Goal: Information Seeking & Learning: Find specific fact

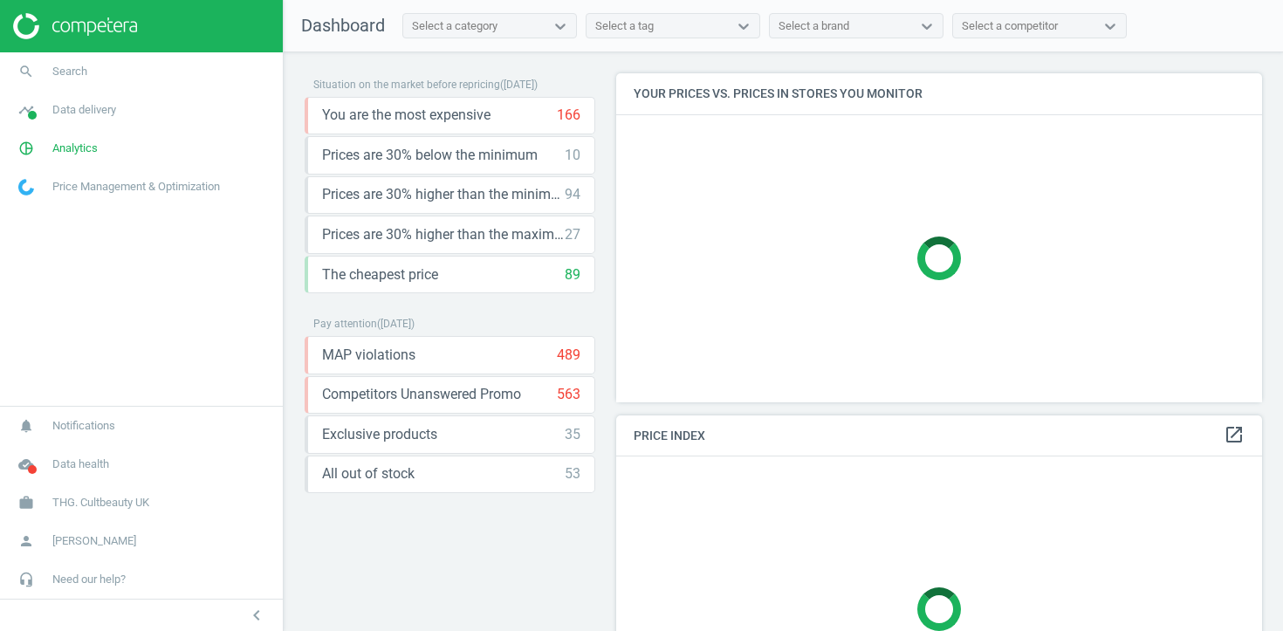
scroll to position [330, 647]
click at [177, 83] on link "search Search" at bounding box center [141, 71] width 283 height 38
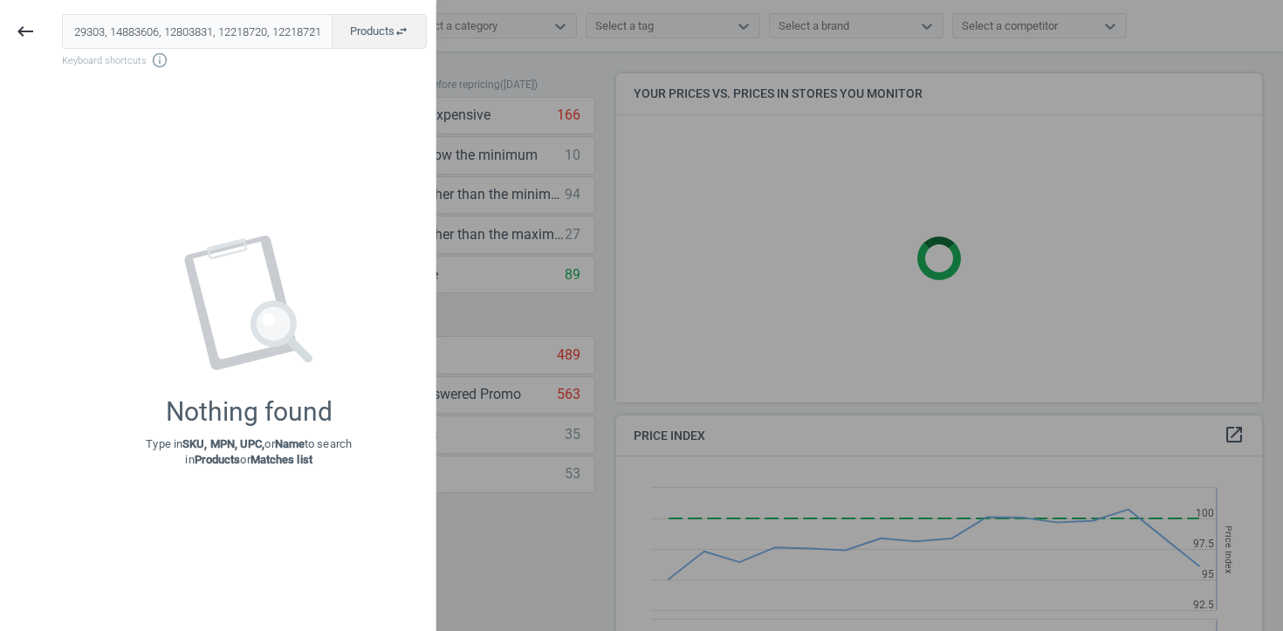
scroll to position [402, 647]
type input "10387664, 11791425, 11429303, 14883606, 12803831, 12218720, 12218721"
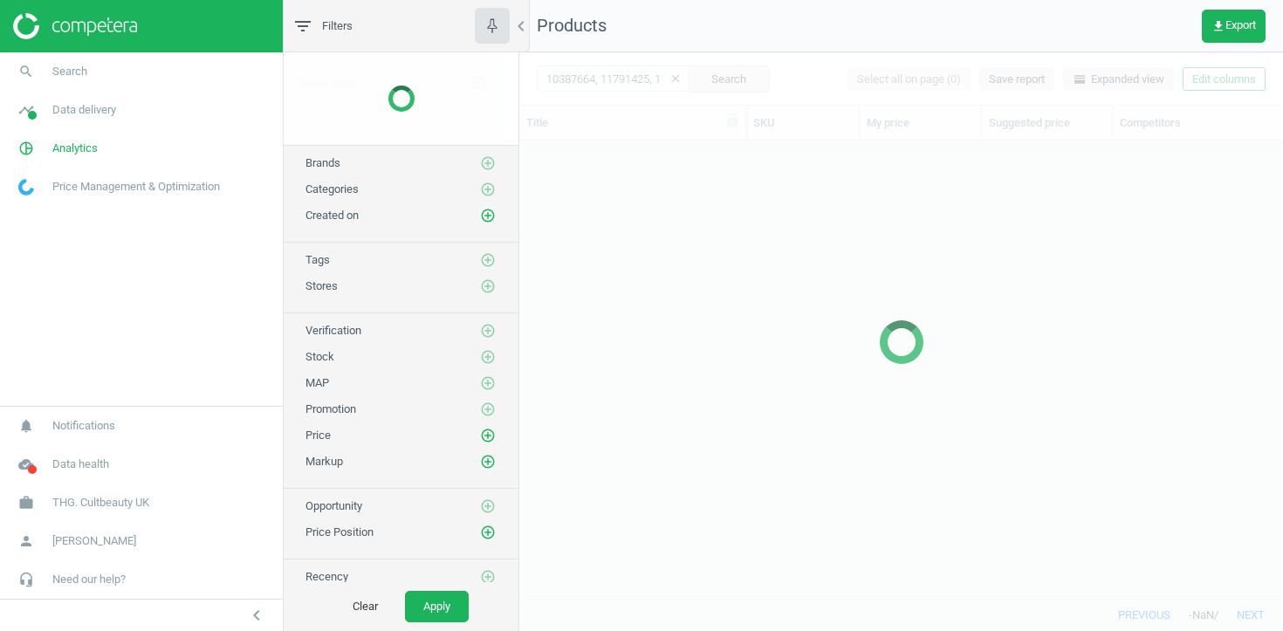
scroll to position [457, 764]
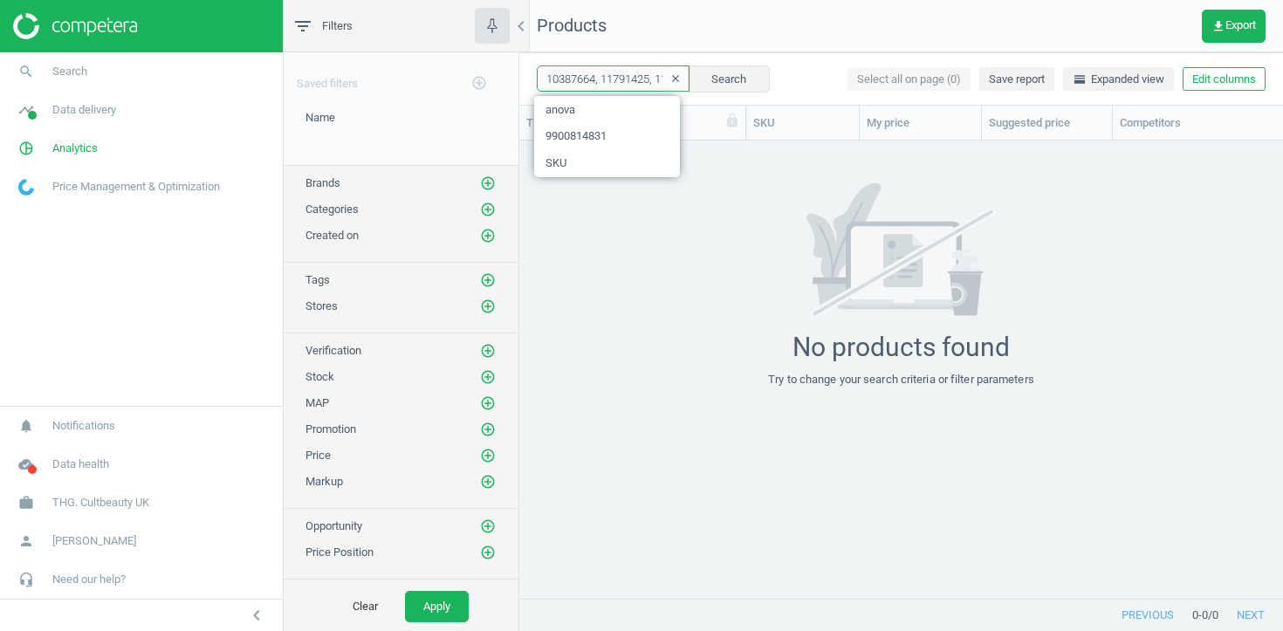
click at [603, 83] on input "10387664, 11791425, 11429303, 14883606, 12803831, 12218720, 12218721" at bounding box center [613, 78] width 153 height 26
paste input "1429303"
type input "11429303"
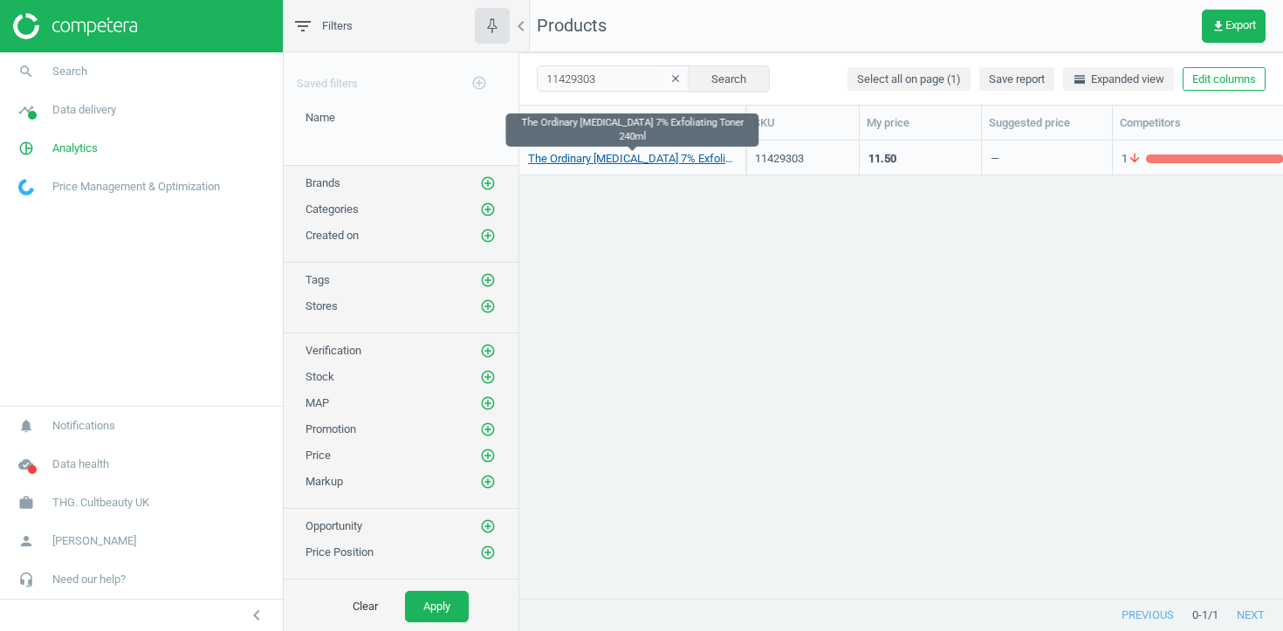
click at [677, 162] on link "The Ordinary Glycolic Acid 7% Exfoliating Toner 240ml" at bounding box center [632, 159] width 209 height 16
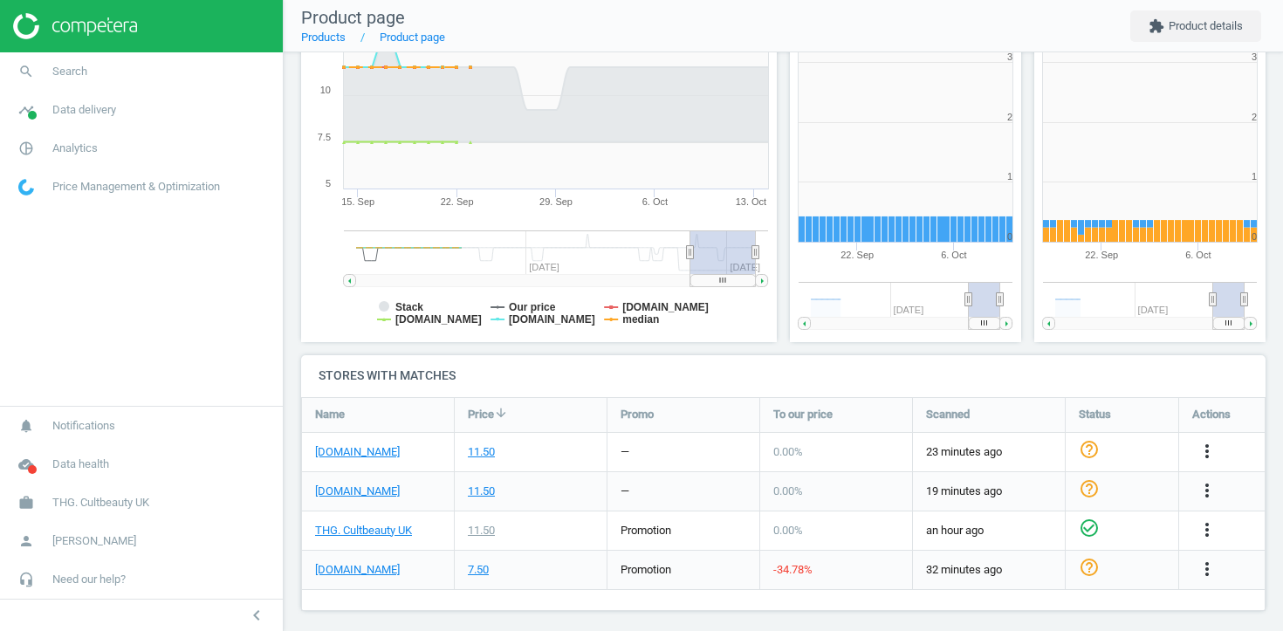
scroll to position [297, 0]
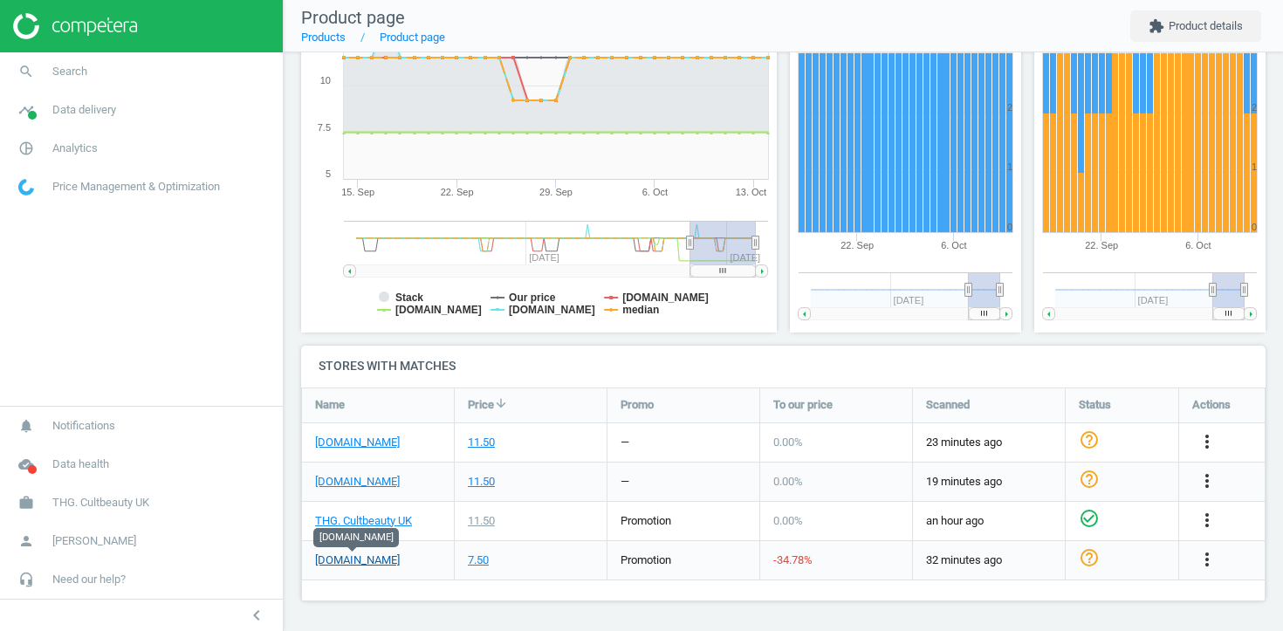
click at [378, 561] on link "[DOMAIN_NAME]" at bounding box center [357, 560] width 85 height 16
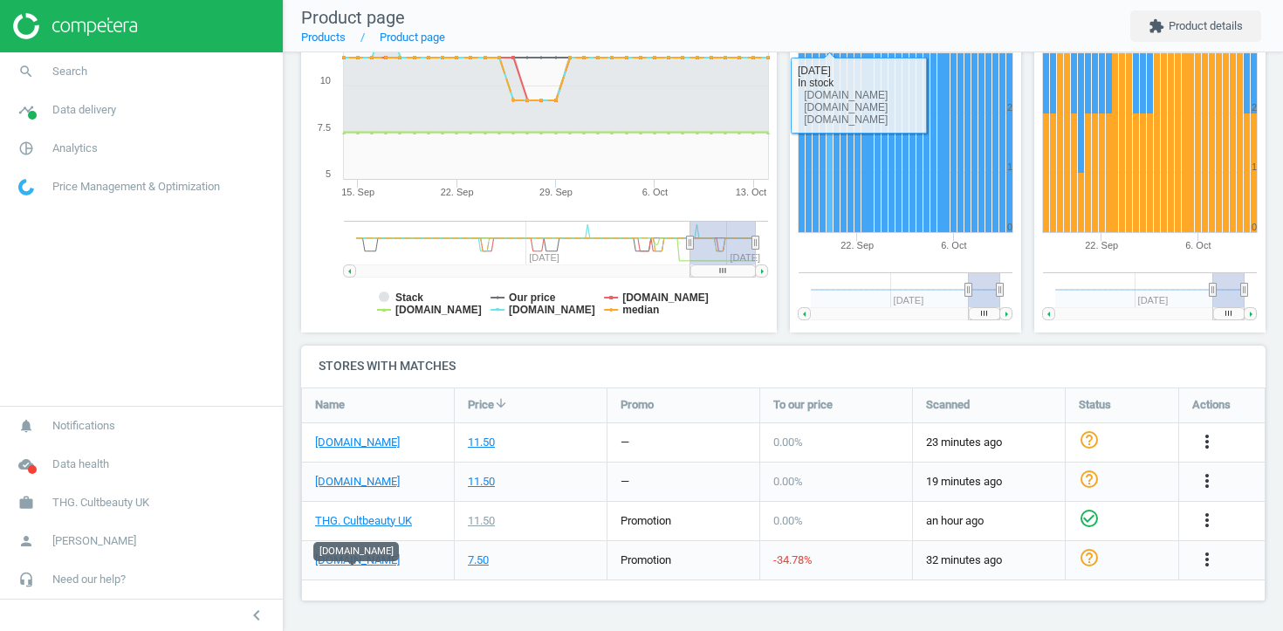
scroll to position [0, 0]
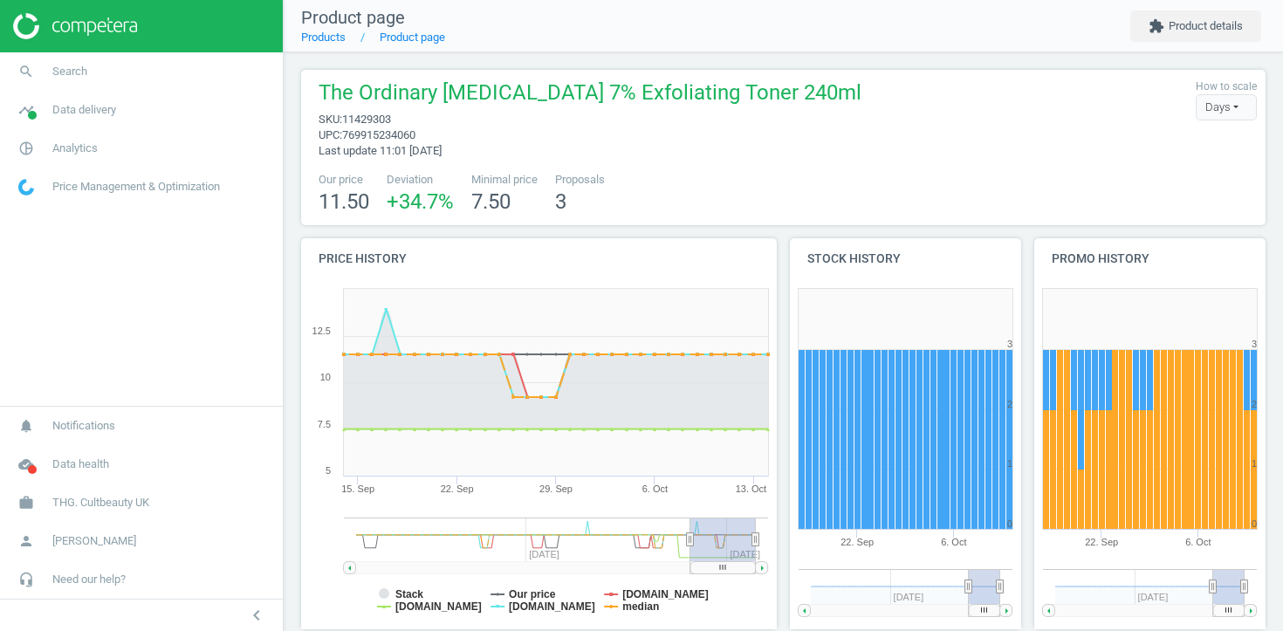
click at [364, 122] on span "11429303" at bounding box center [366, 119] width 49 height 13
copy span "11429303"
click at [108, 150] on link "pie_chart_outlined Analytics" at bounding box center [141, 148] width 283 height 38
click at [51, 222] on link "Products" at bounding box center [141, 212] width 283 height 26
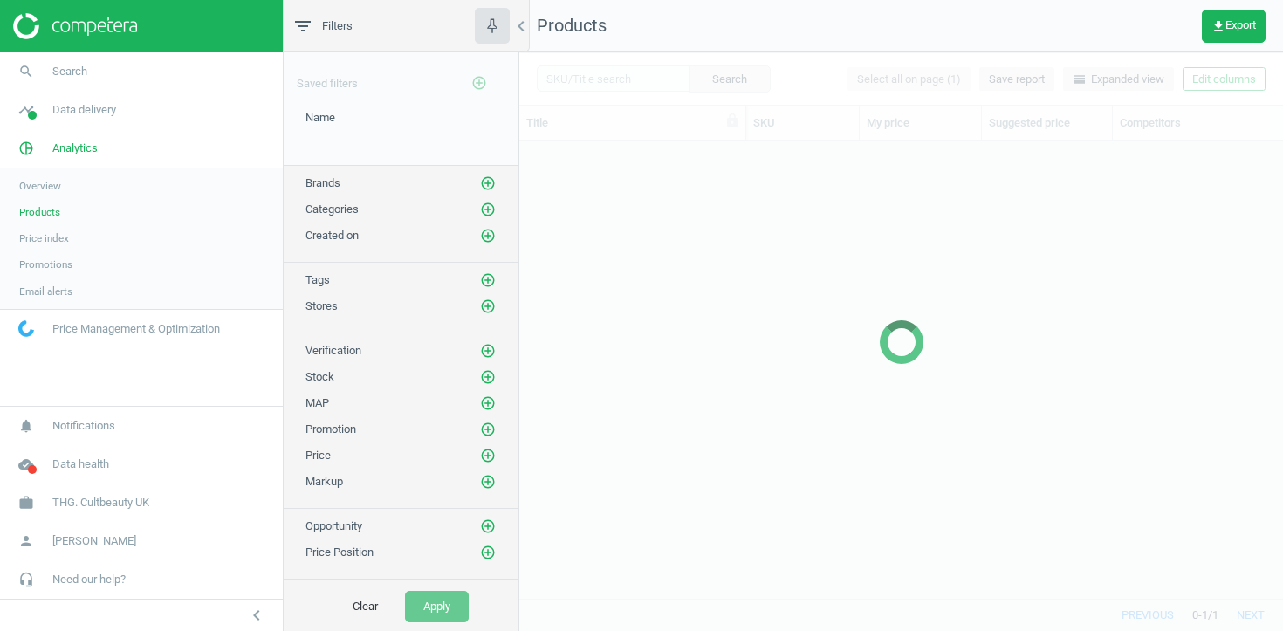
scroll to position [457, 764]
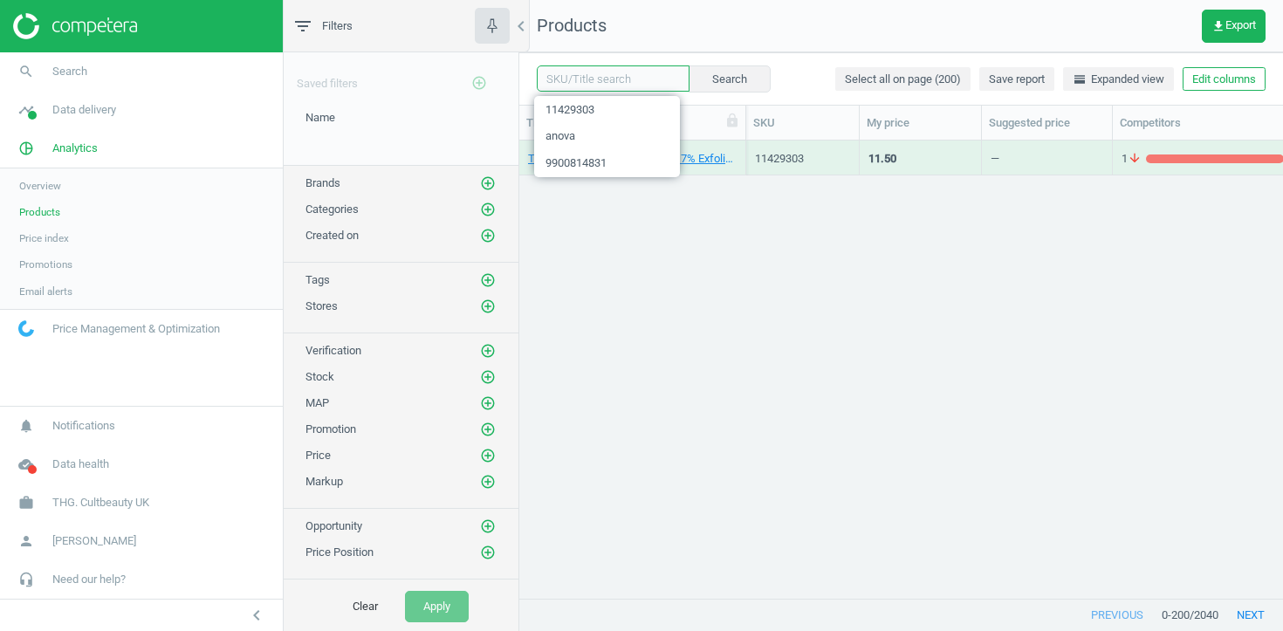
click at [643, 73] on input "text" at bounding box center [613, 78] width 153 height 26
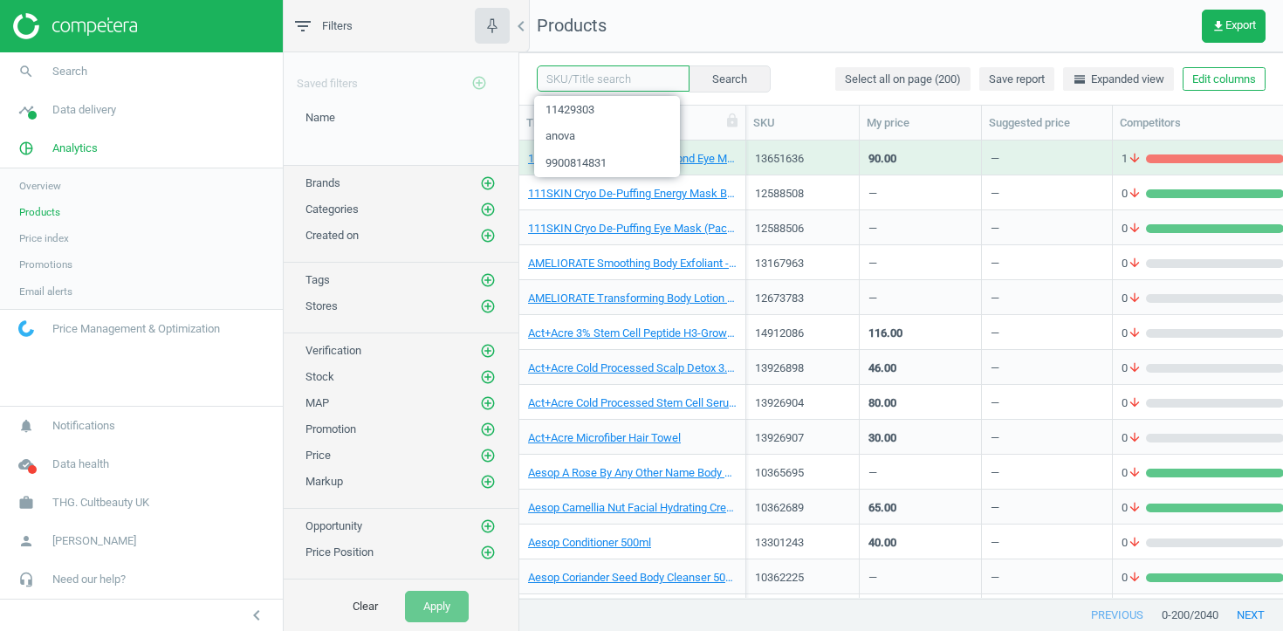
paste input "10387664, 11791425, 11429303, 14883606, 12803831, 12218720, 12218721"
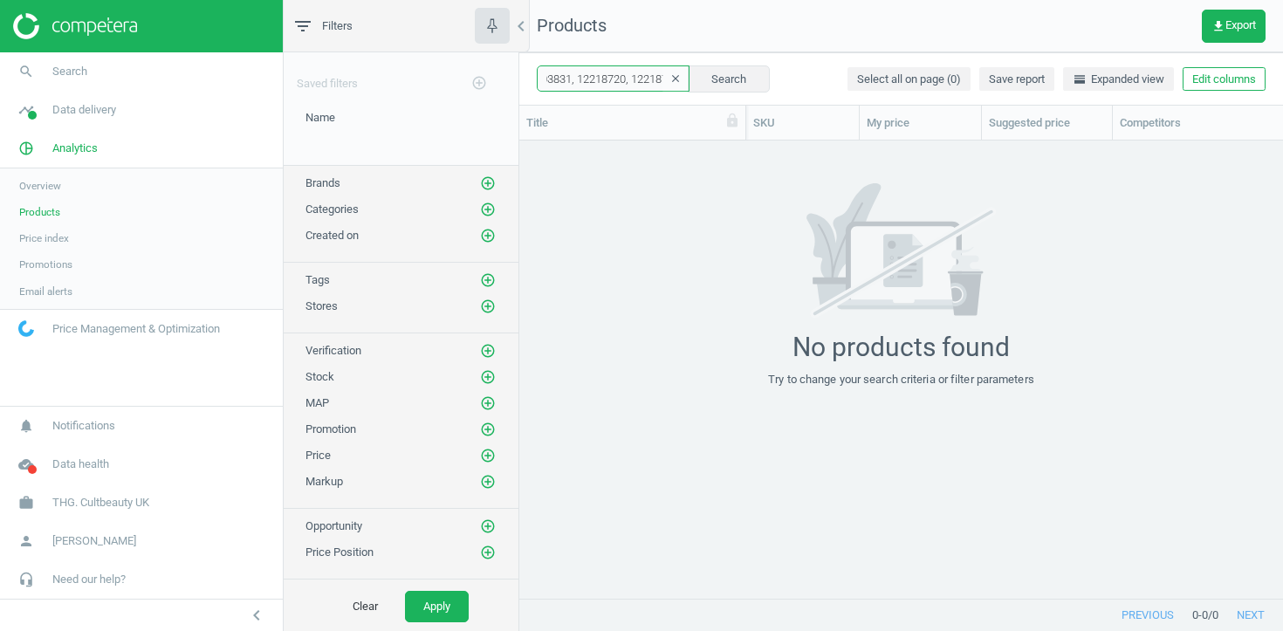
click at [590, 85] on input "10387664, 11791425, 11429303, 14883606, 12803831, 12218720, 12218721" at bounding box center [613, 78] width 153 height 26
click at [602, 84] on input "10387664, 11791425, 11429303, 14883606, 12803831, 12218720, 12218721" at bounding box center [613, 78] width 153 height 26
click at [604, 83] on input "10387664 11791425 11429303, 14883606, 12803831, 12218720, 12218721" at bounding box center [613, 78] width 153 height 26
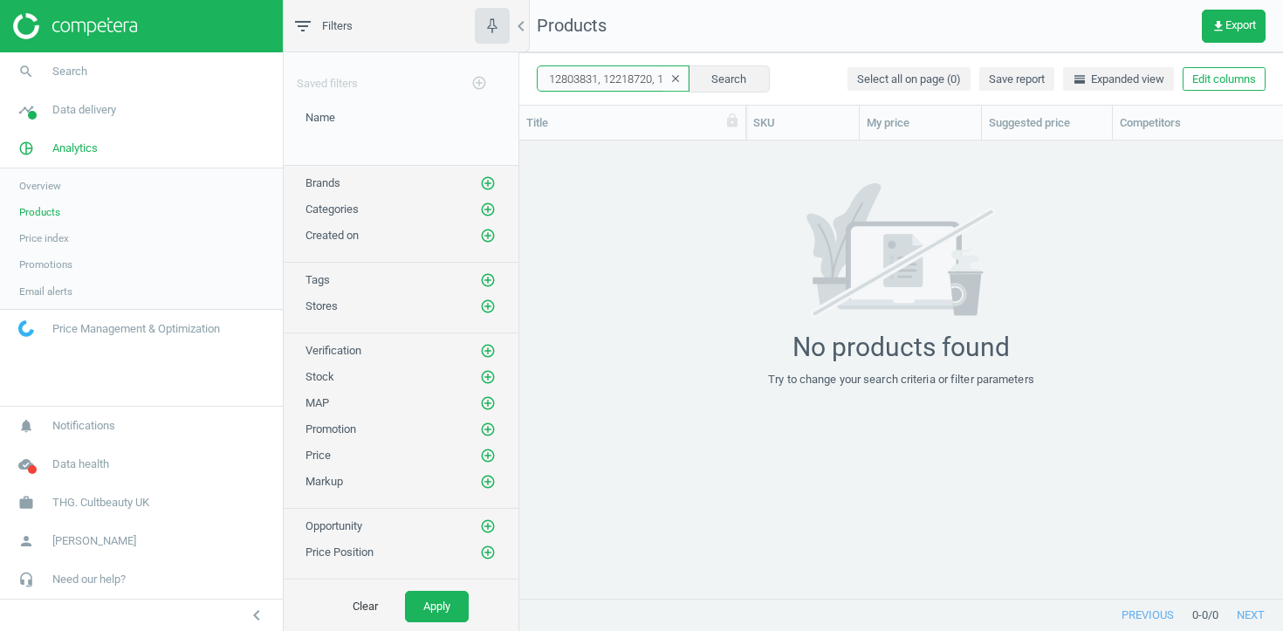
click at [616, 81] on input "10387664 11791425 11429303, 14883606 12803831, 12218720, 12218721" at bounding box center [613, 78] width 153 height 26
click at [618, 86] on input "10387664 11791425 11429303, 14883606 12803831 12218720, 12218721" at bounding box center [613, 78] width 153 height 26
click at [617, 77] on input "10387664 11791425 11429303, 14883606 12803831 12218720, 12218721" at bounding box center [613, 78] width 153 height 26
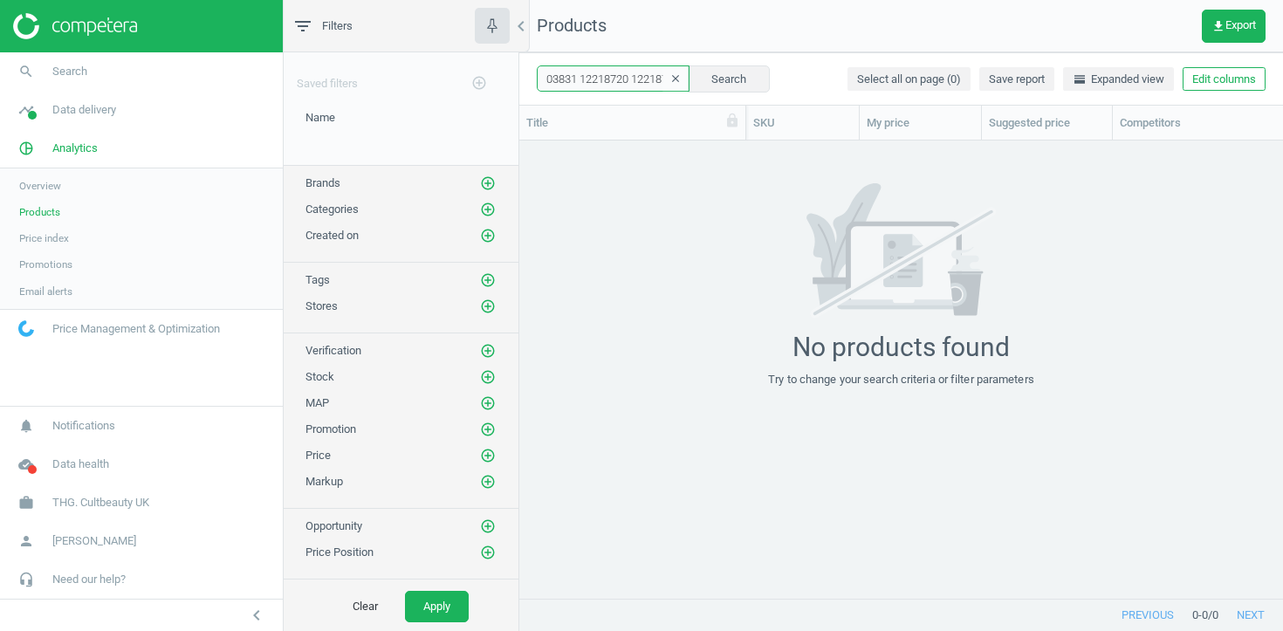
click at [621, 80] on input "10387664 11791425 11429303, 14883606 12803831 12218720 12218721" at bounding box center [613, 78] width 153 height 26
type input "10387664 11791425 11429303, 14883606 12803831 12218720 12218721"
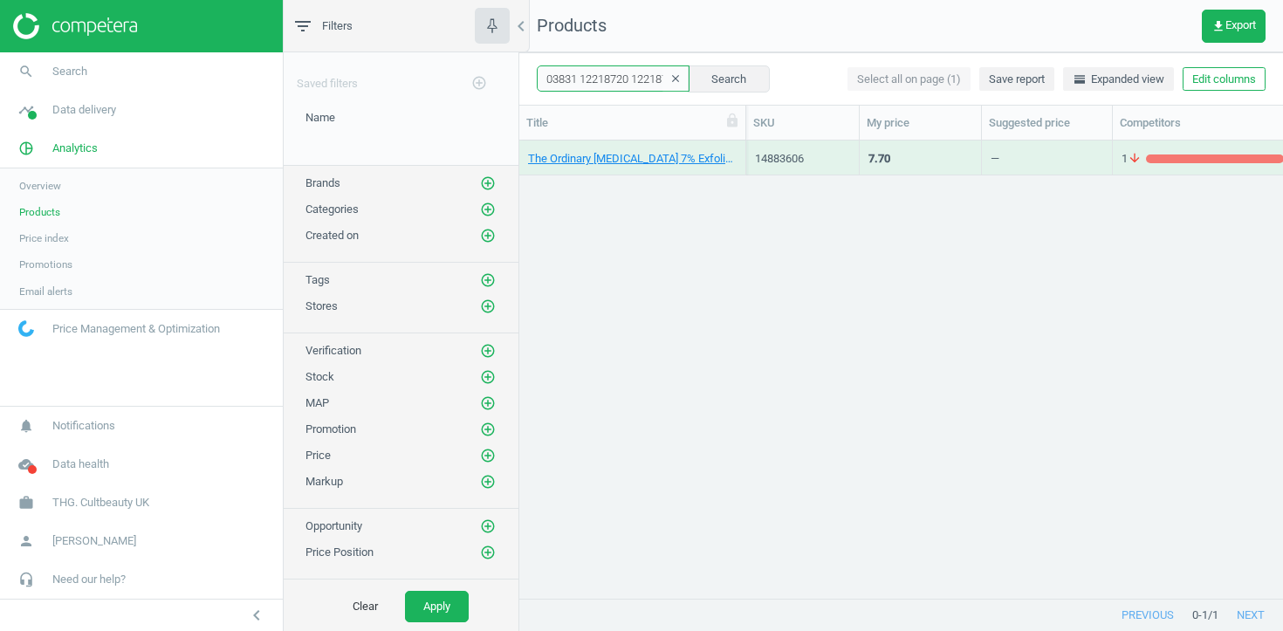
click at [615, 80] on input "10387664 11791425 11429303, 14883606 12803831 12218720 12218721" at bounding box center [613, 78] width 153 height 26
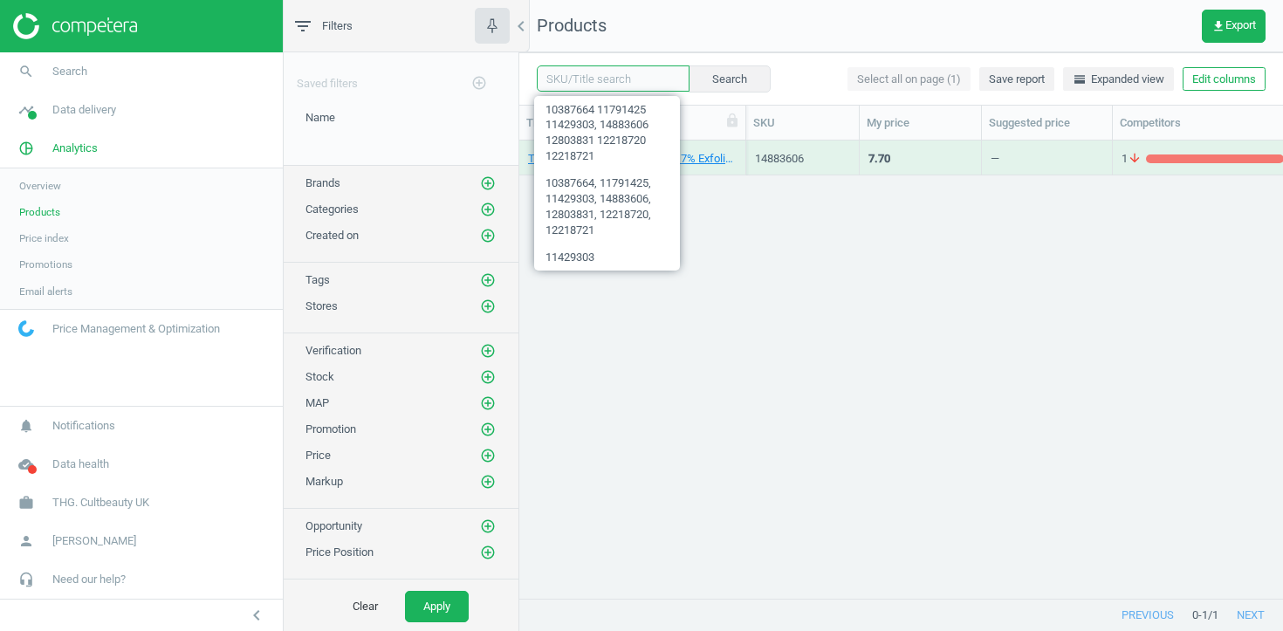
paste input "10387664 11791425 11429303 14883606 12803831 12218720 12218721"
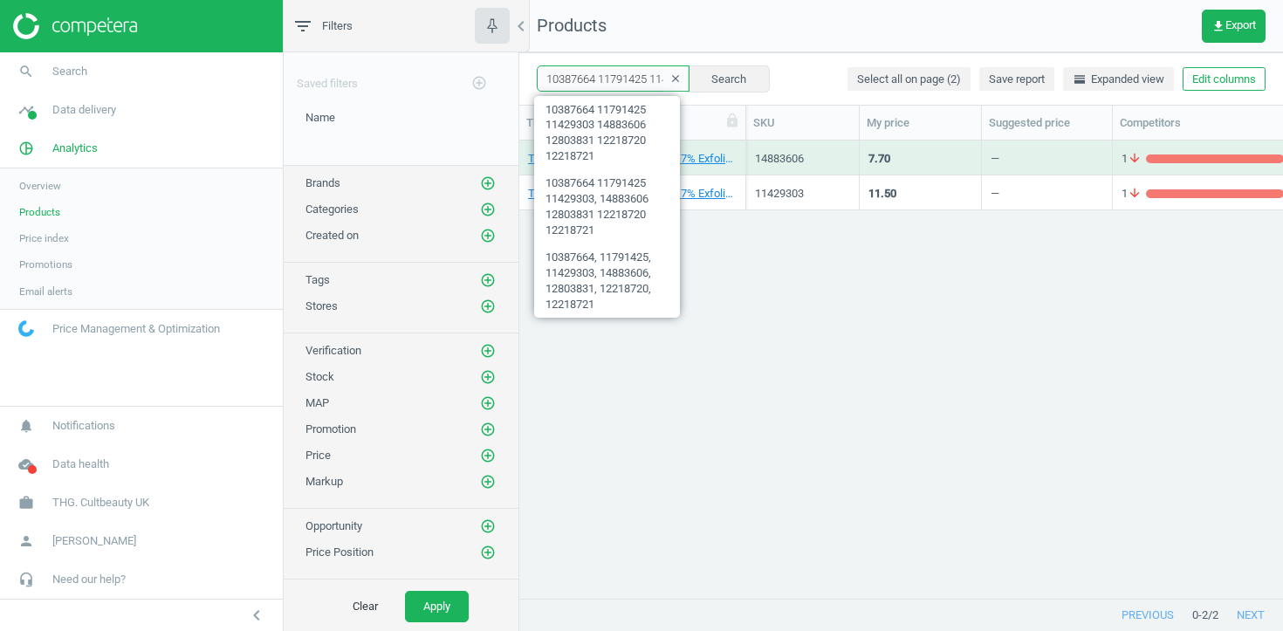
click at [620, 86] on input "10387664 11791425 11429303 14883606 12803831 12218720 12218721" at bounding box center [613, 78] width 153 height 26
paste input "text"
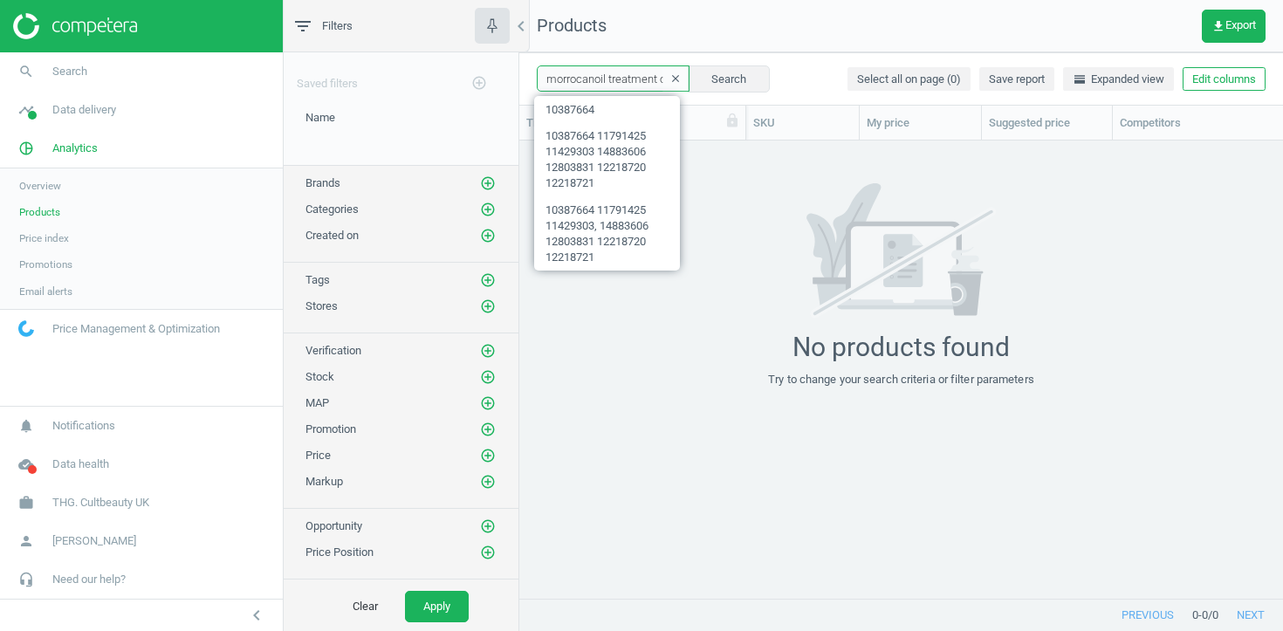
scroll to position [0, 10]
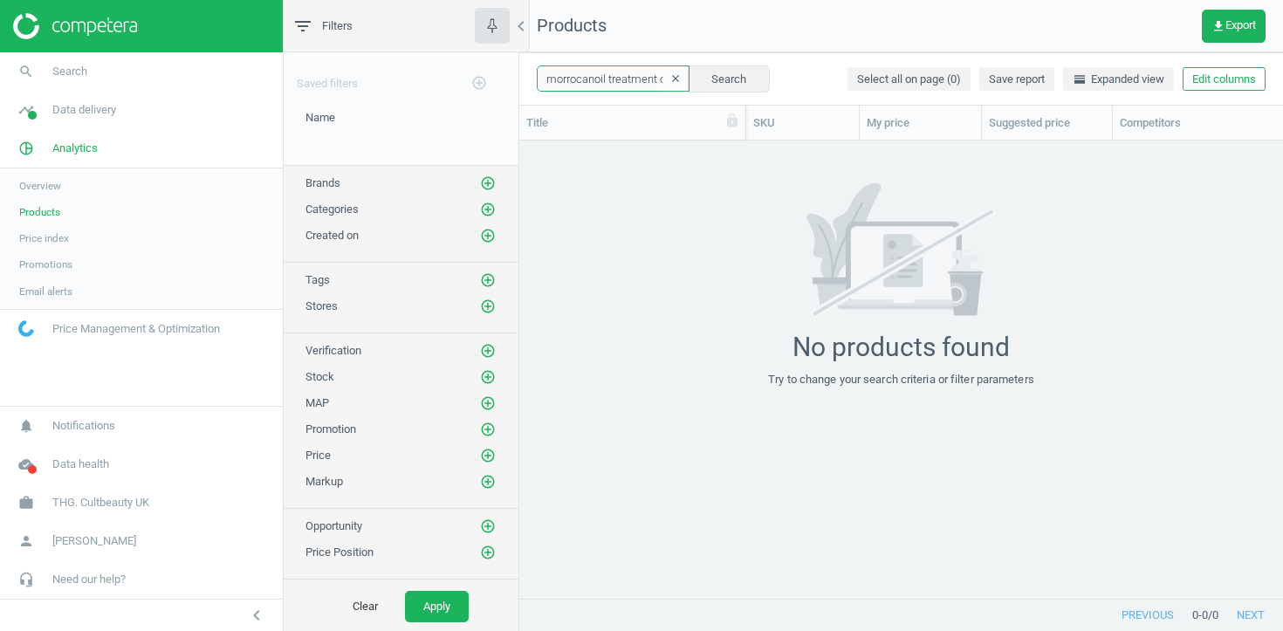
click at [622, 77] on input "morrocanoil treatment oil" at bounding box center [613, 78] width 153 height 26
paste input "text"
type input "treatment oil"
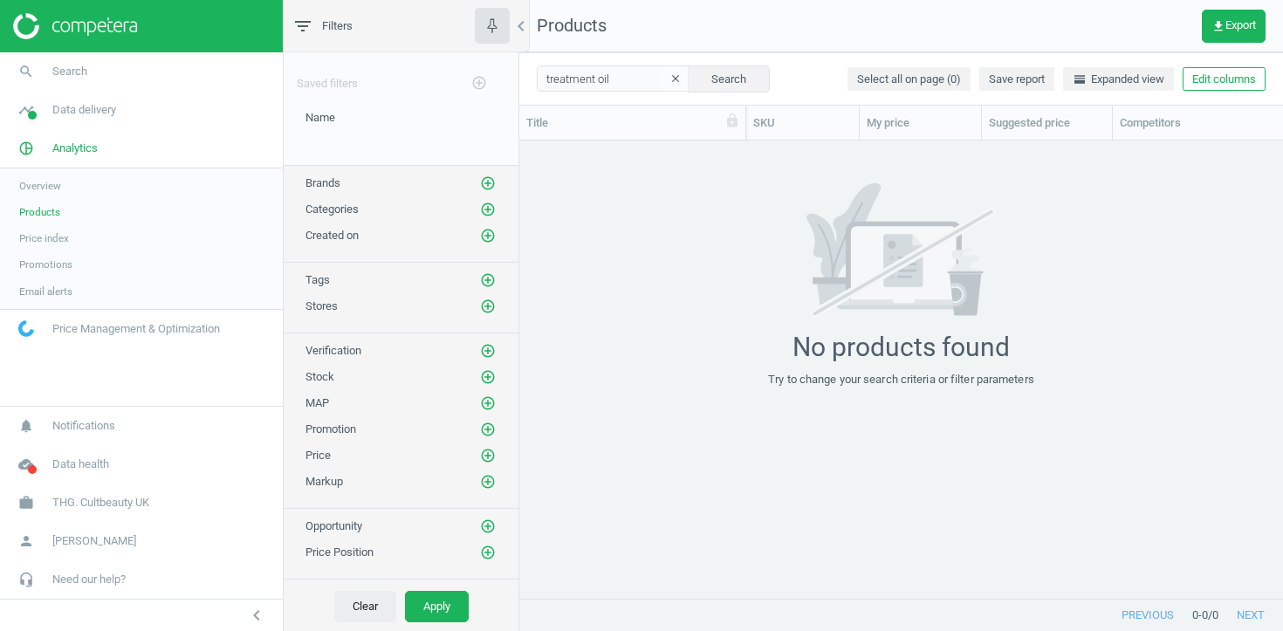
click at [348, 605] on button "Clear" at bounding box center [365, 606] width 62 height 31
click at [450, 603] on button "Apply" at bounding box center [437, 606] width 64 height 31
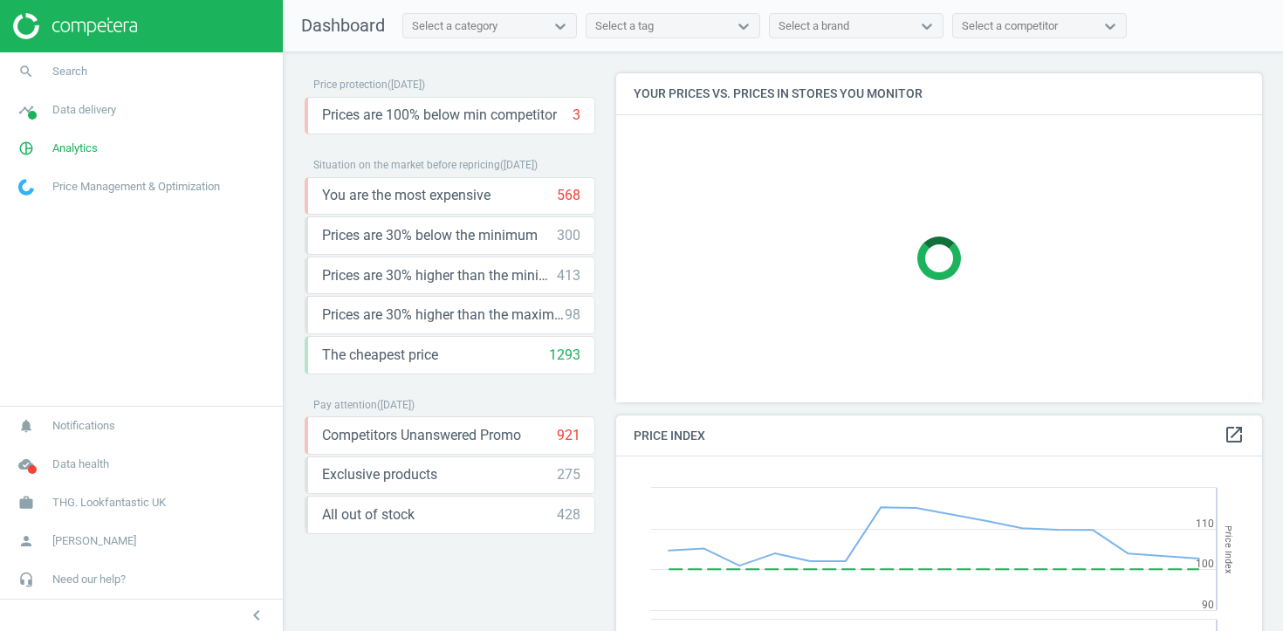
scroll to position [402, 647]
click at [116, 102] on span "Data delivery" at bounding box center [84, 110] width 64 height 16
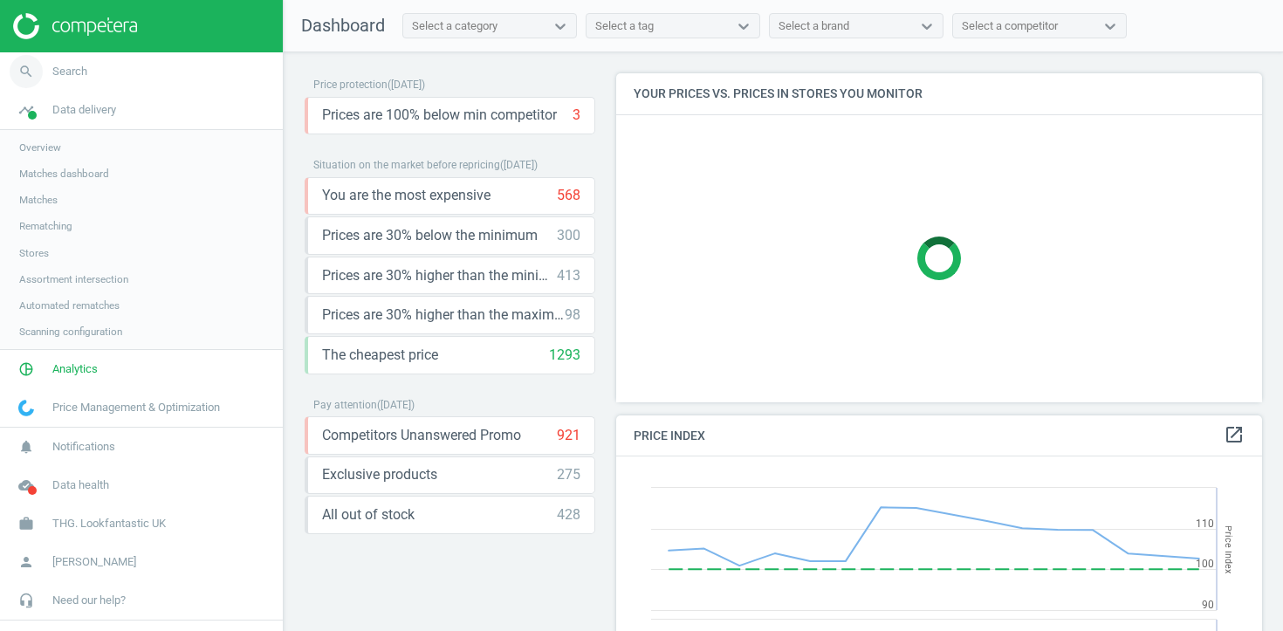
click at [104, 81] on link "search Search" at bounding box center [141, 71] width 283 height 38
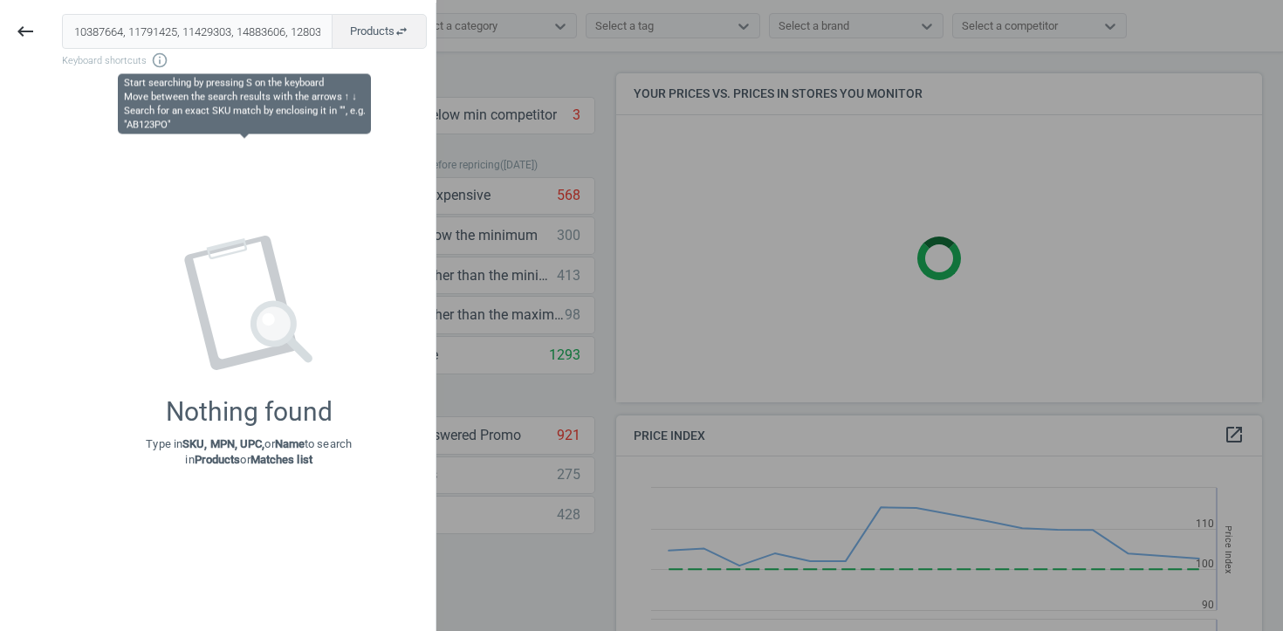
scroll to position [0, 151]
type input "10387664, 11791425, 11429303, 14883606, 12803831, 12218720, 12218721"
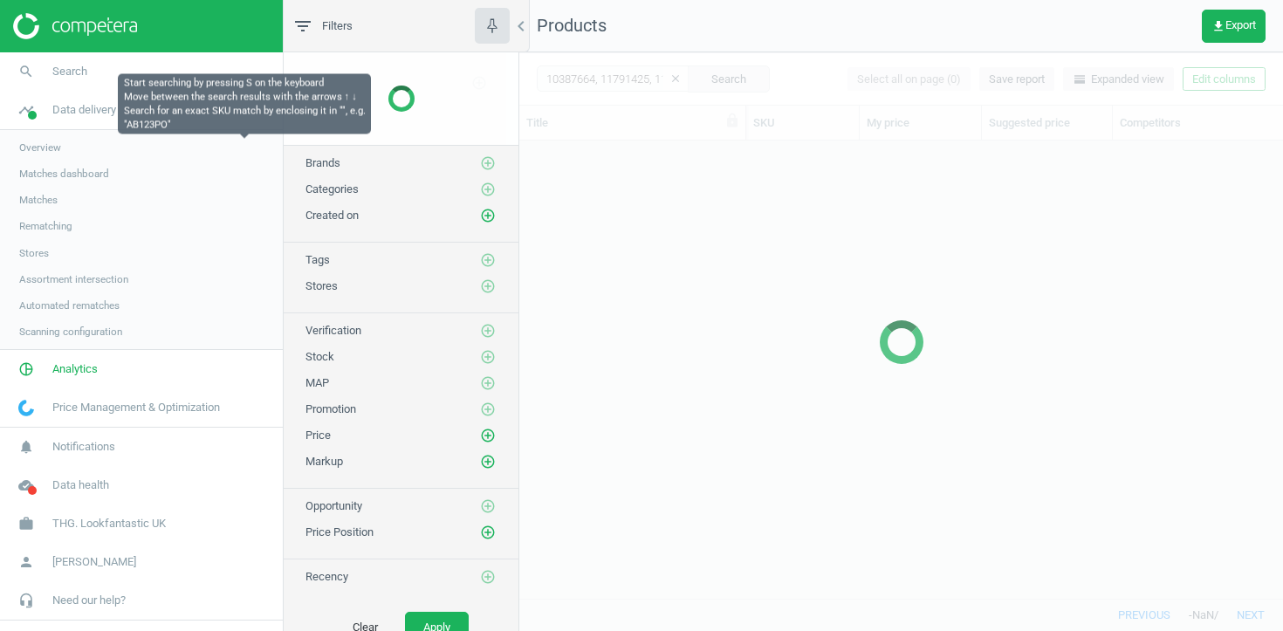
scroll to position [457, 764]
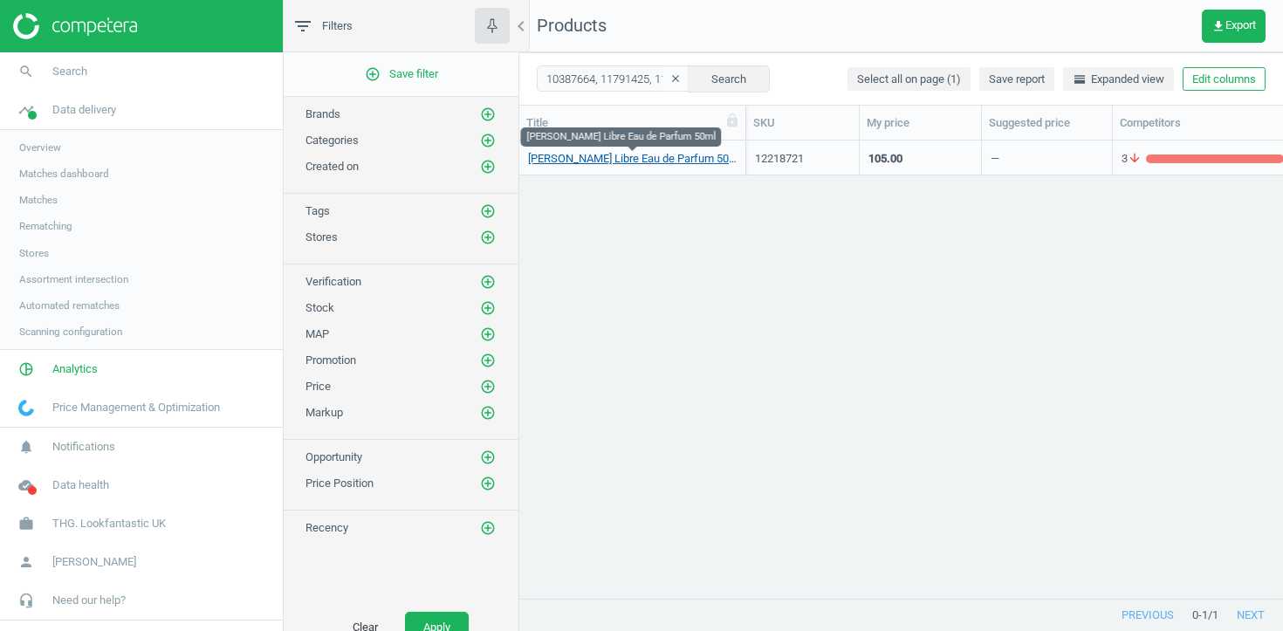
click at [689, 164] on link "[PERSON_NAME] Libre Eau de Parfum 50ml" at bounding box center [632, 159] width 209 height 16
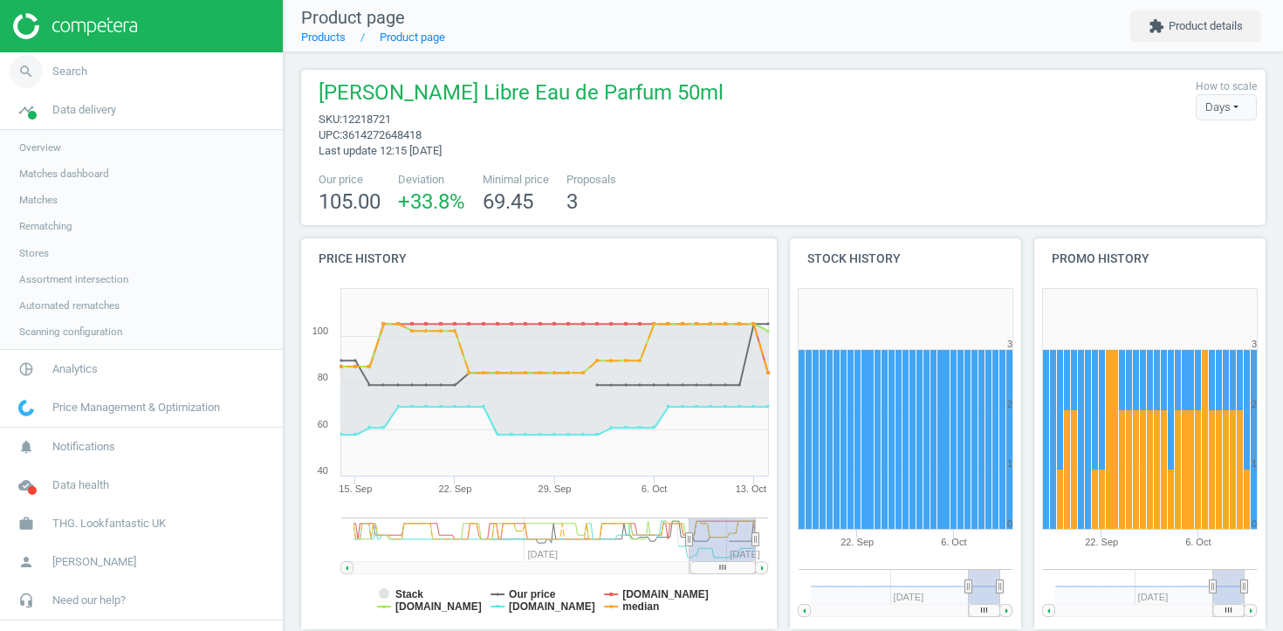
click at [107, 75] on link "search Search" at bounding box center [141, 71] width 283 height 38
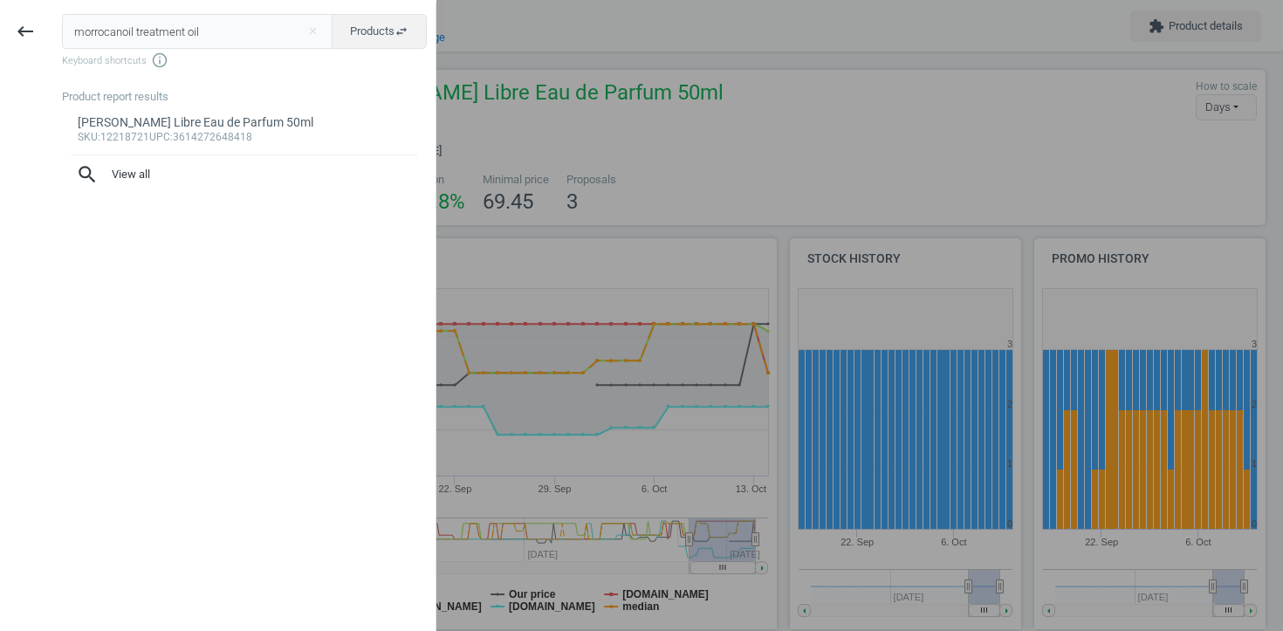
type input "morrocanoil treatment oil"
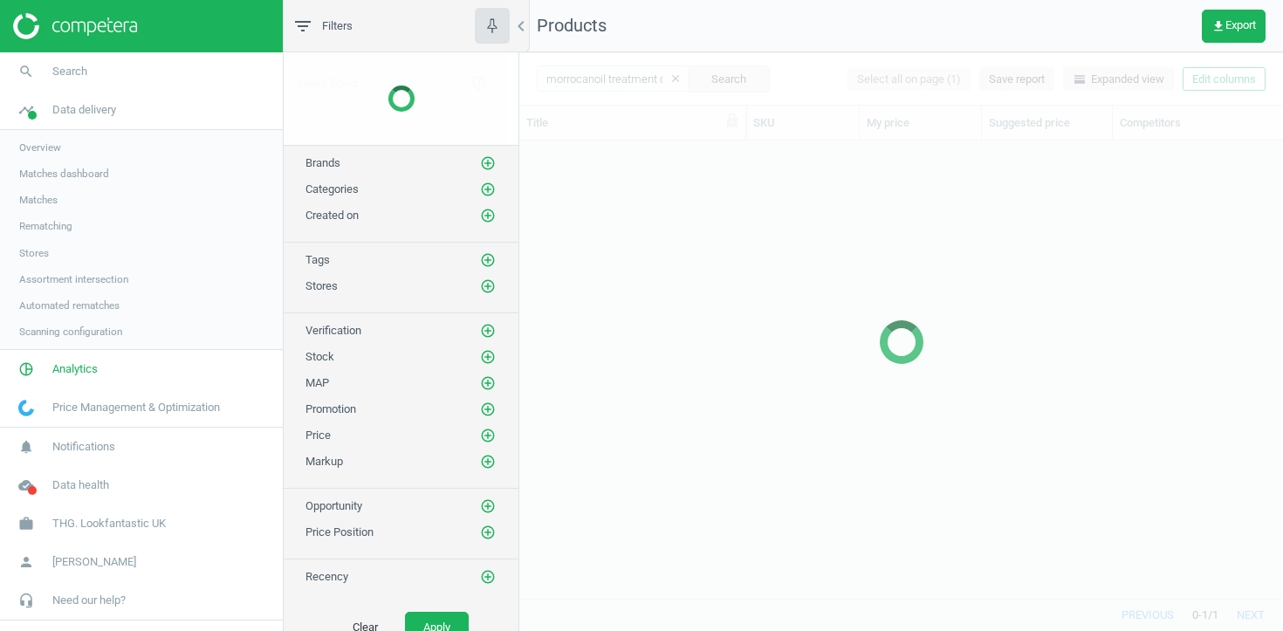
scroll to position [457, 764]
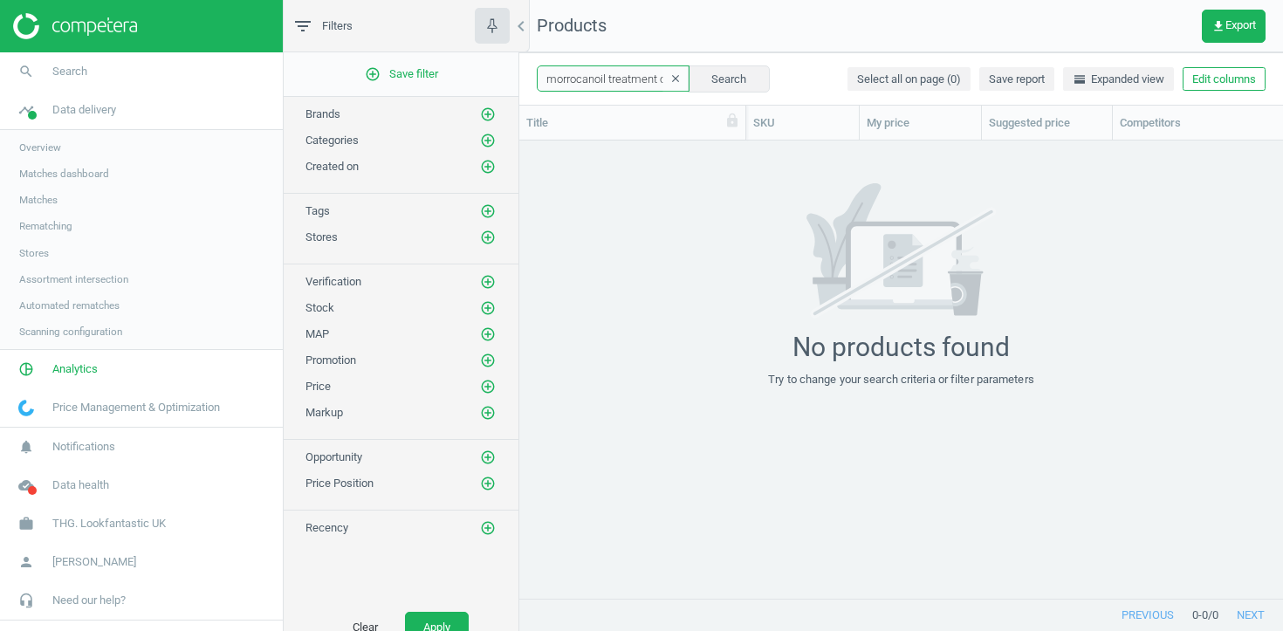
click at [571, 77] on input "morrocanoil treatment oil" at bounding box center [613, 78] width 153 height 26
click at [576, 77] on input "morocanoil treatment oil" at bounding box center [613, 78] width 153 height 26
drag, startPoint x: 617, startPoint y: 78, endPoint x: 551, endPoint y: 78, distance: 66.3
click at [550, 78] on input "moroccanoil treatment oil" at bounding box center [613, 78] width 153 height 26
click at [632, 78] on input "moroccanoil treatment oil" at bounding box center [613, 78] width 153 height 26
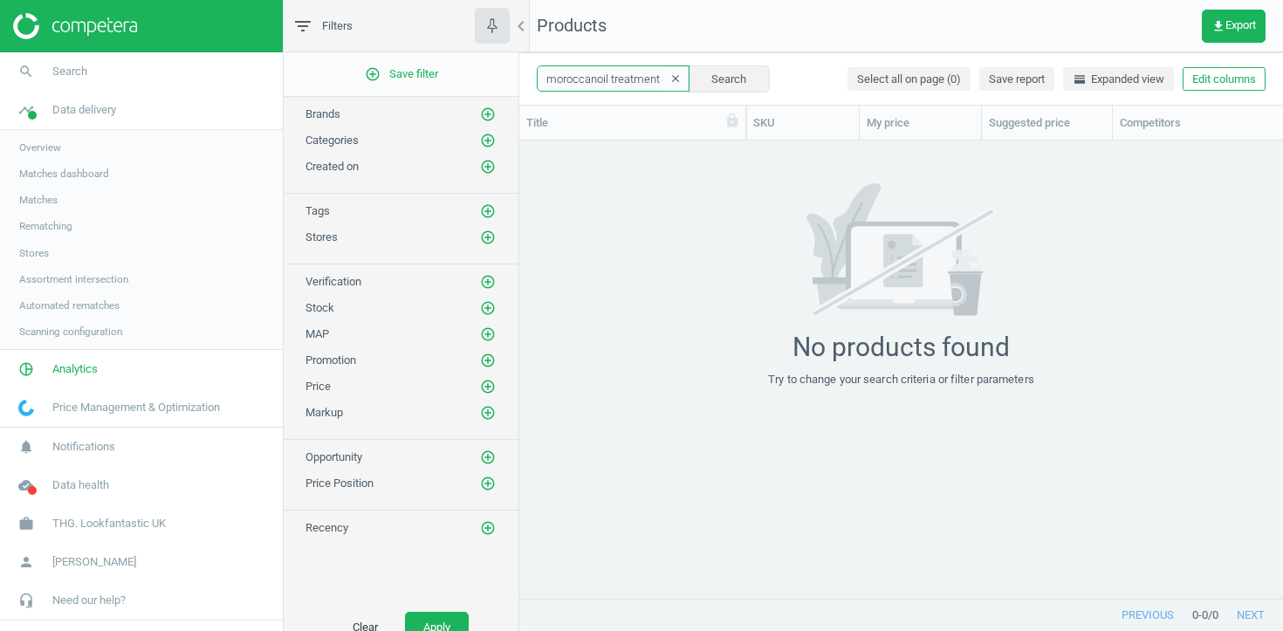
drag, startPoint x: 613, startPoint y: 78, endPoint x: 520, endPoint y: 76, distance: 93.4
click at [520, 76] on div "moroccanoil treatment oil clear Search Select all on page (0) Save report horiz…" at bounding box center [901, 78] width 764 height 52
type input "treatment oil"
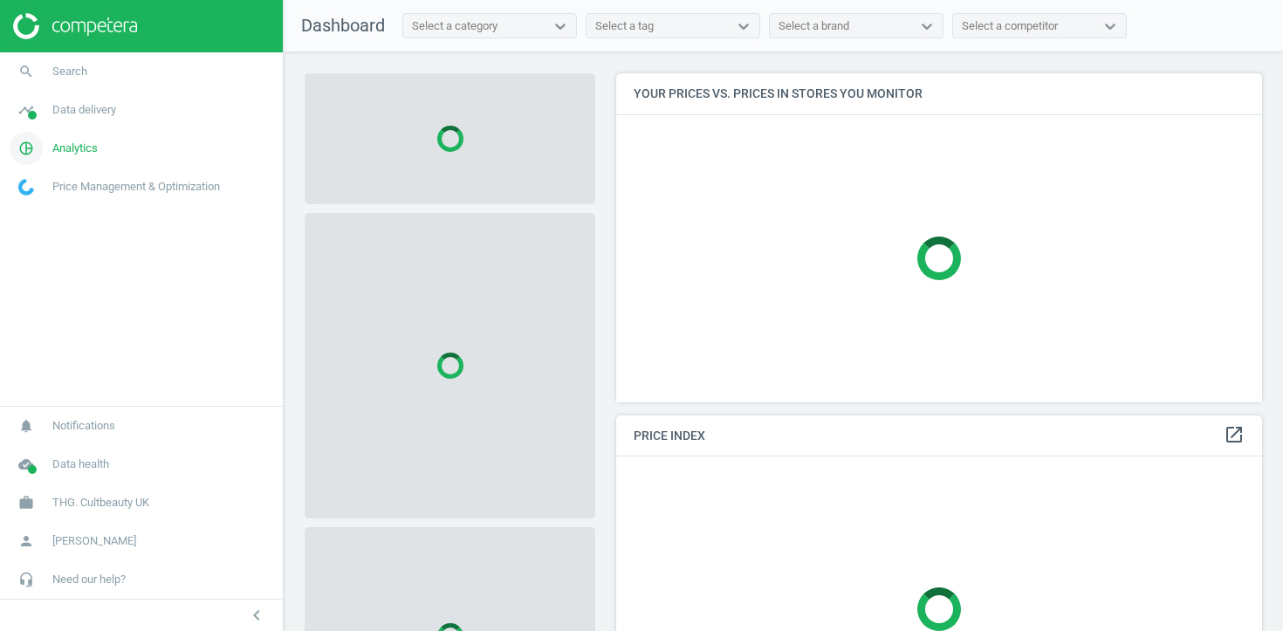
scroll to position [330, 647]
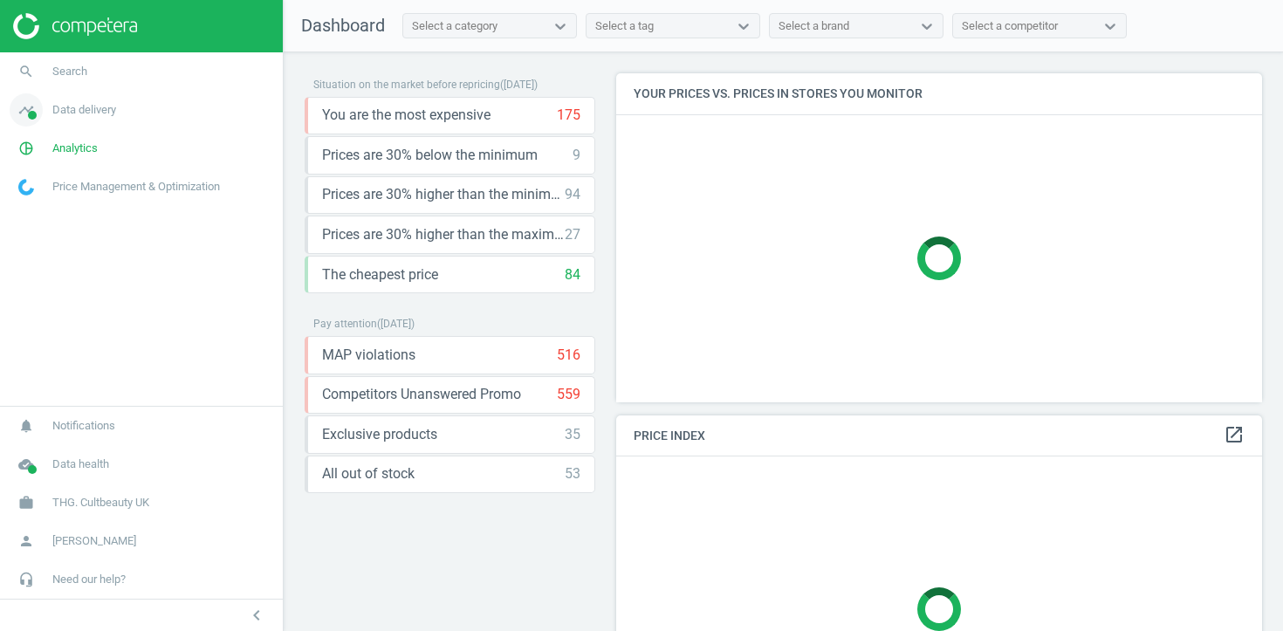
click at [134, 109] on link "timeline Data delivery" at bounding box center [141, 110] width 283 height 38
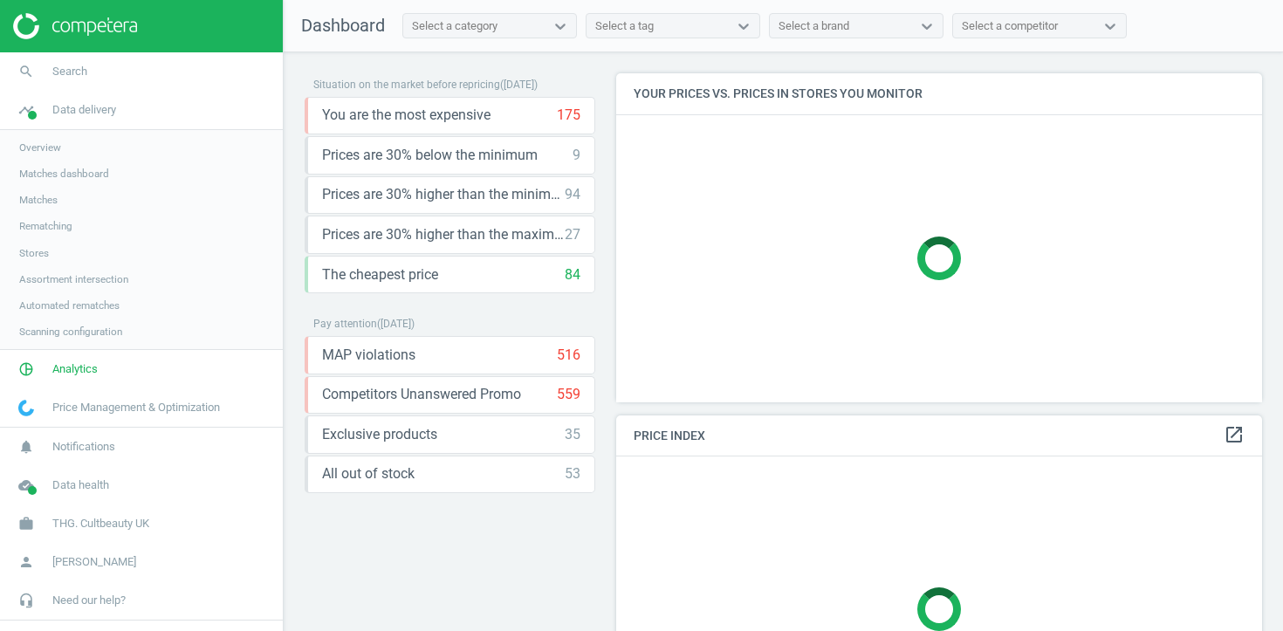
click at [62, 154] on link "Overview" at bounding box center [141, 147] width 283 height 26
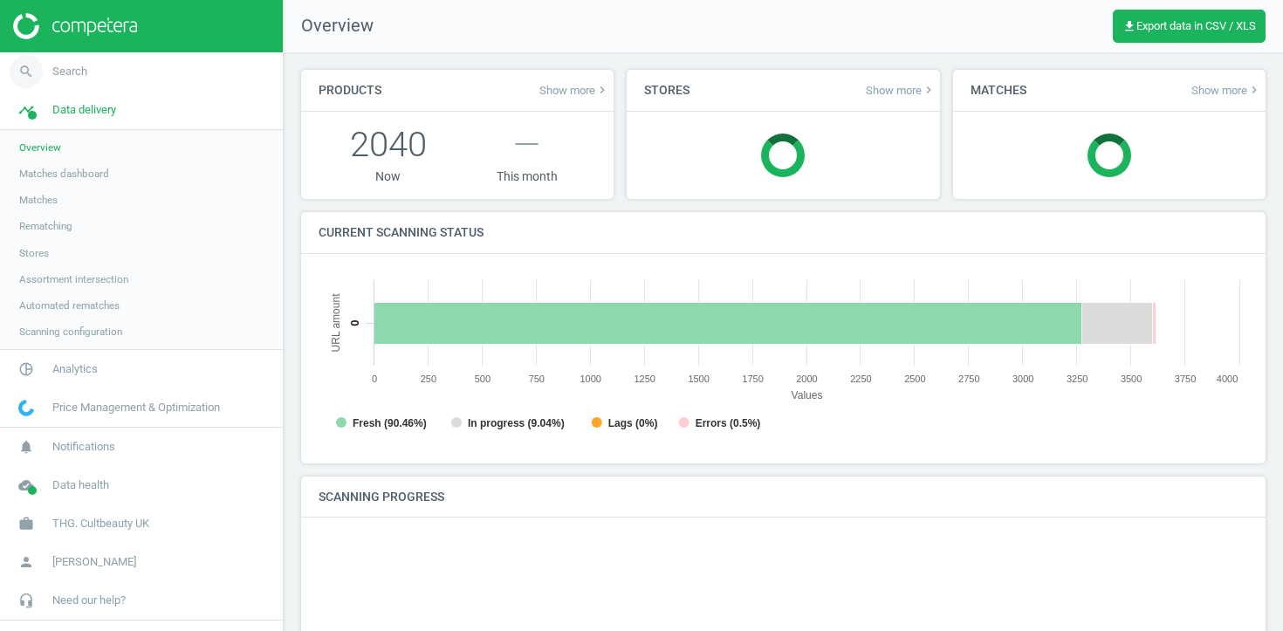
scroll to position [350, 930]
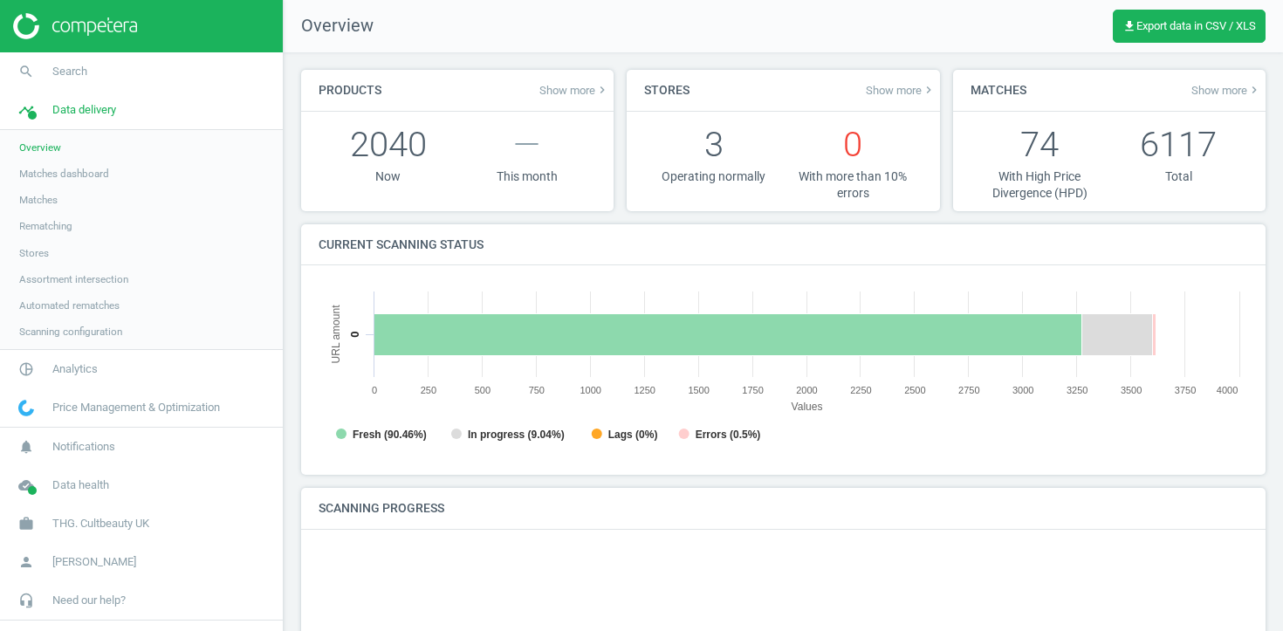
click at [69, 135] on link "Overview" at bounding box center [141, 147] width 283 height 26
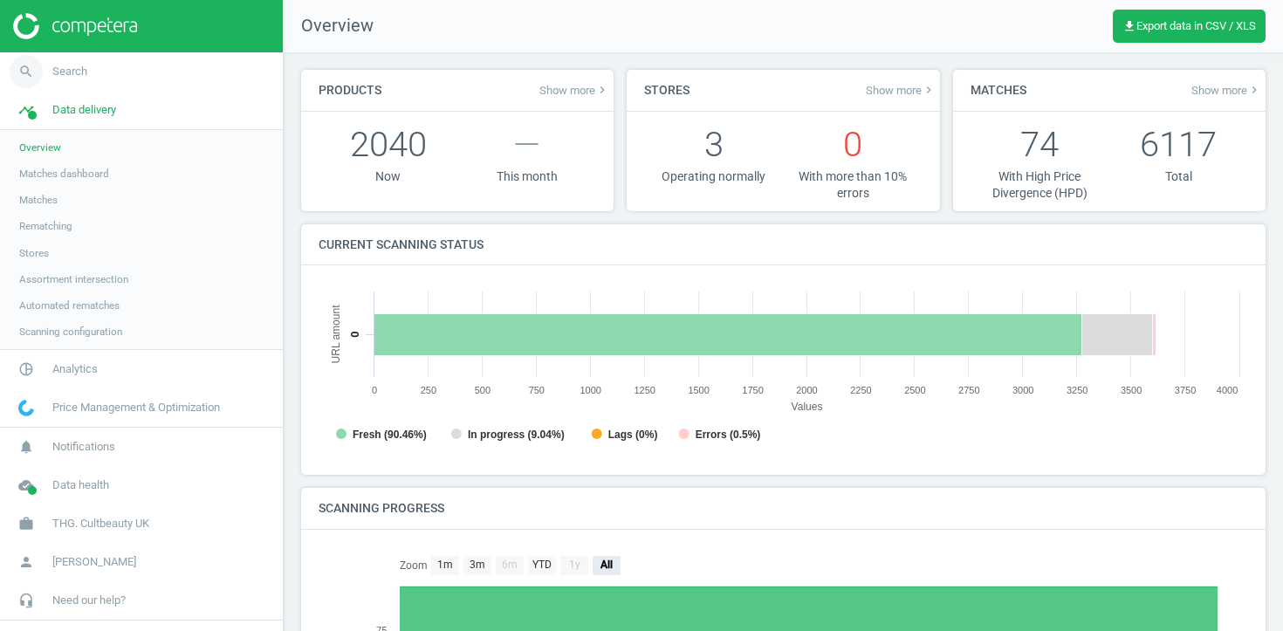
click at [158, 58] on link "search Search" at bounding box center [141, 71] width 283 height 38
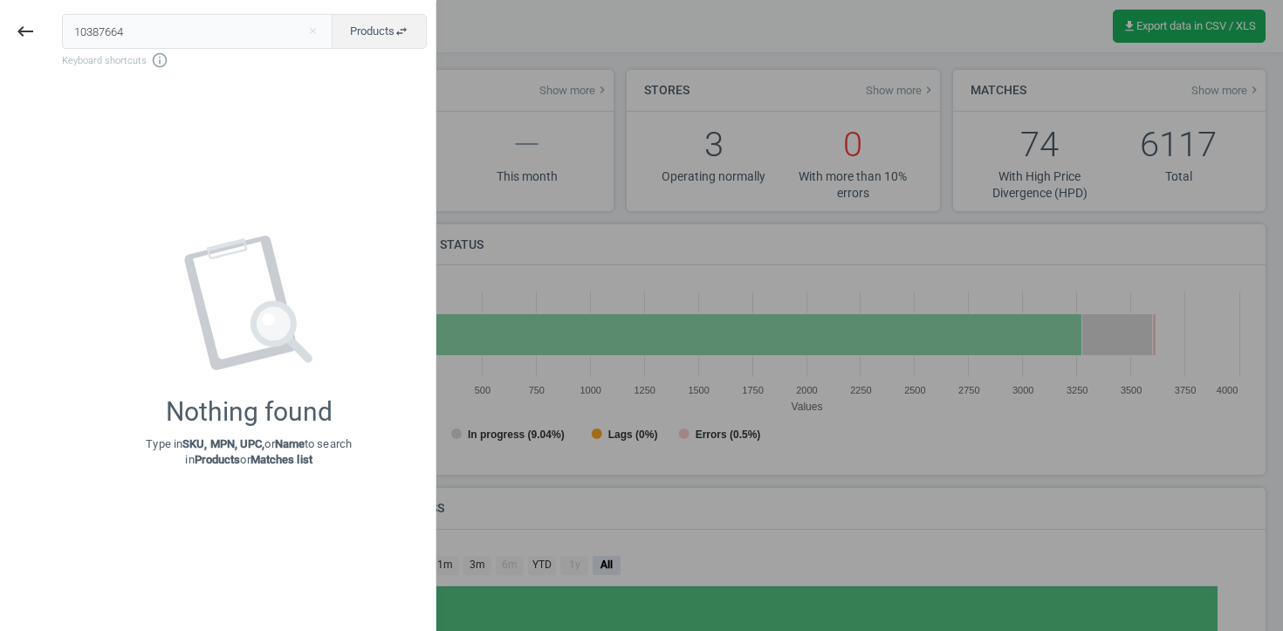
type input "10387664"
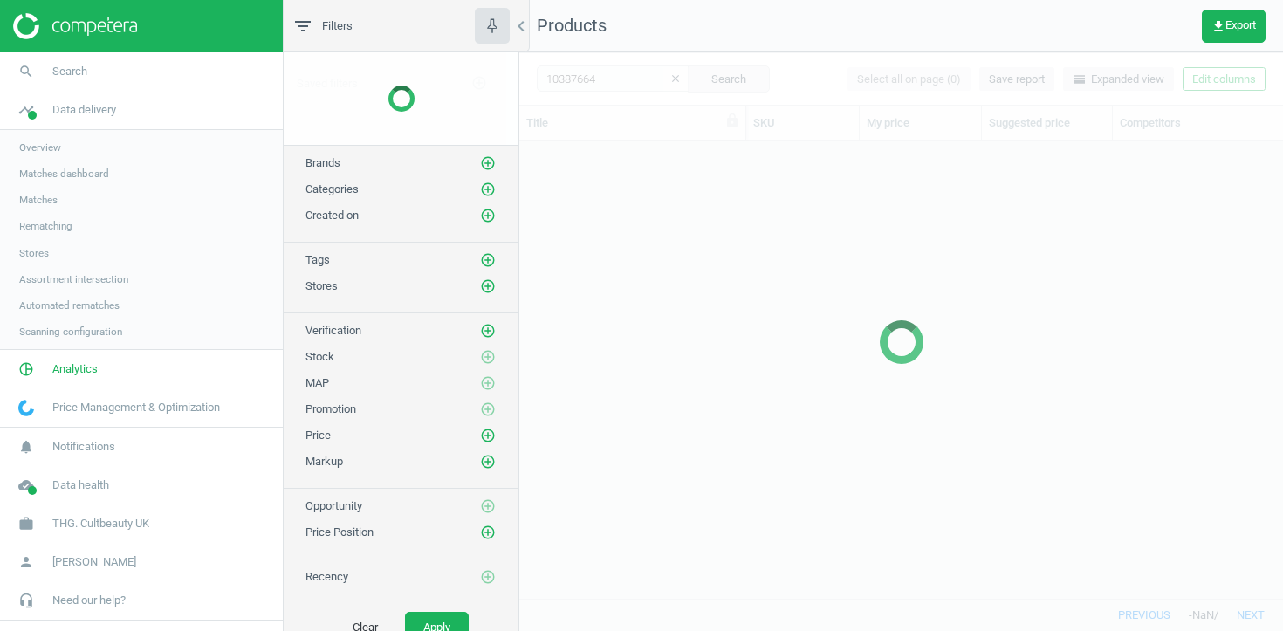
scroll to position [457, 764]
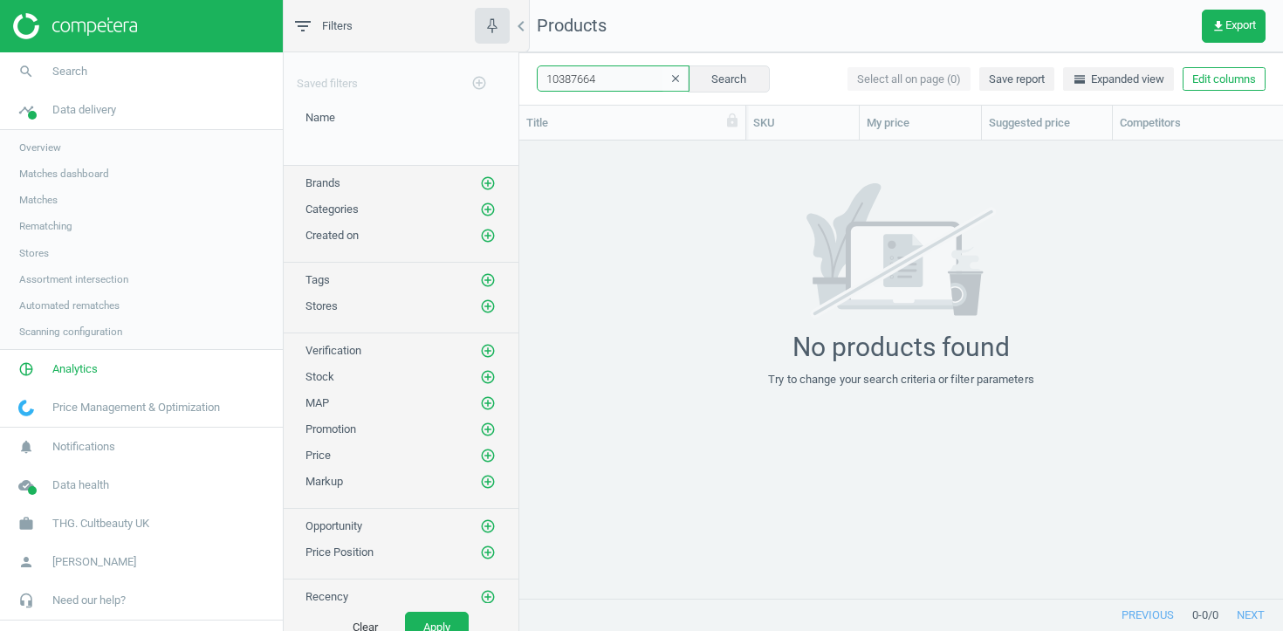
click at [597, 85] on input "10387664" at bounding box center [613, 78] width 153 height 26
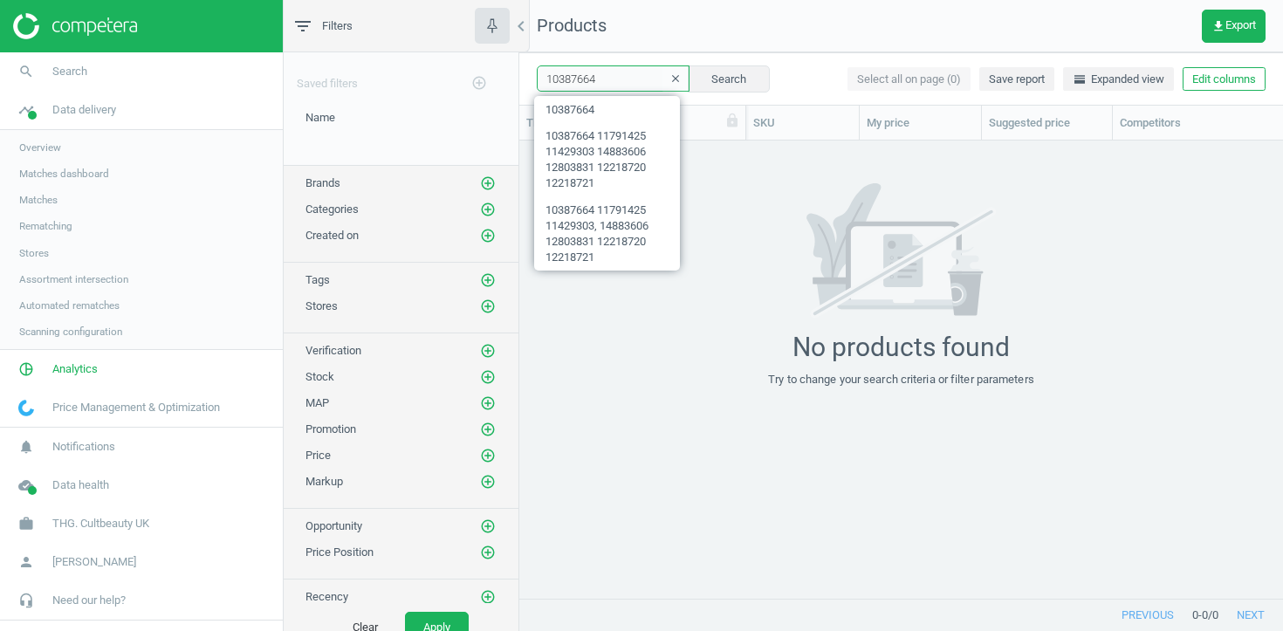
click at [597, 85] on input "10387664" at bounding box center [613, 78] width 153 height 26
click at [596, 79] on input "11791425" at bounding box center [613, 78] width 153 height 26
paste input "2803831"
type input "12803831"
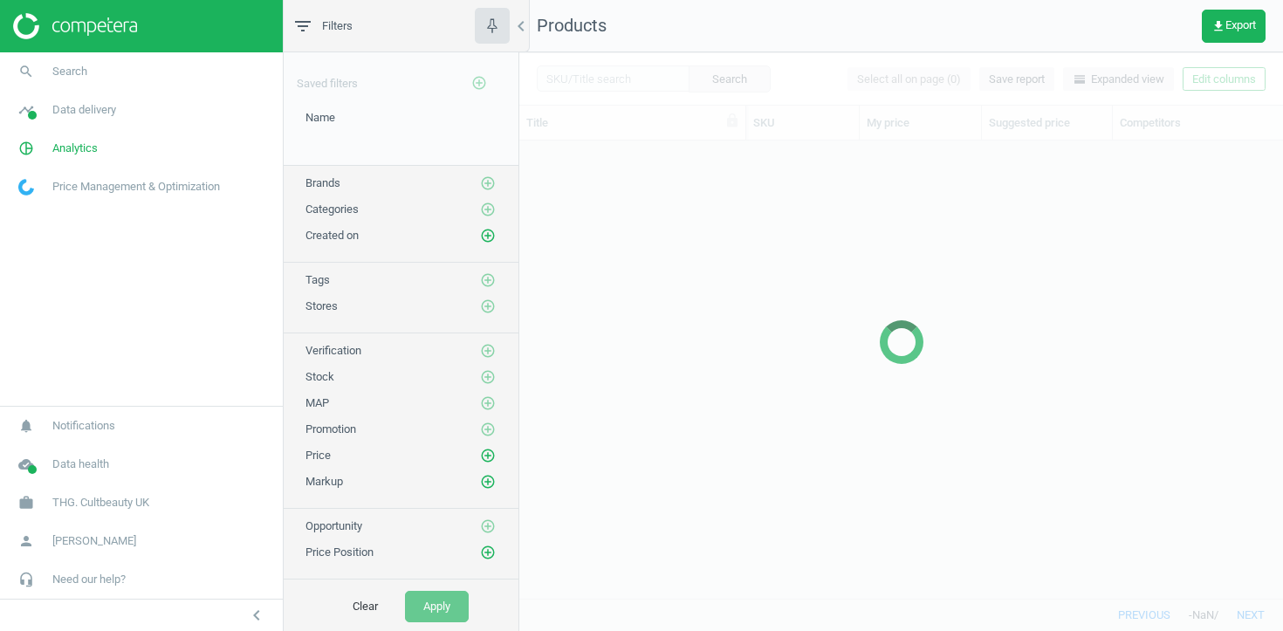
scroll to position [457, 764]
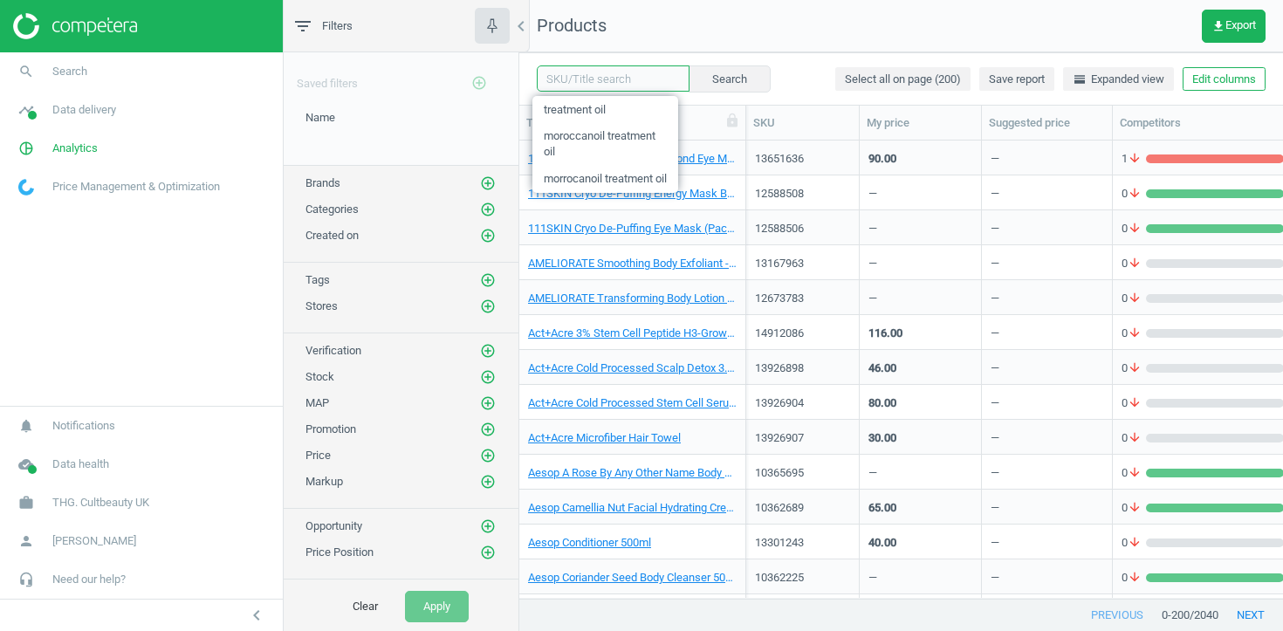
click at [634, 87] on input "text" at bounding box center [613, 78] width 153 height 26
paste input "12803831"
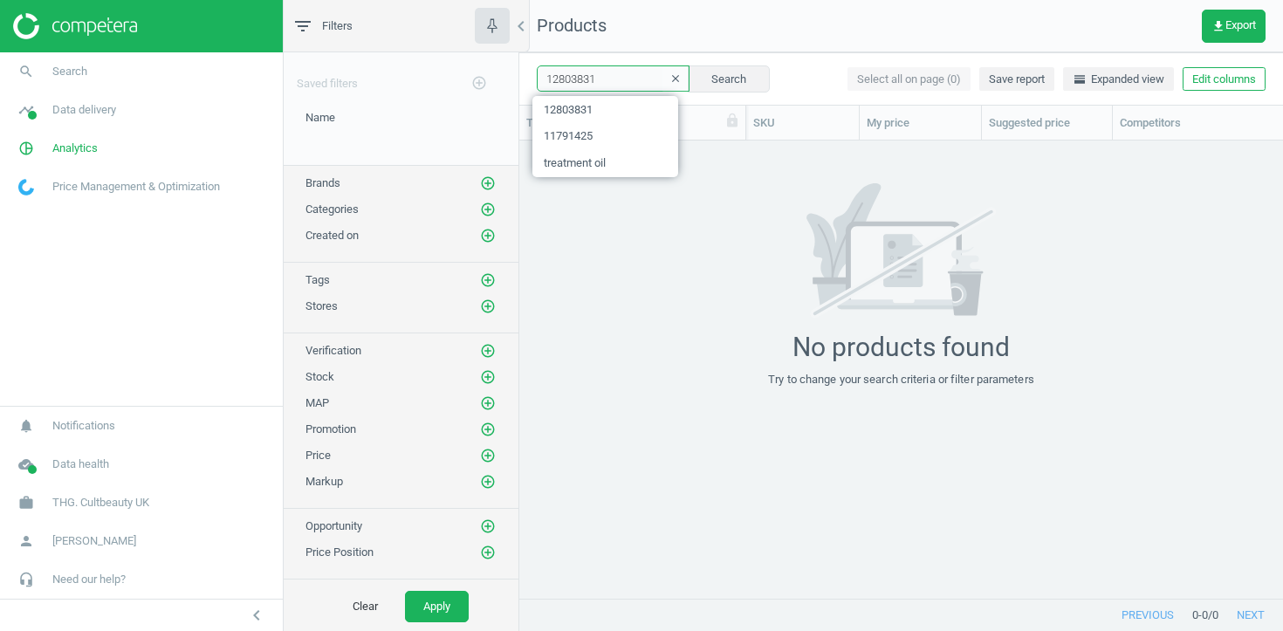
type input "l"
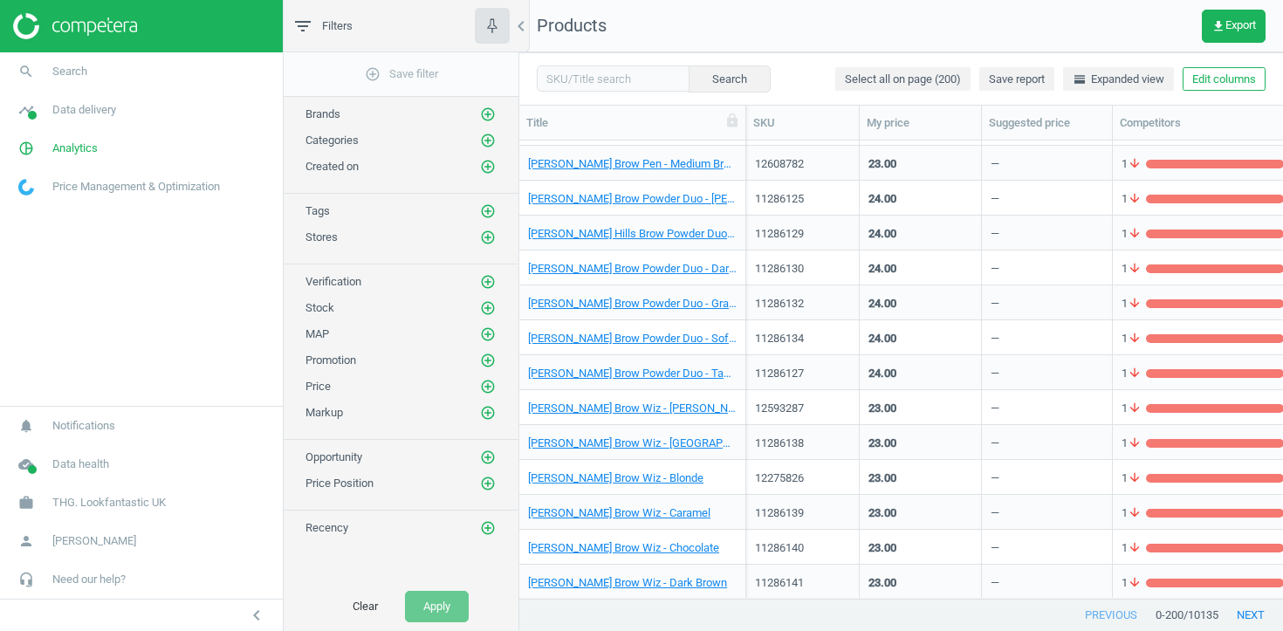
scroll to position [6524, 0]
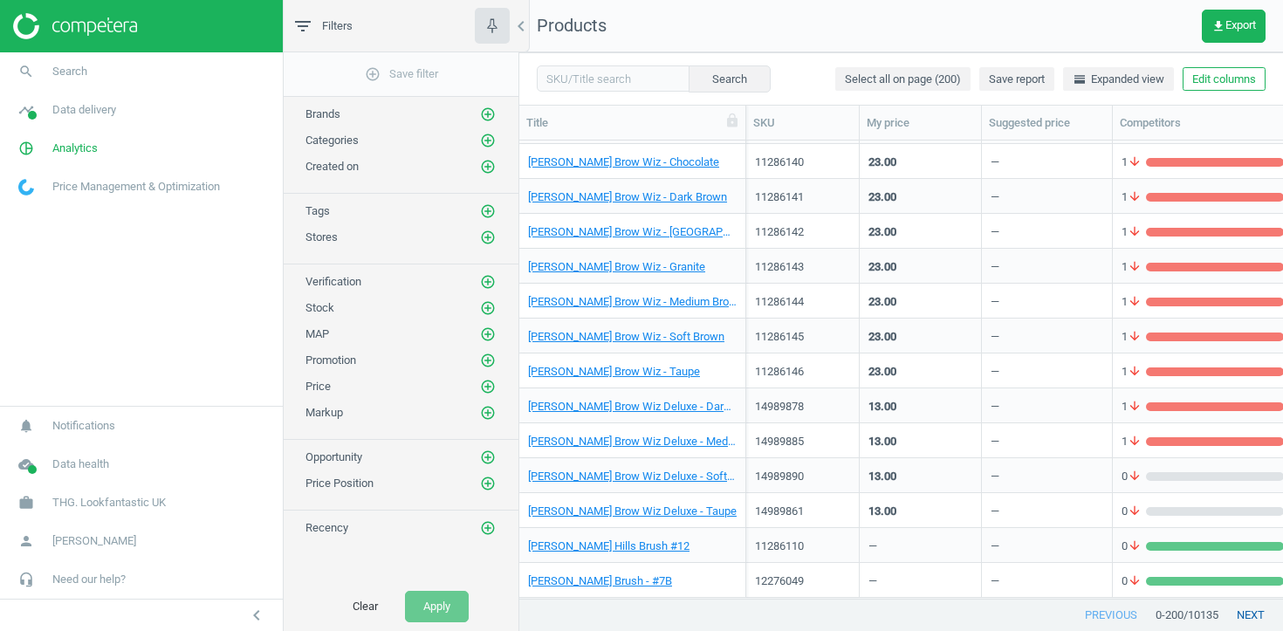
click at [1252, 613] on button "next" at bounding box center [1250, 615] width 65 height 31
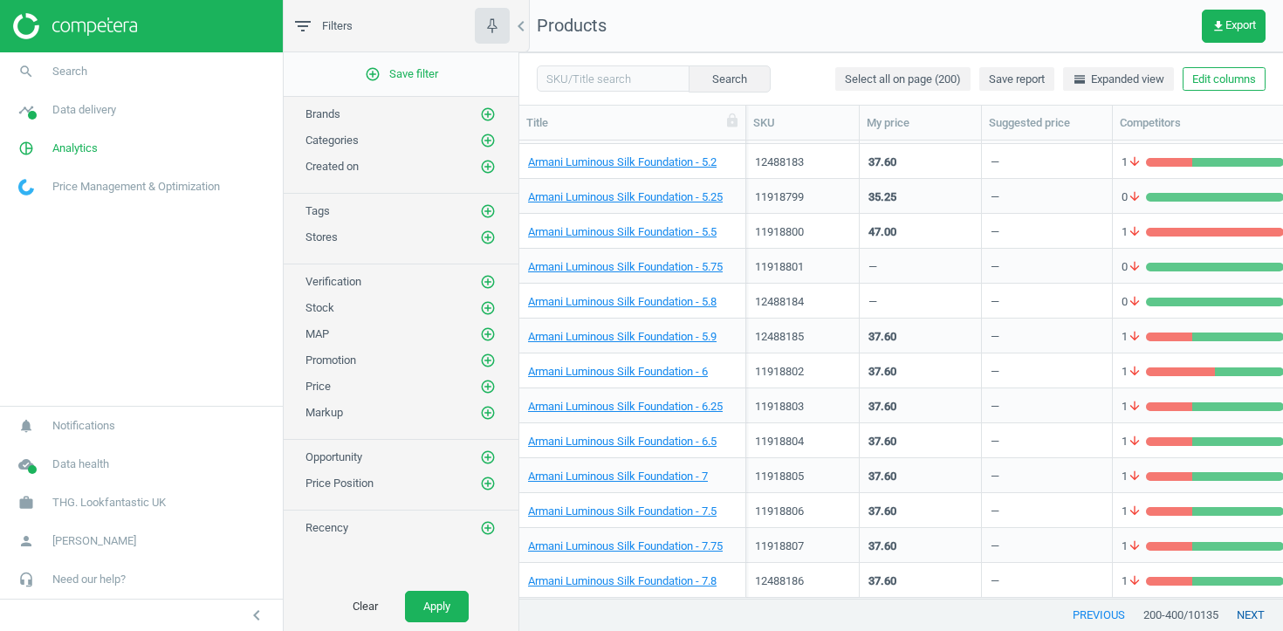
click at [1252, 614] on button "next" at bounding box center [1250, 615] width 65 height 31
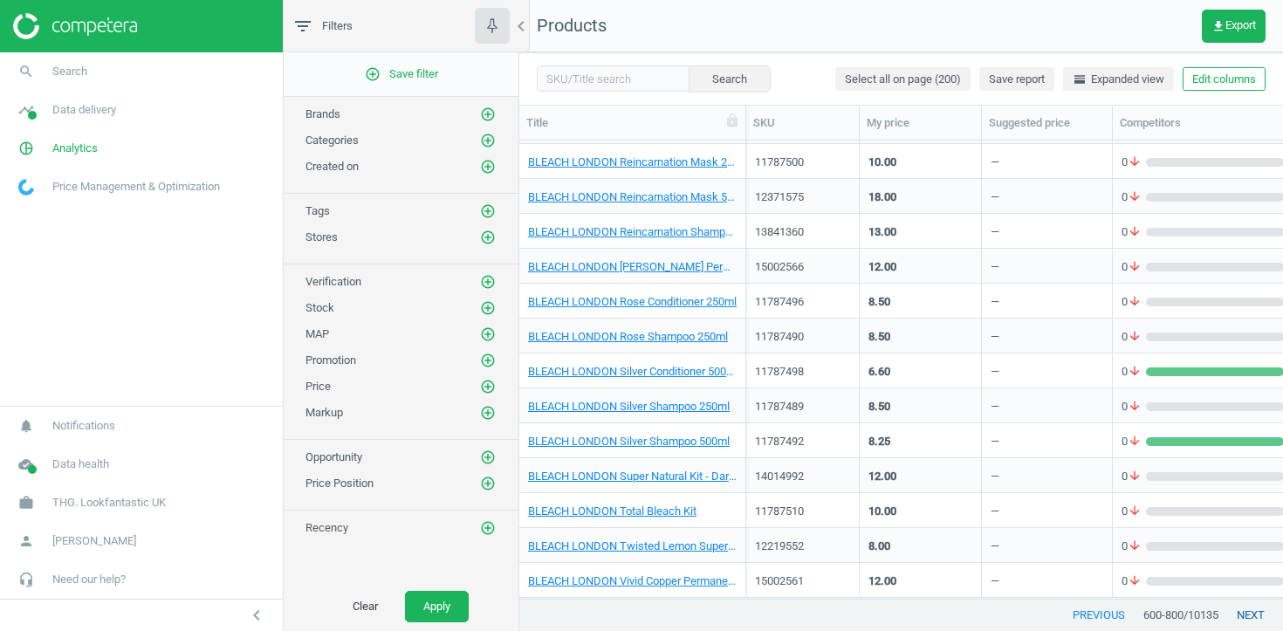
click at [1253, 617] on button "next" at bounding box center [1250, 615] width 65 height 31
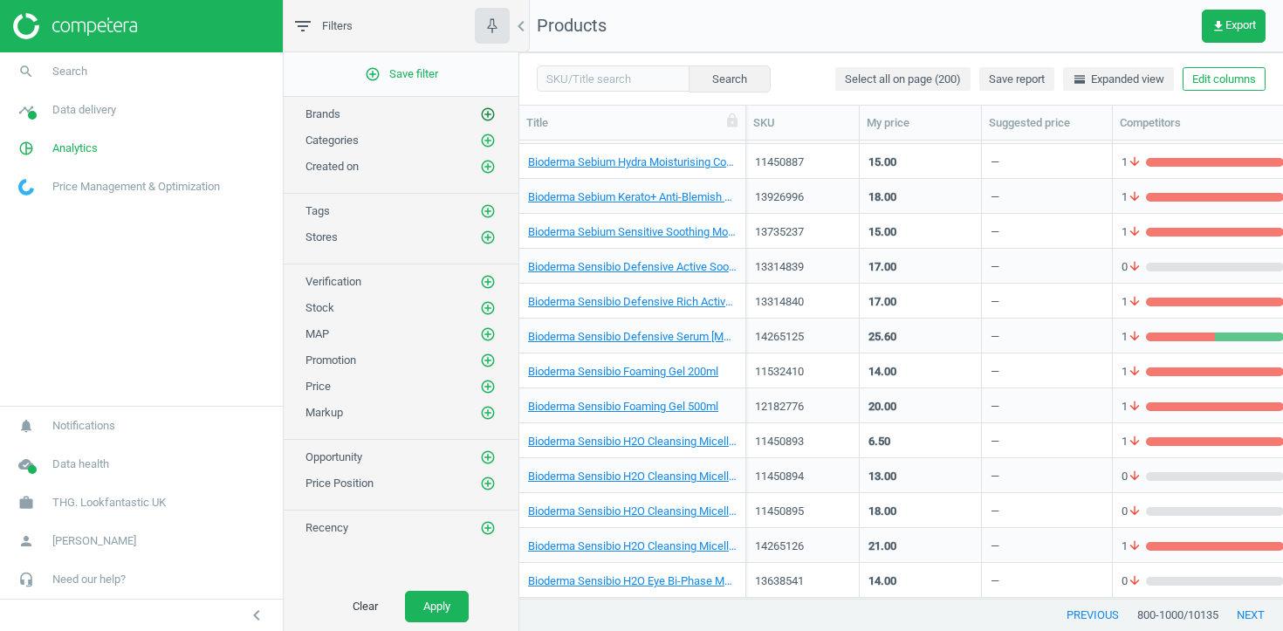
click at [494, 113] on icon "add_circle_outline" at bounding box center [488, 114] width 16 height 16
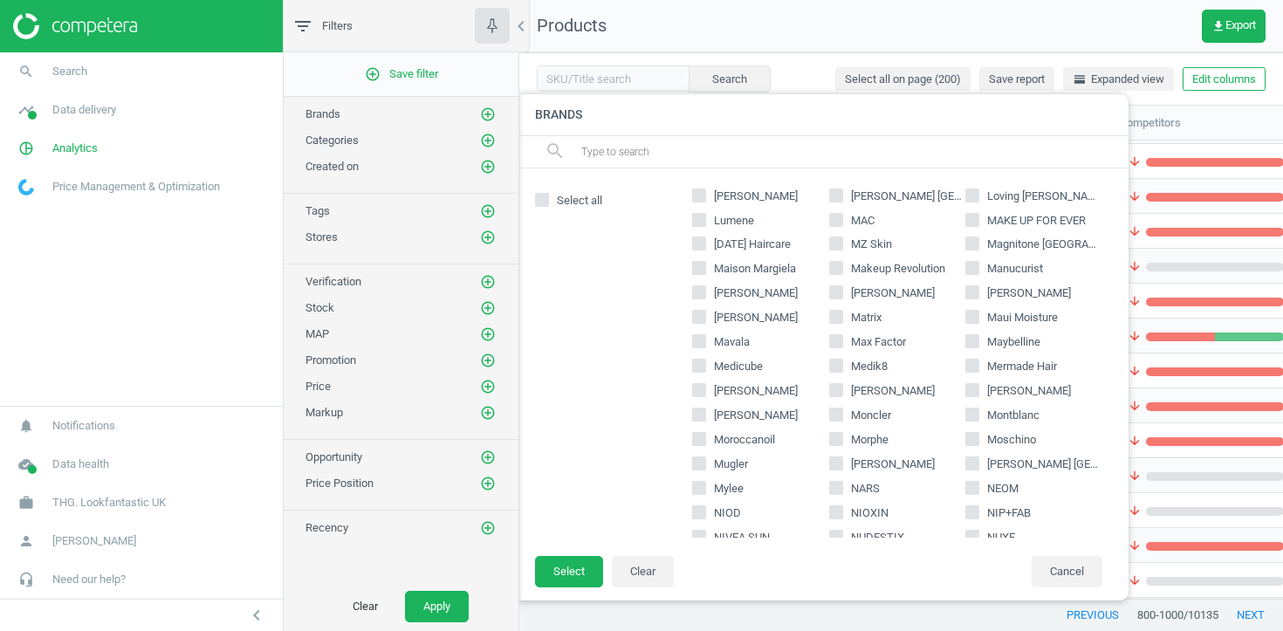
scroll to position [1663, 0]
click at [757, 436] on span "Moroccanoil" at bounding box center [744, 439] width 68 height 16
click at [705, 436] on input "Moroccanoil" at bounding box center [699, 437] width 11 height 11
checkbox input "true"
click at [552, 570] on button "Select" at bounding box center [569, 571] width 68 height 31
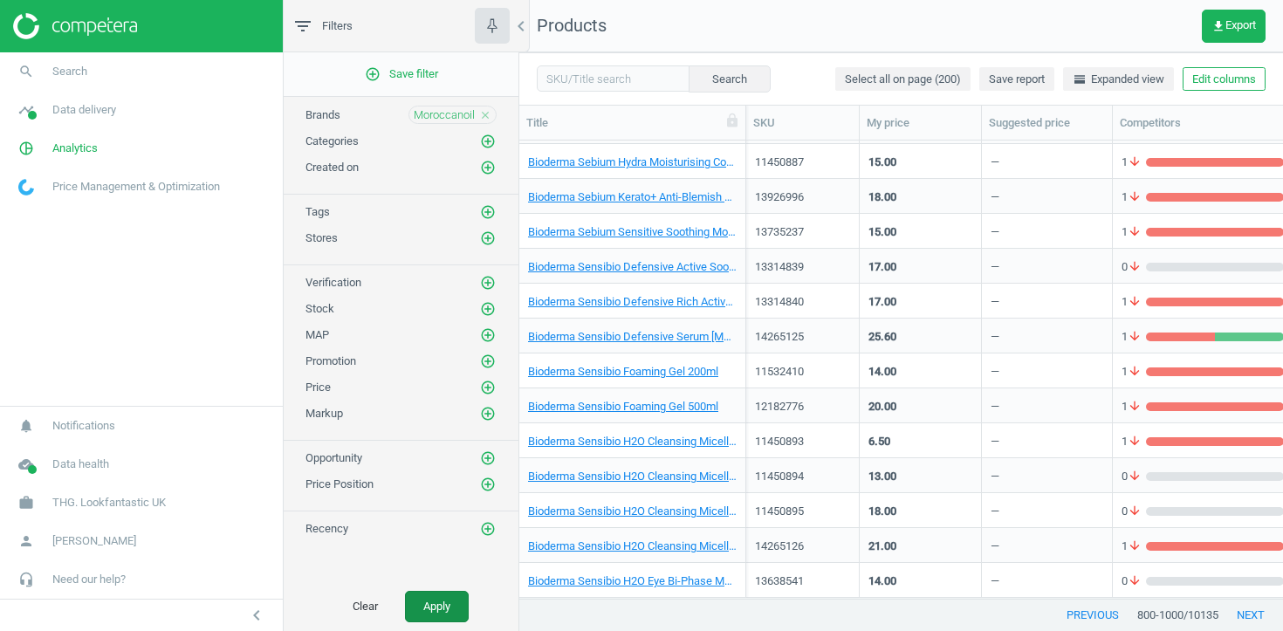
click at [451, 601] on button "Apply" at bounding box center [437, 606] width 64 height 31
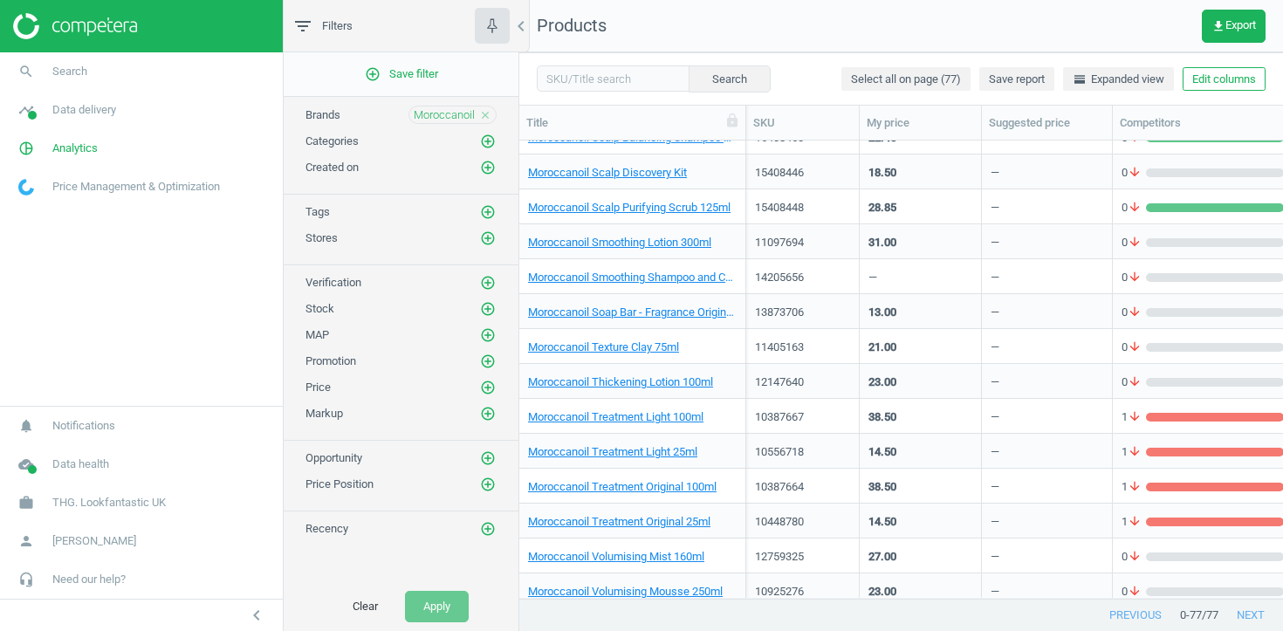
scroll to position [2231, 0]
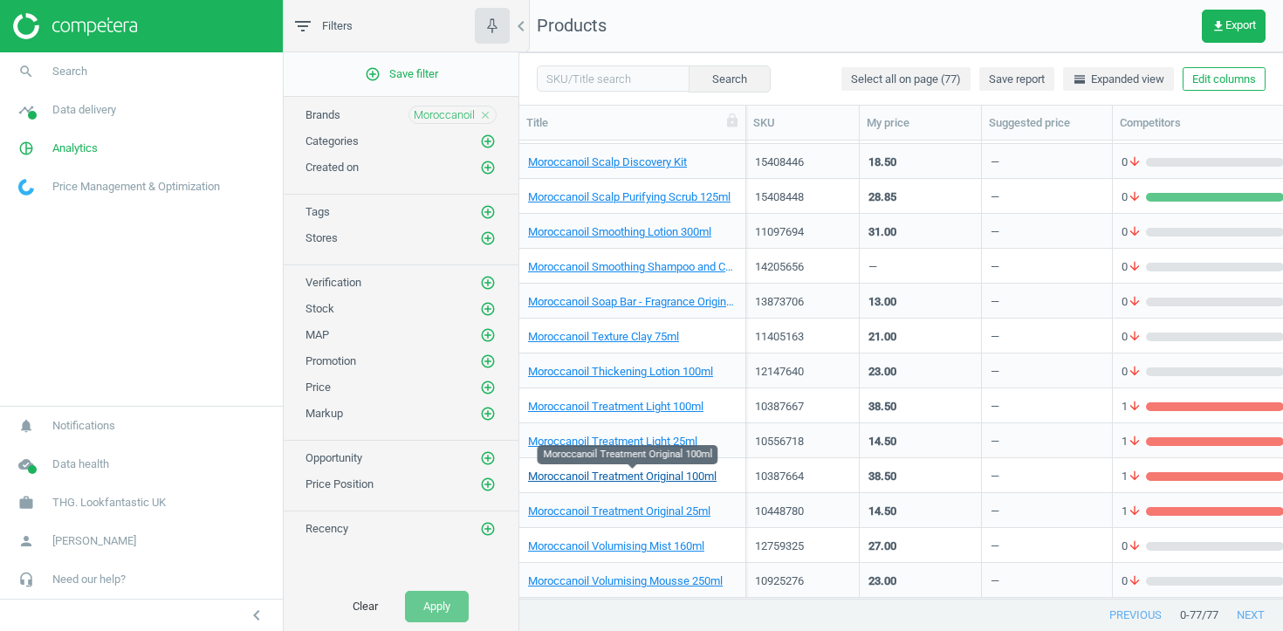
click at [701, 479] on link "Moroccanoil Treatment Original 100ml" at bounding box center [622, 477] width 188 height 16
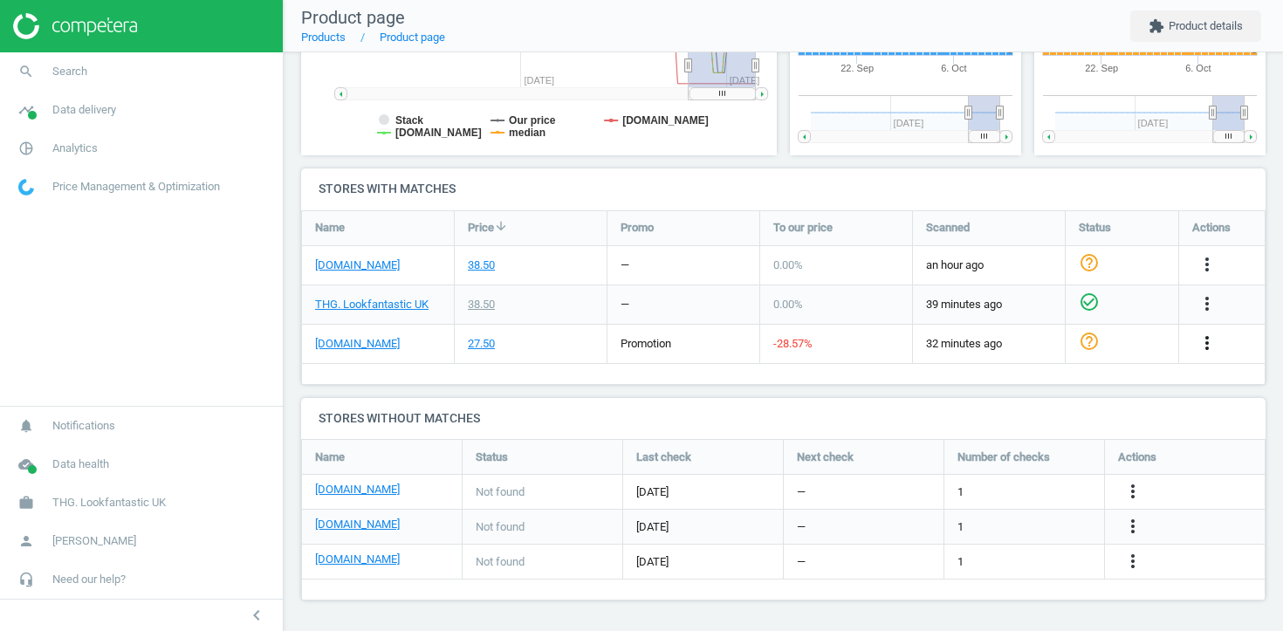
click at [1207, 343] on icon "more_vert" at bounding box center [1206, 342] width 21 height 21
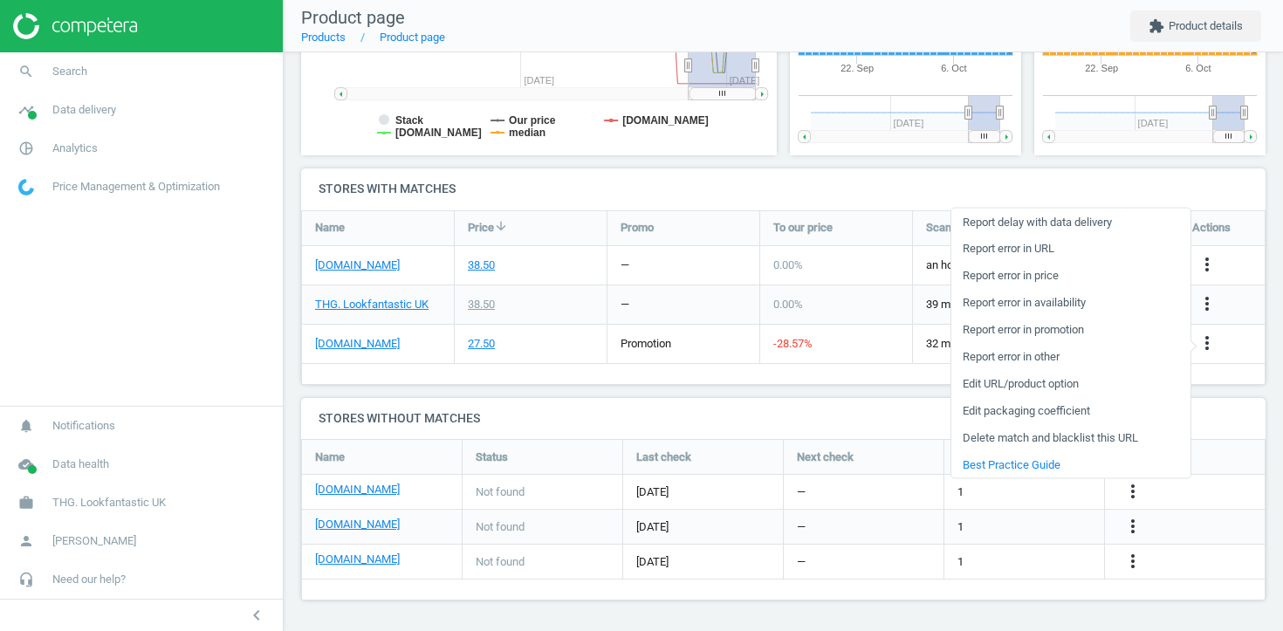
click at [1035, 383] on link "Edit URL/product option" at bounding box center [1070, 383] width 239 height 27
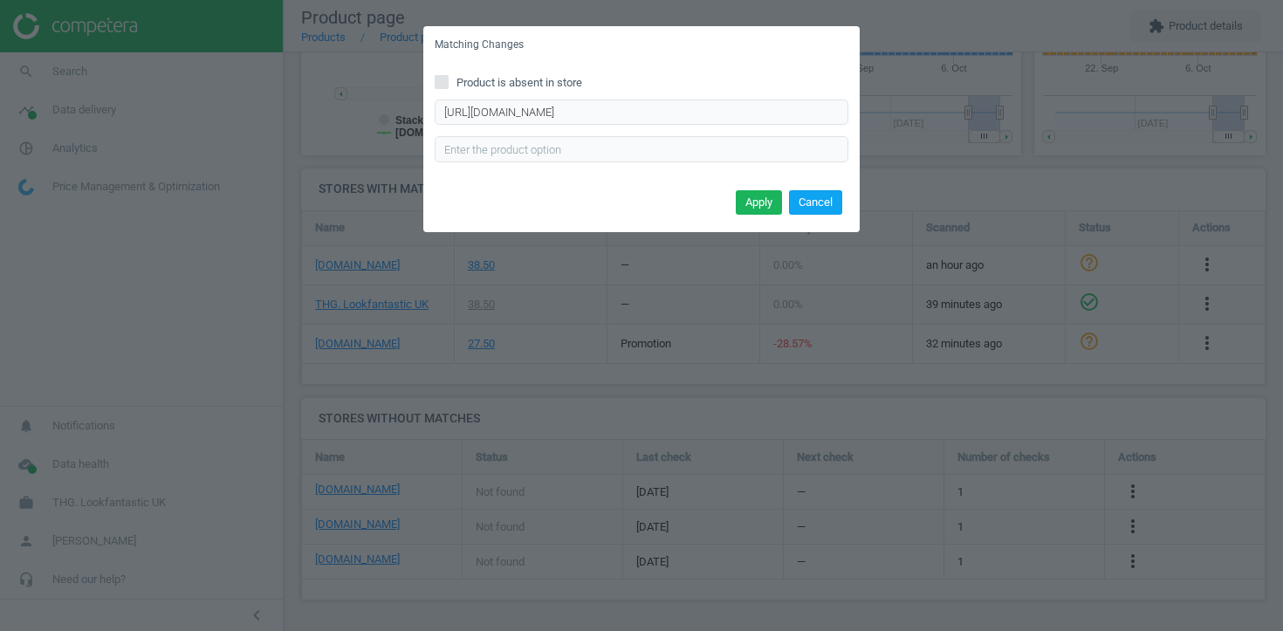
click at [818, 209] on button "Cancel" at bounding box center [815, 202] width 53 height 24
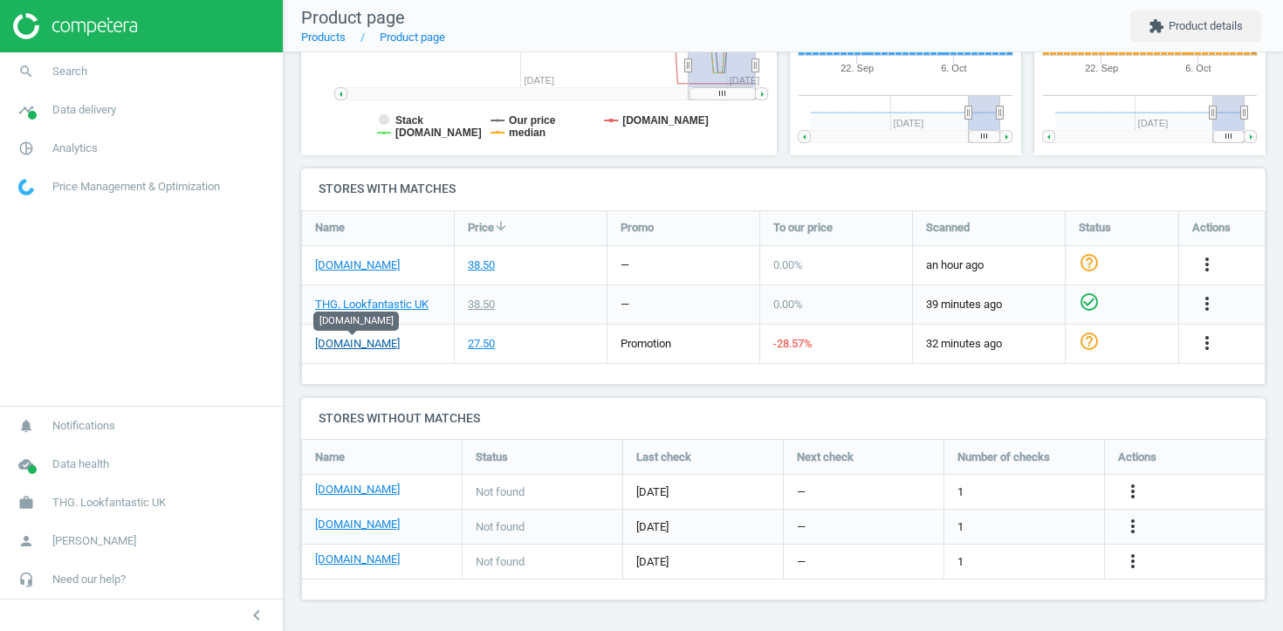
click at [362, 346] on link "[DOMAIN_NAME]" at bounding box center [357, 344] width 85 height 16
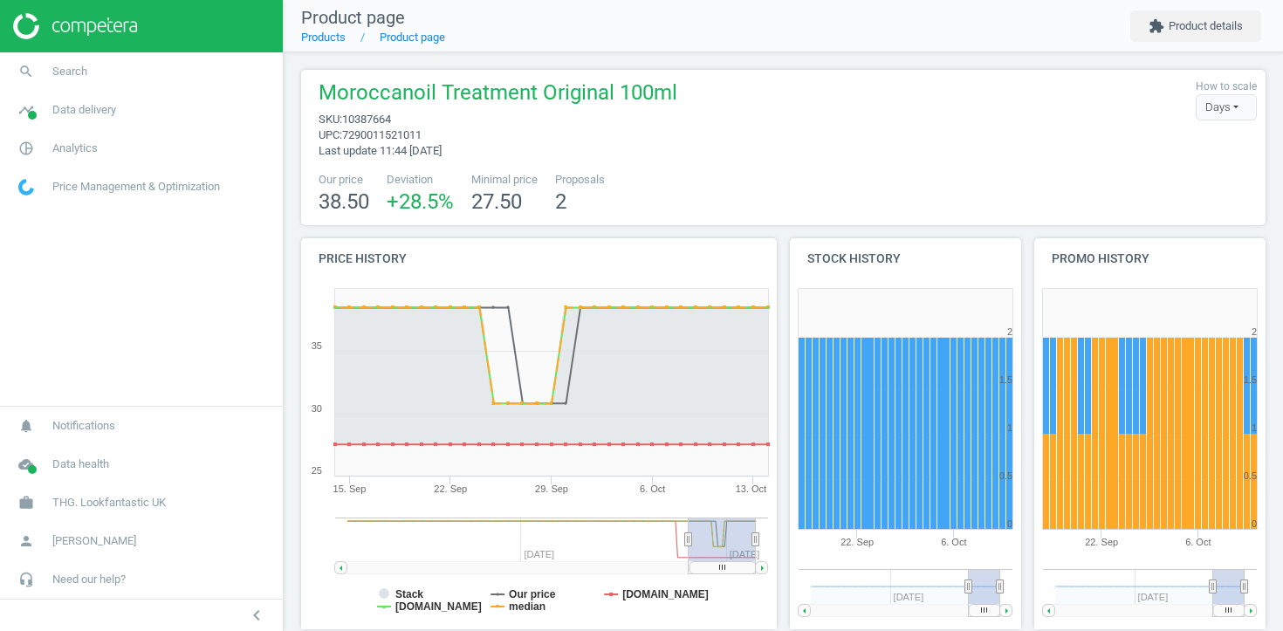
click at [380, 120] on span "10387664" at bounding box center [366, 119] width 49 height 13
copy span "10387664"
click at [129, 63] on link "search Search" at bounding box center [141, 71] width 283 height 38
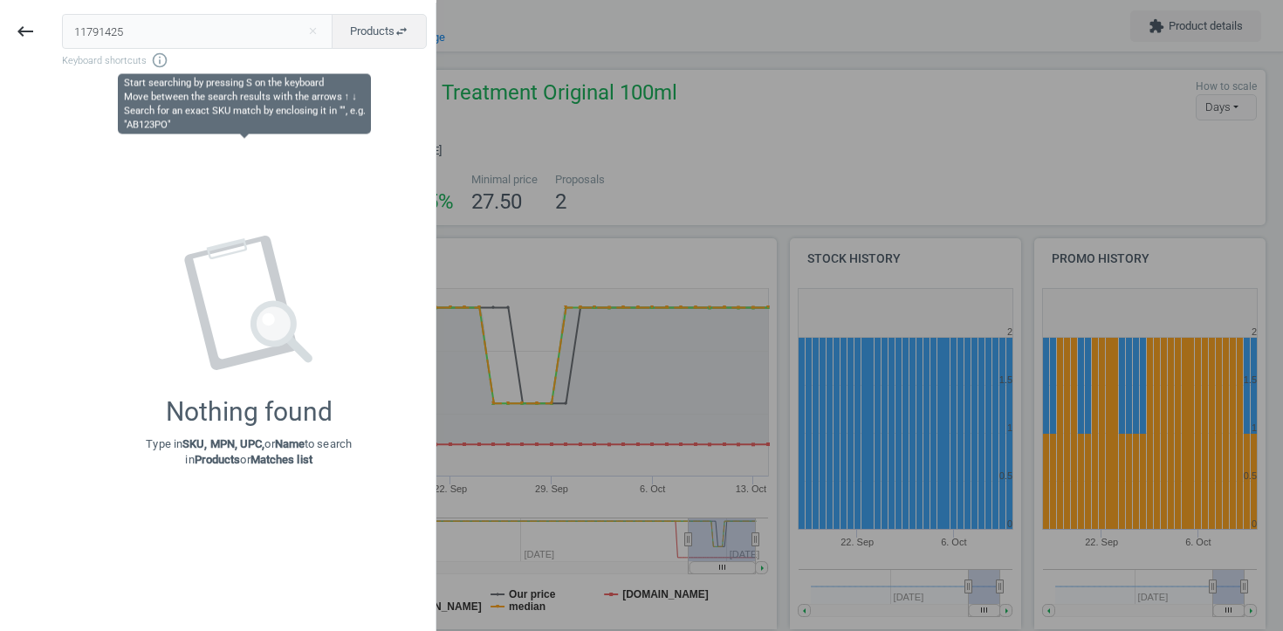
type input "11791425"
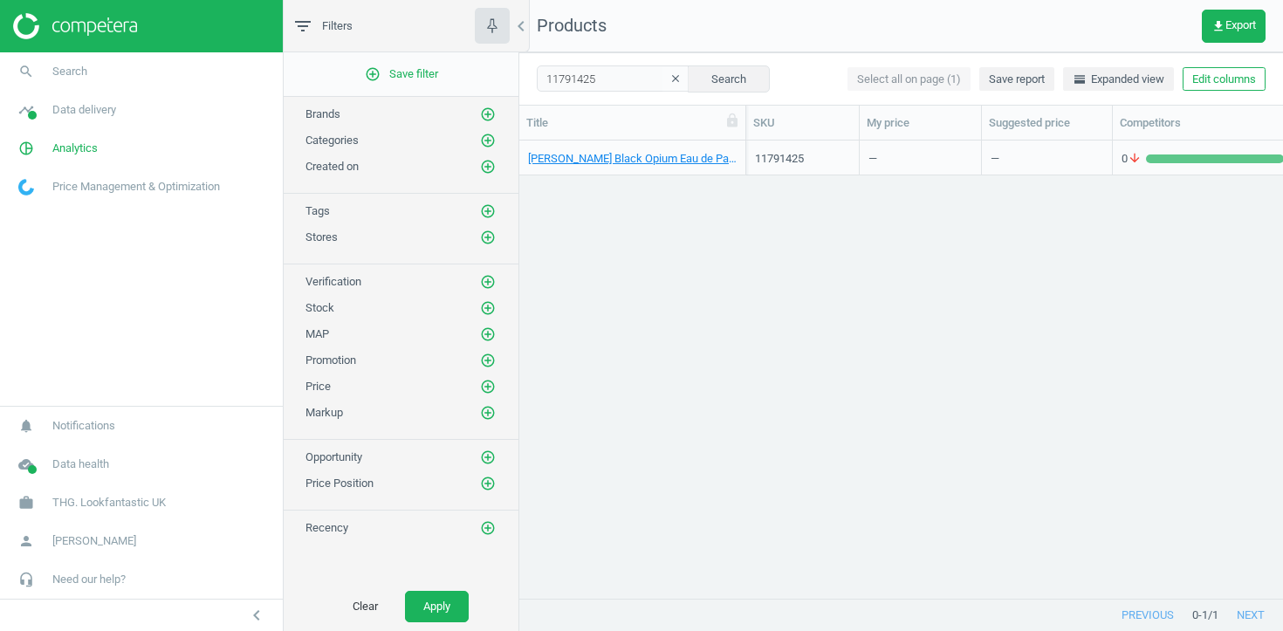
click at [663, 149] on div "Yves Saint Laurent Black Opium Eau de Parfum 150ml" at bounding box center [632, 157] width 209 height 31
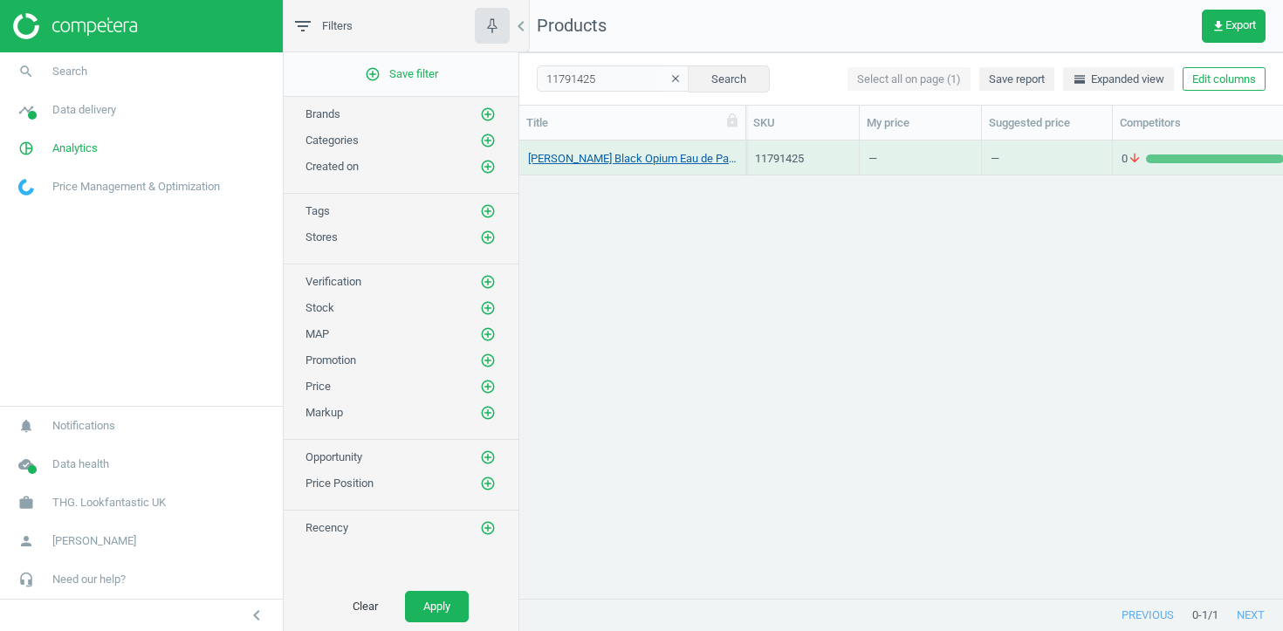
click at [663, 152] on link "Yves Saint Laurent Black Opium Eau de Parfum 150ml" at bounding box center [632, 159] width 209 height 16
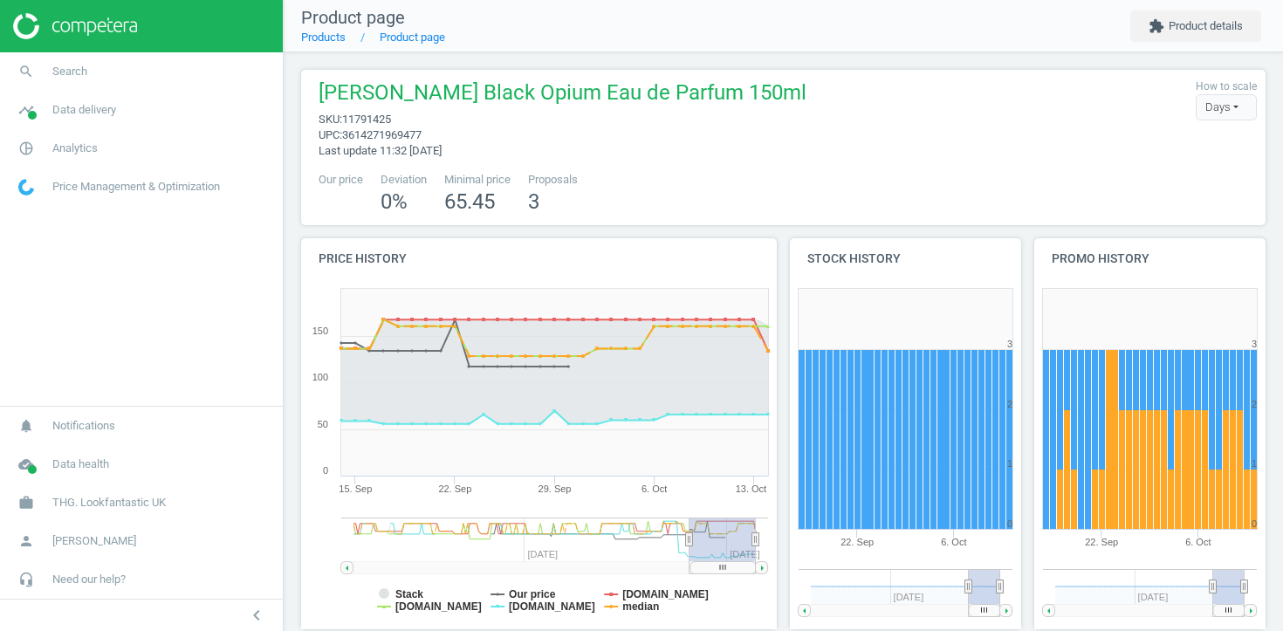
click at [386, 113] on span "11791425" at bounding box center [366, 119] width 49 height 13
copy span "11791425"
click at [167, 77] on link "search Search" at bounding box center [141, 71] width 283 height 38
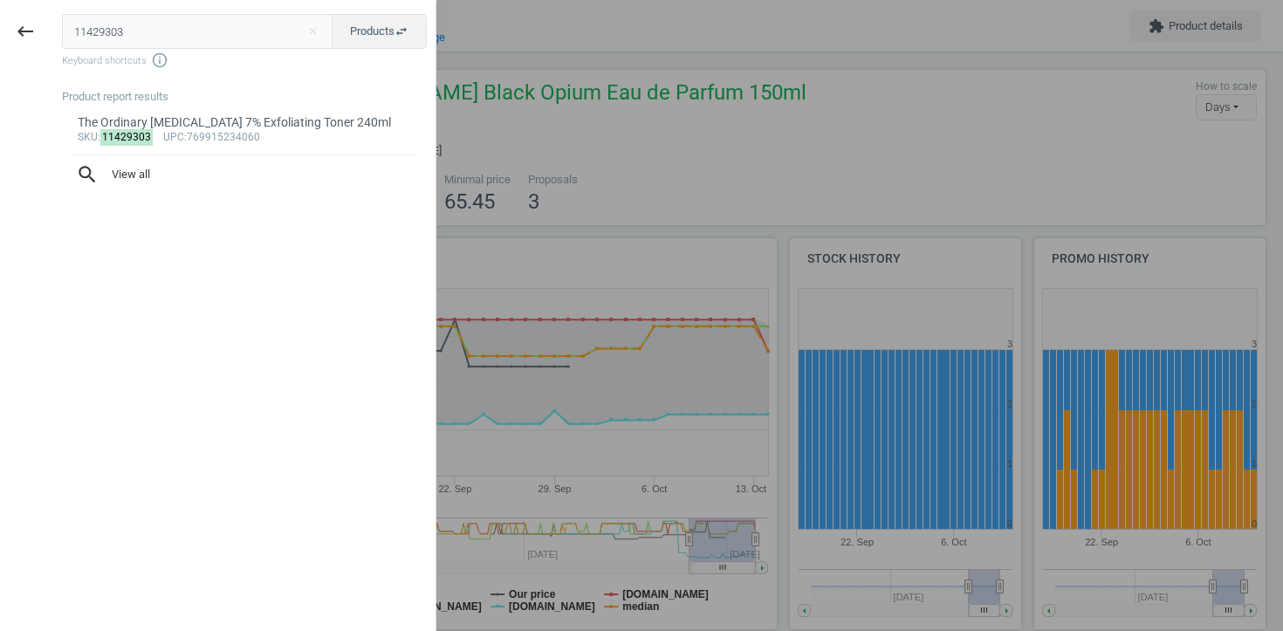
type input "11429303"
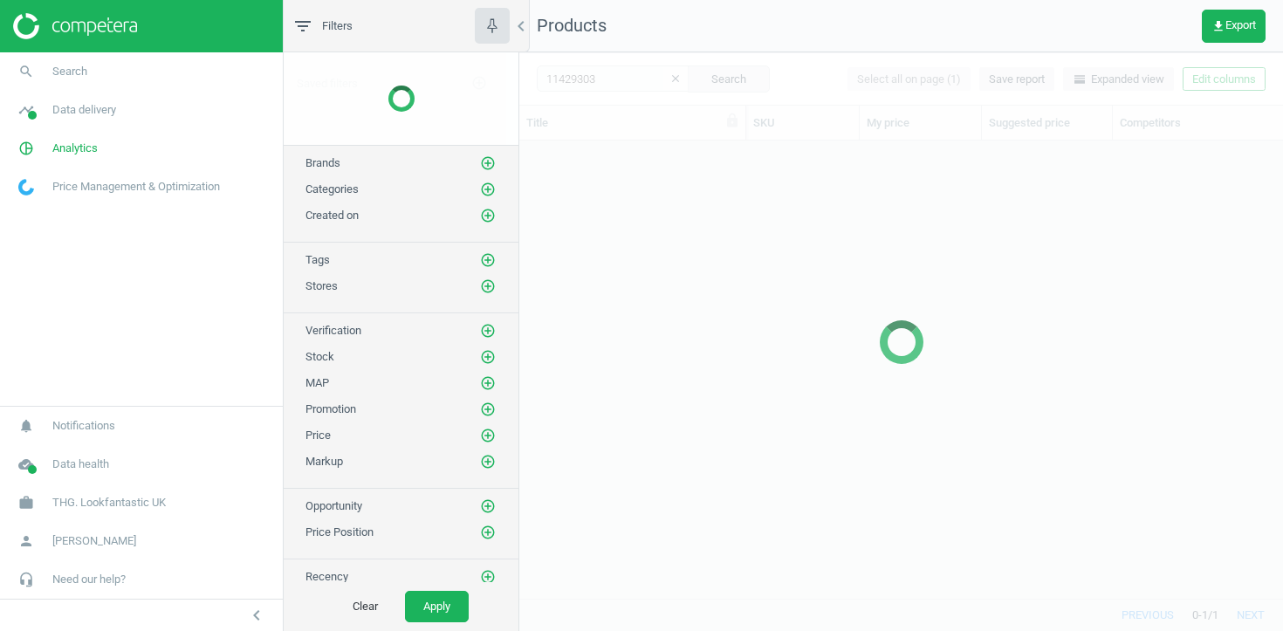
scroll to position [457, 764]
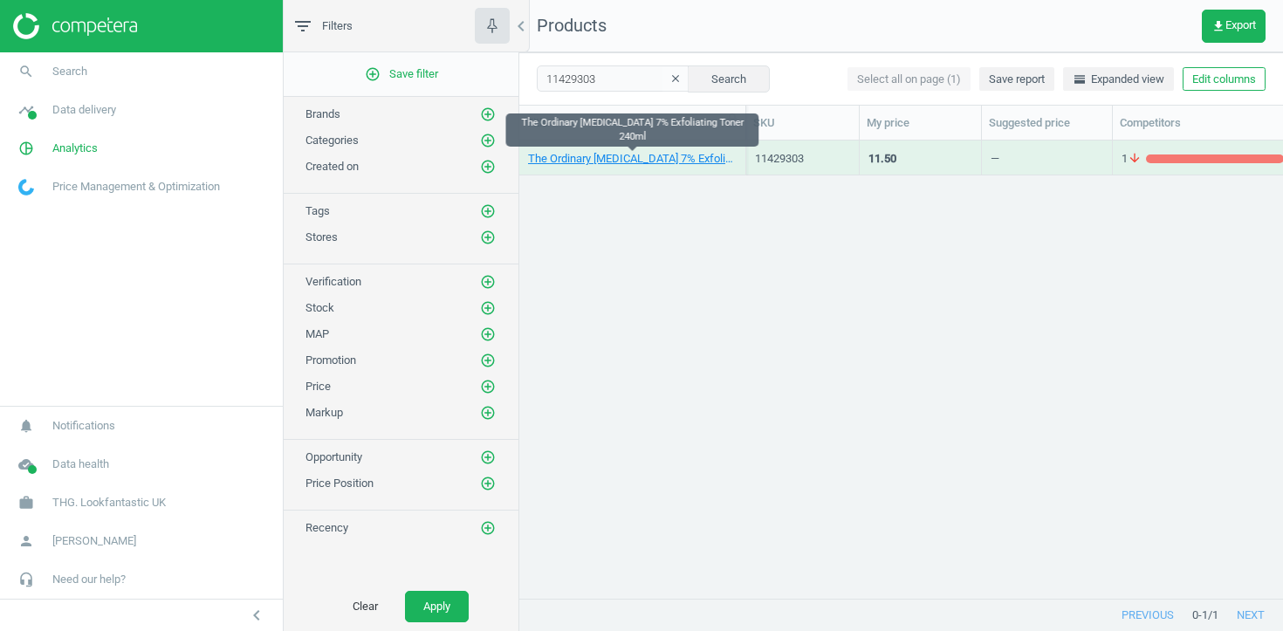
click at [658, 159] on link "The Ordinary Glycolic Acid 7% Exfoliating Toner 240ml" at bounding box center [632, 159] width 209 height 16
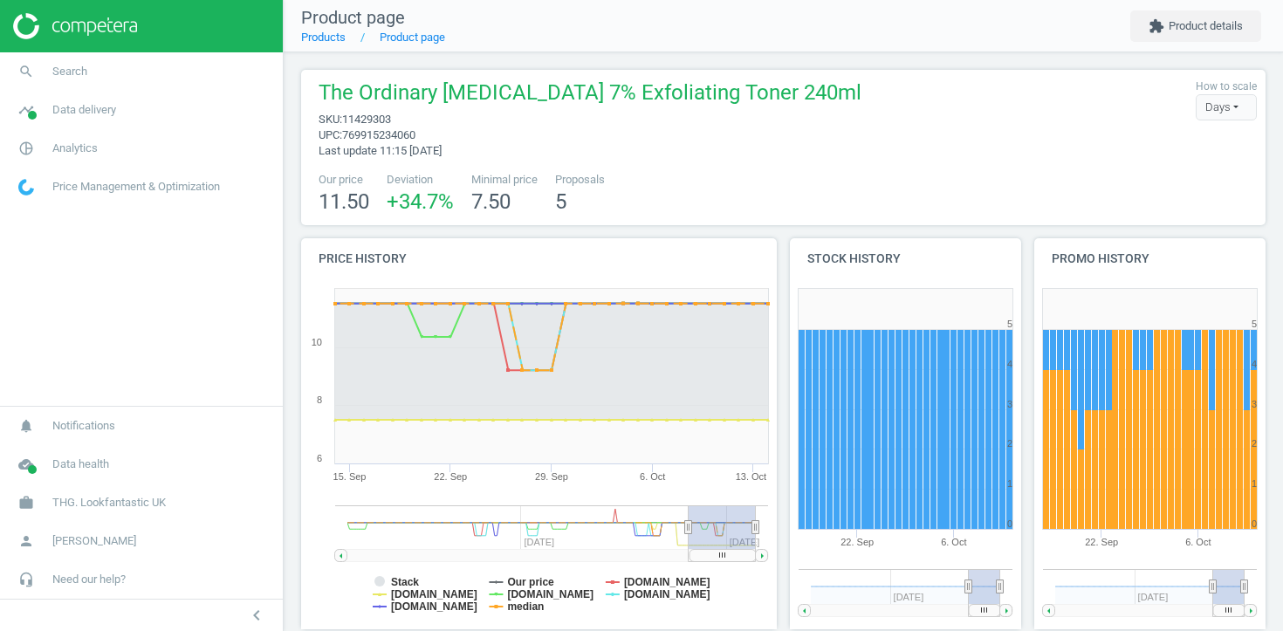
click at [389, 114] on span "11429303" at bounding box center [366, 119] width 49 height 13
copy span "11429303"
click at [323, 31] on link "Products" at bounding box center [323, 37] width 45 height 13
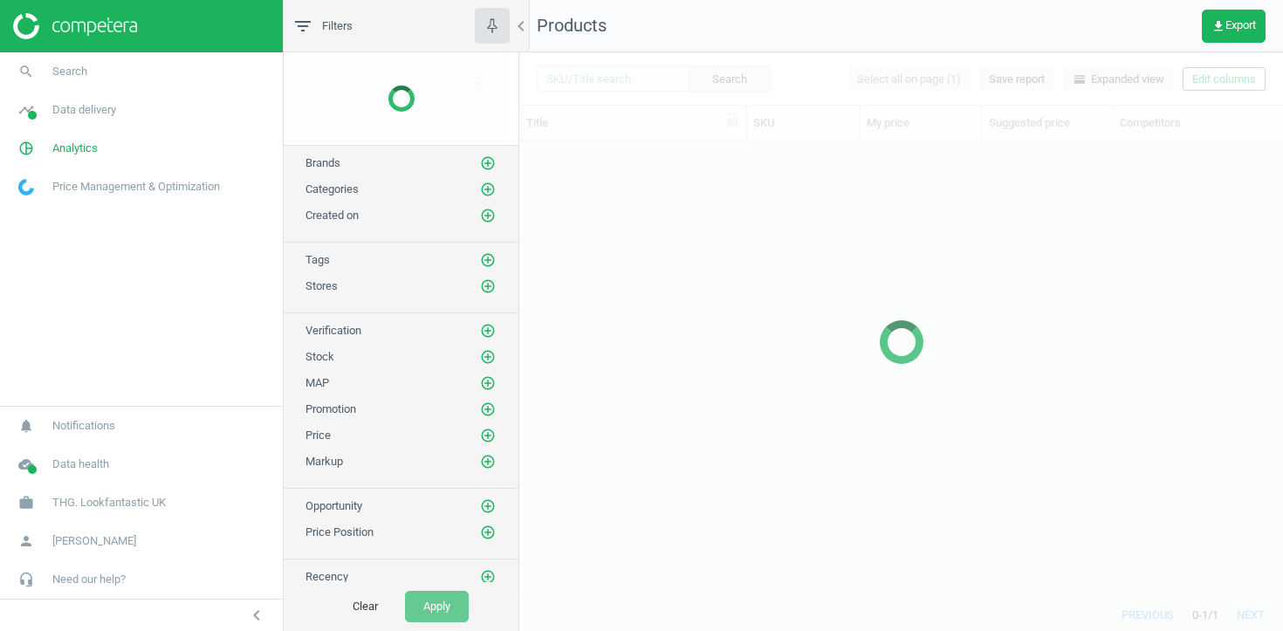
scroll to position [457, 764]
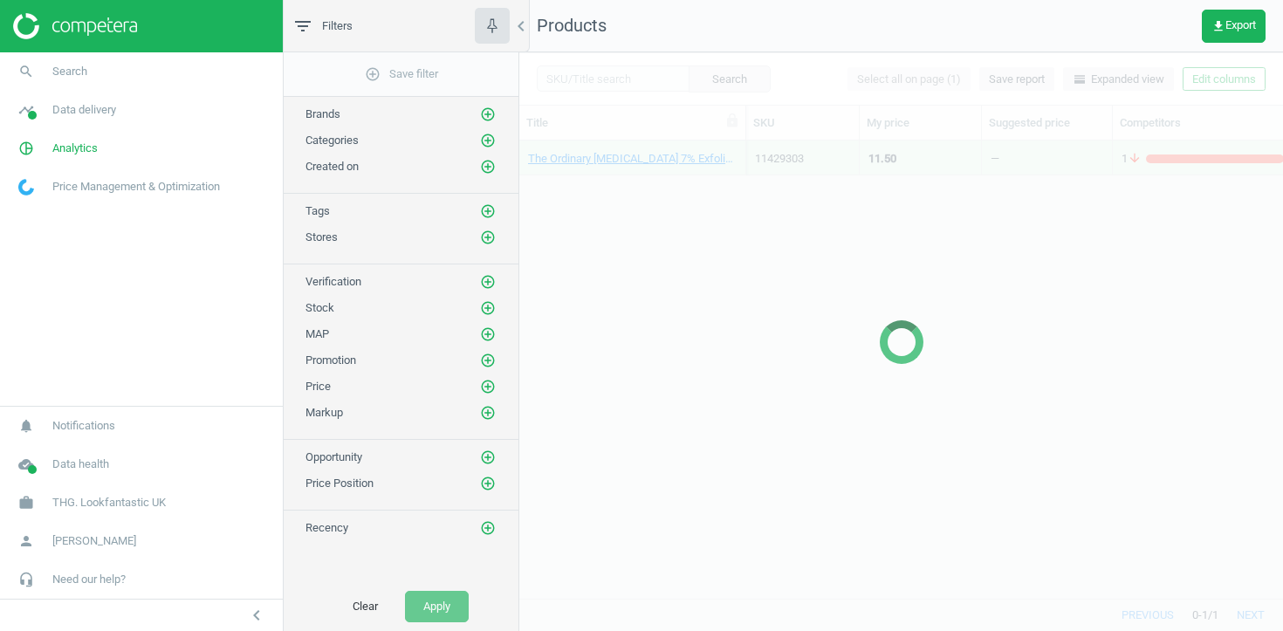
click at [594, 74] on div at bounding box center [901, 341] width 764 height 579
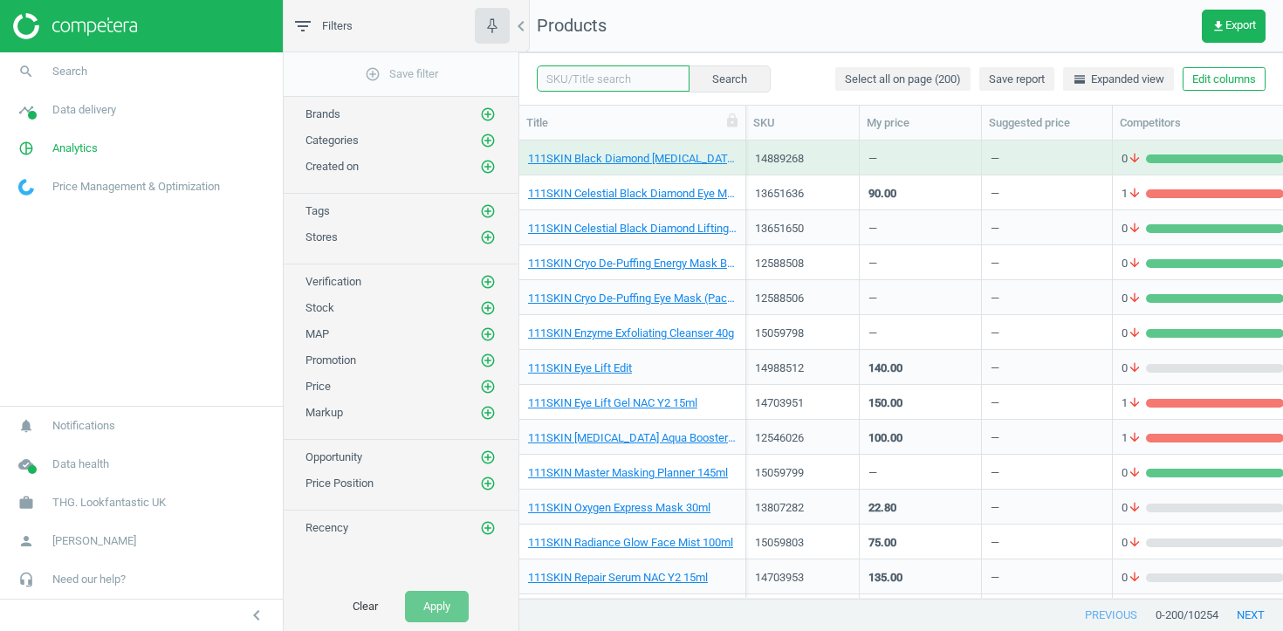
click at [619, 80] on input "text" at bounding box center [613, 78] width 153 height 26
paste input "12803831"
type input "12803831"
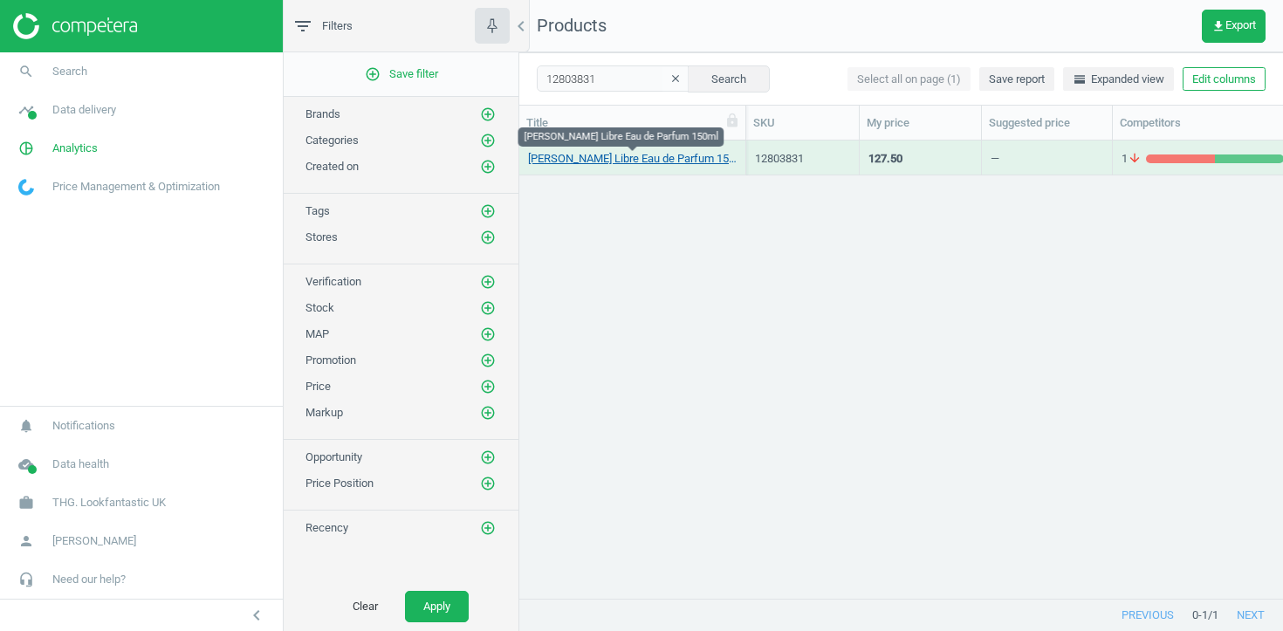
click at [636, 164] on link "Yves Saint Laurent Libre Eau de Parfum 150ml" at bounding box center [632, 159] width 209 height 16
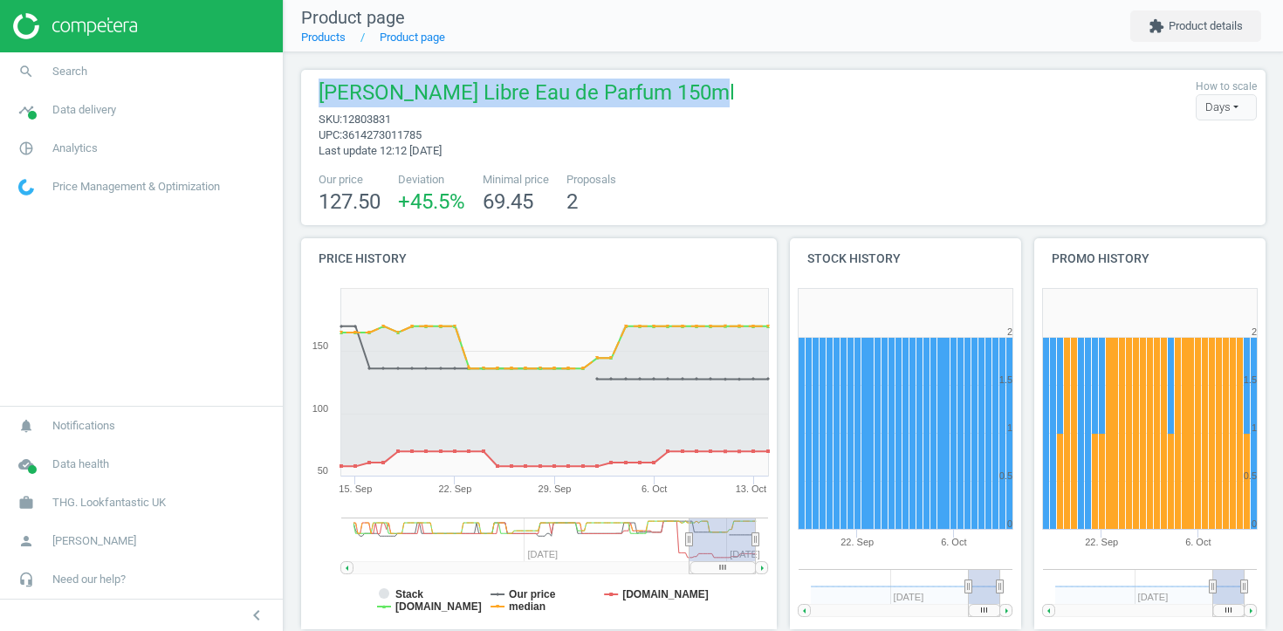
drag, startPoint x: 669, startPoint y: 102, endPoint x: 318, endPoint y: 102, distance: 351.7
click at [316, 102] on div "Yves Saint Laurent Libre Eau de Parfum 150ml sku : 12803831 upc : 3614273011785…" at bounding box center [522, 119] width 425 height 80
copy span "Yves Saint Laurent Libre Eau de Parfum"
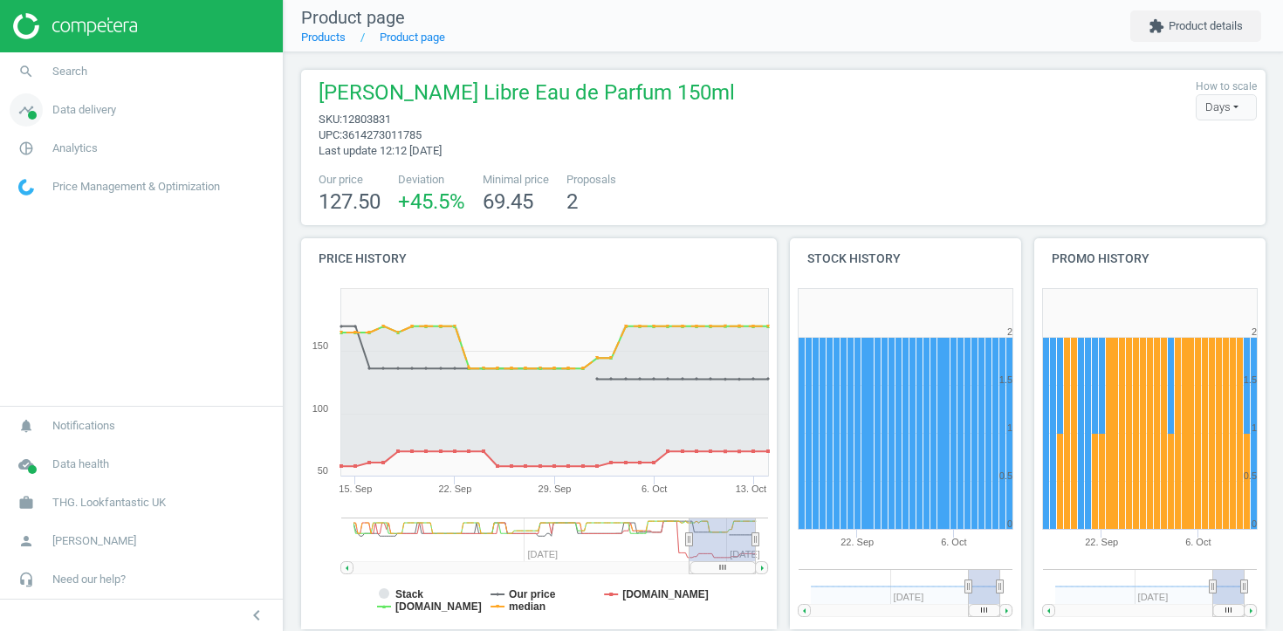
click at [113, 120] on link "timeline Data delivery" at bounding box center [141, 110] width 283 height 38
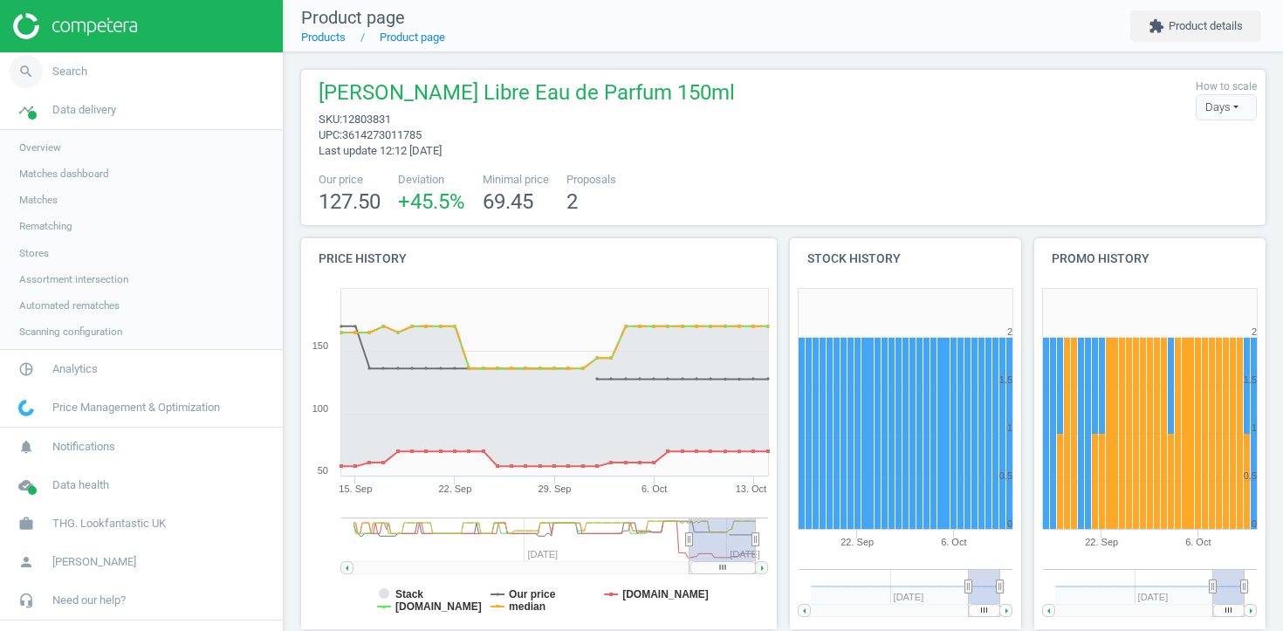
click at [194, 78] on link "search Search" at bounding box center [141, 71] width 283 height 38
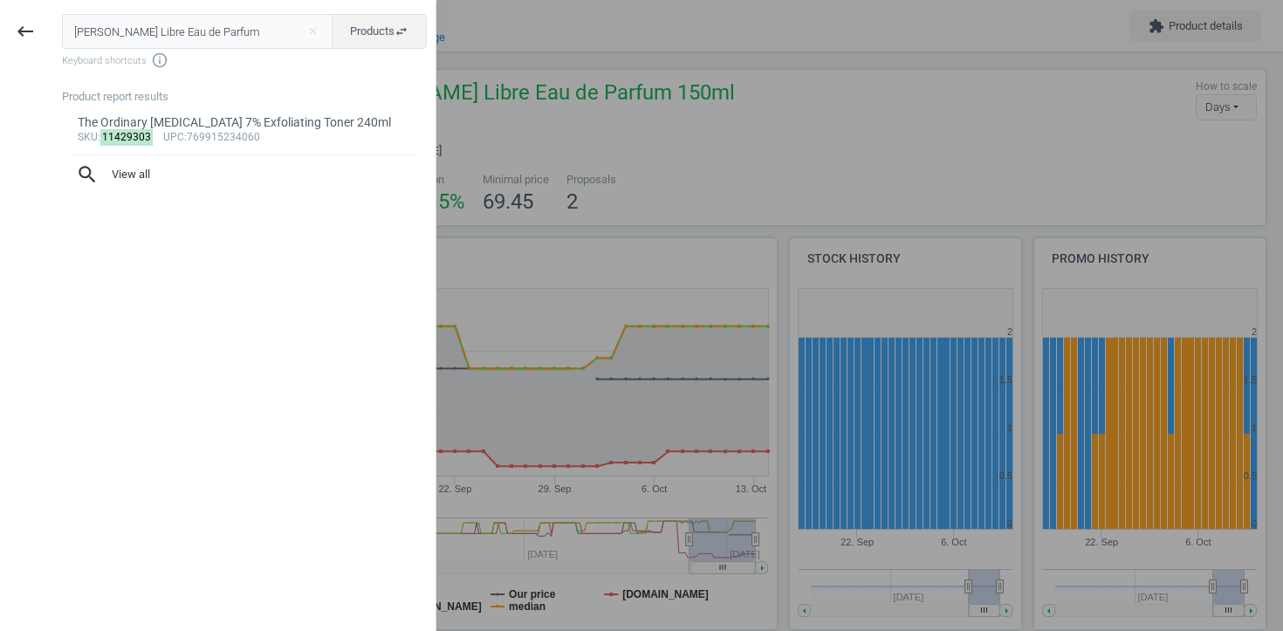
type input "Yves Saint Laurent Libre Eau de Parfum"
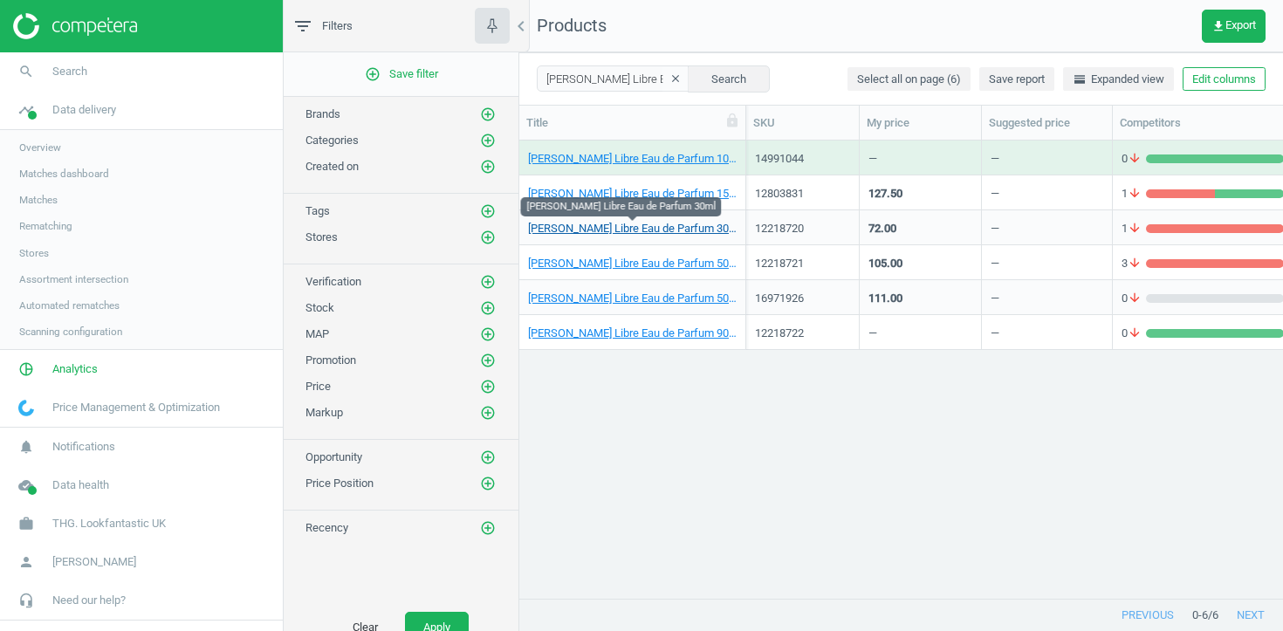
click at [689, 223] on link "Yves Saint Laurent Libre Eau de Parfum 30ml" at bounding box center [632, 229] width 209 height 16
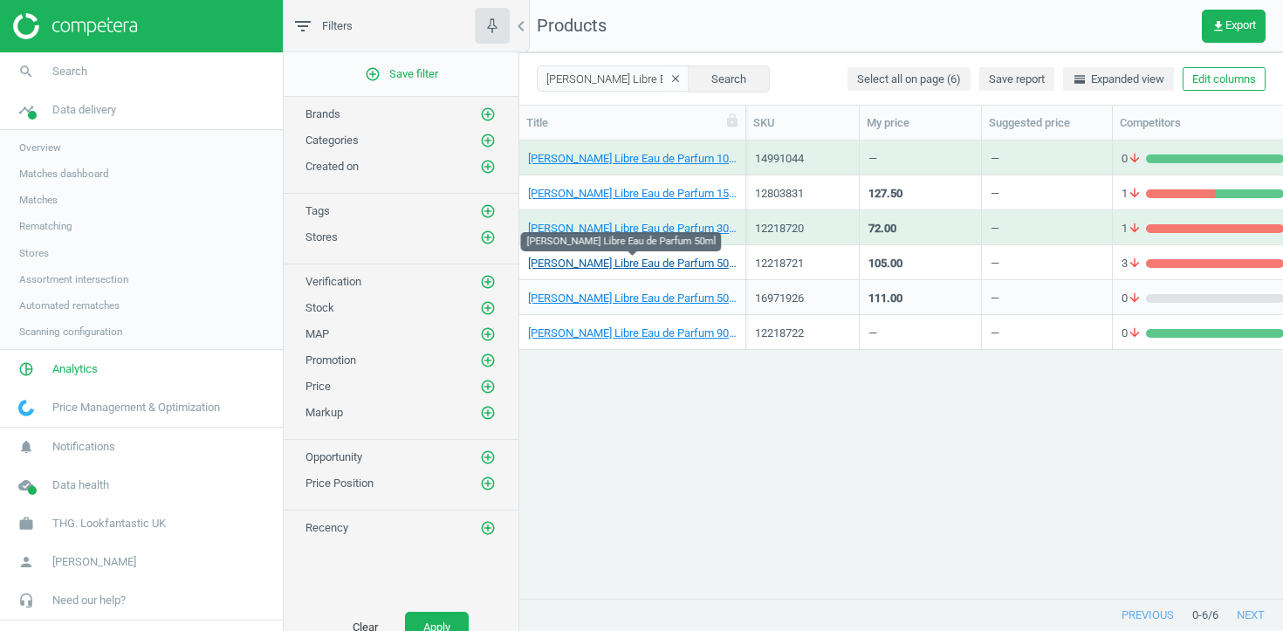
click at [688, 260] on link "Yves Saint Laurent Libre Eau de Parfum 50ml" at bounding box center [632, 264] width 209 height 16
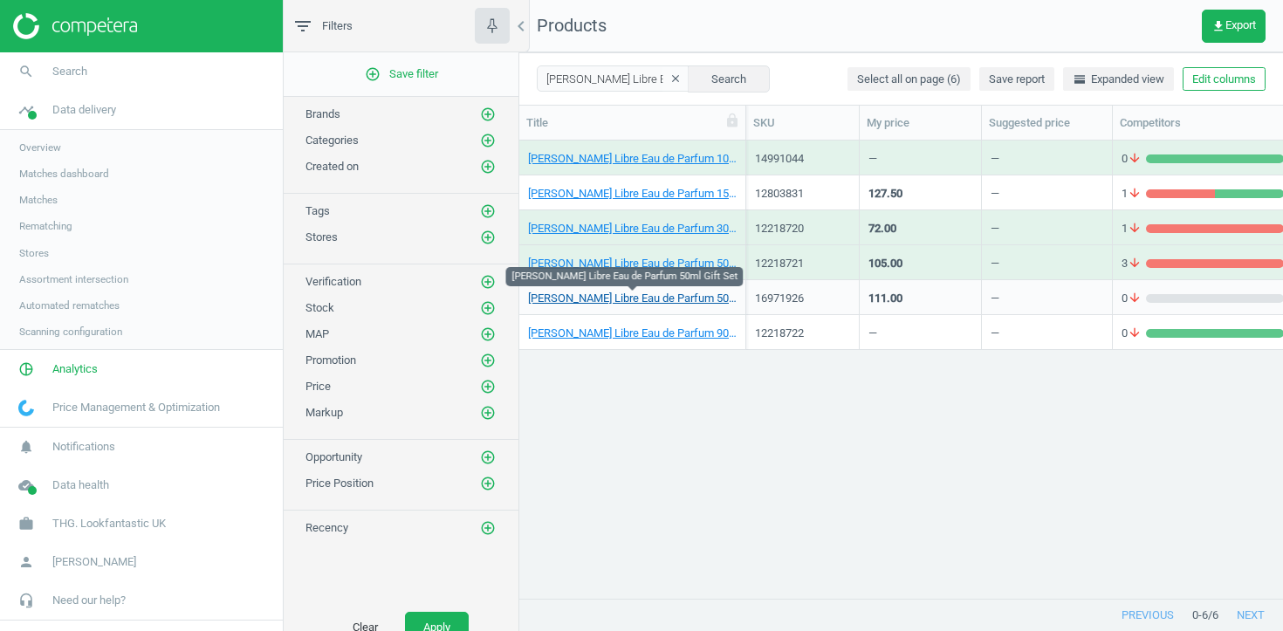
click at [688, 295] on link "Yves Saint Laurent Libre Eau de Parfum 50ml Gift Set" at bounding box center [632, 299] width 209 height 16
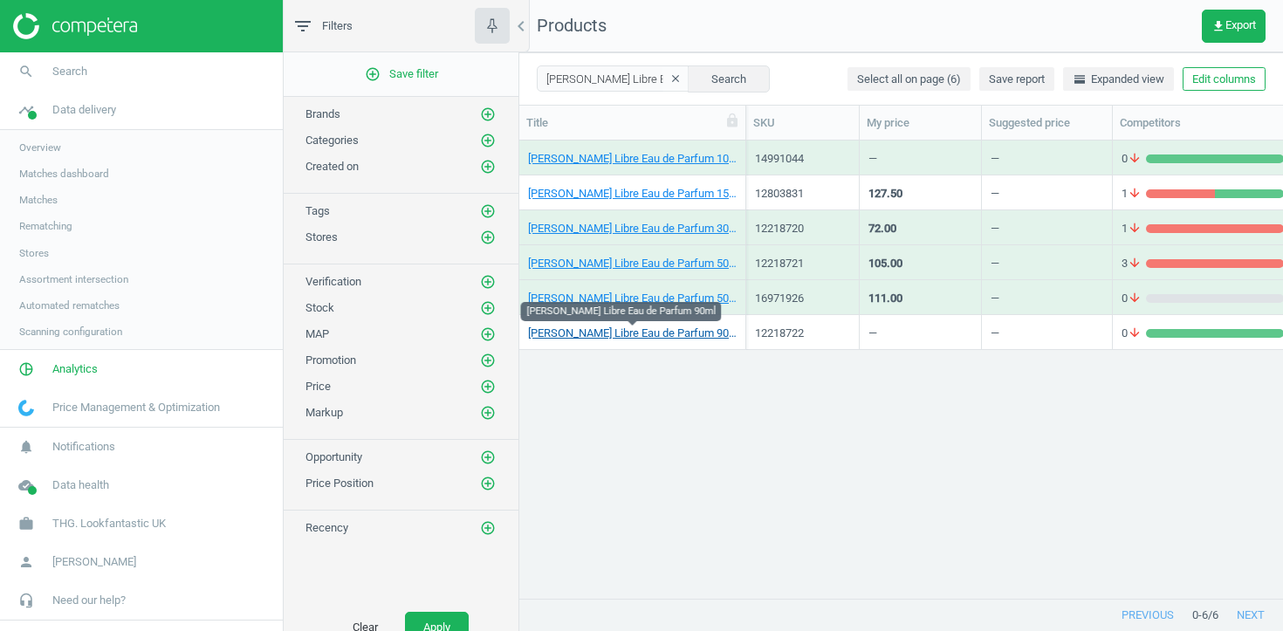
click at [682, 331] on link "Yves Saint Laurent Libre Eau de Parfum 90ml" at bounding box center [632, 334] width 209 height 16
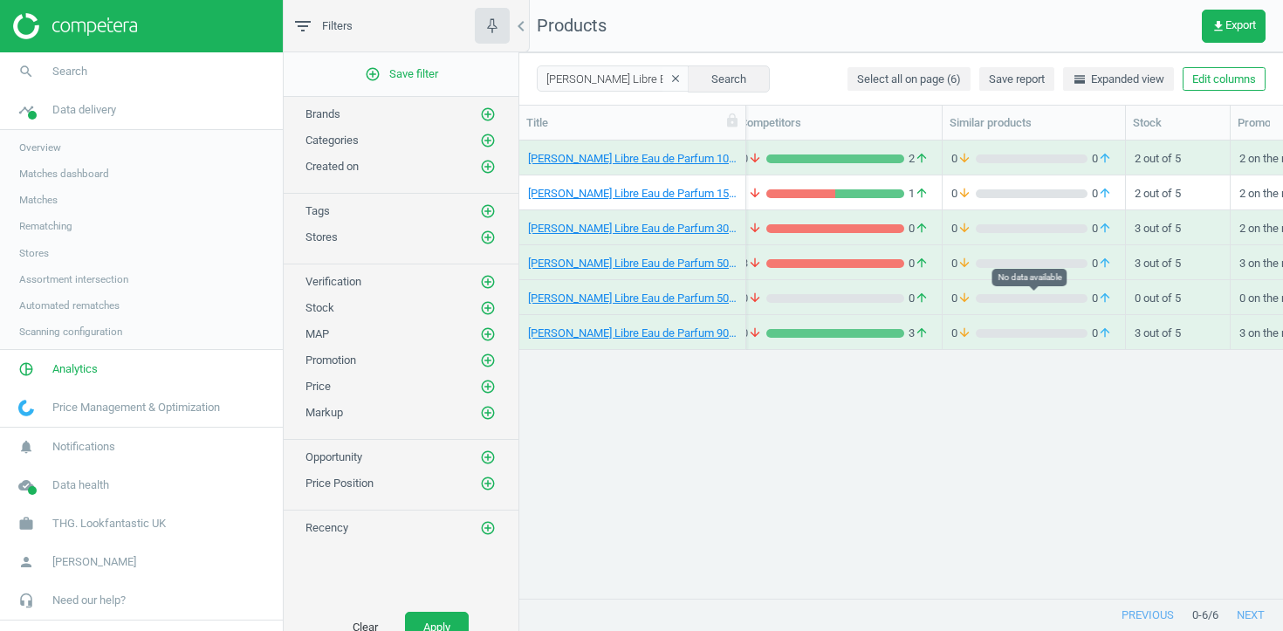
scroll to position [0, 404]
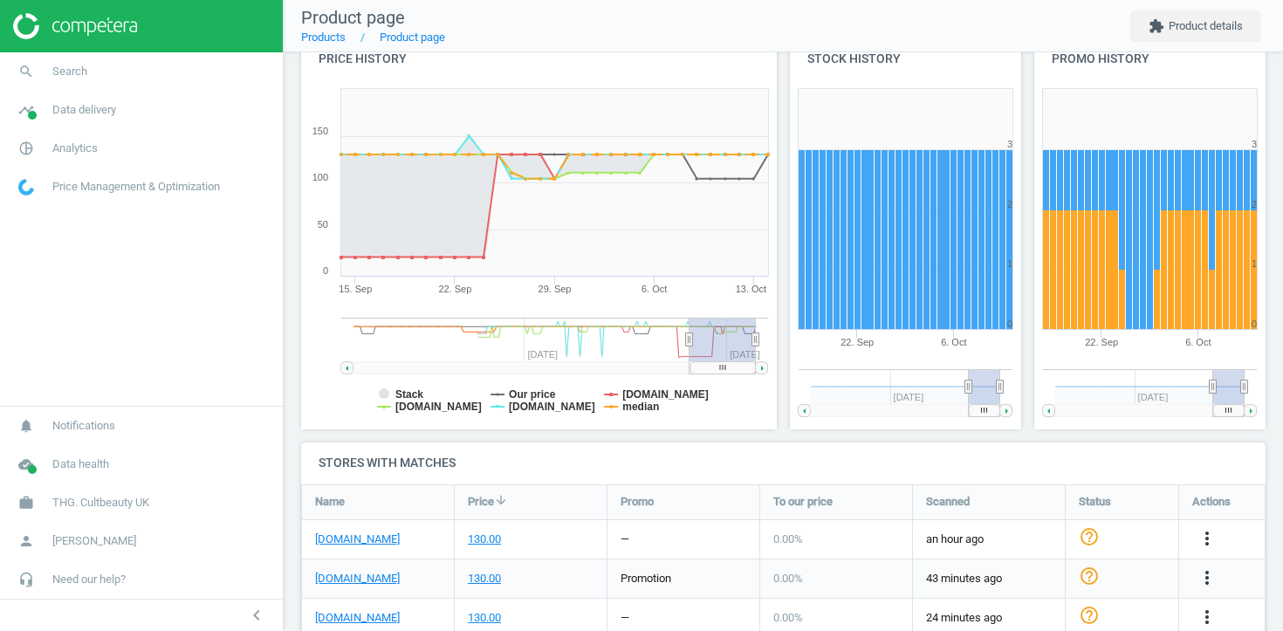
scroll to position [297, 0]
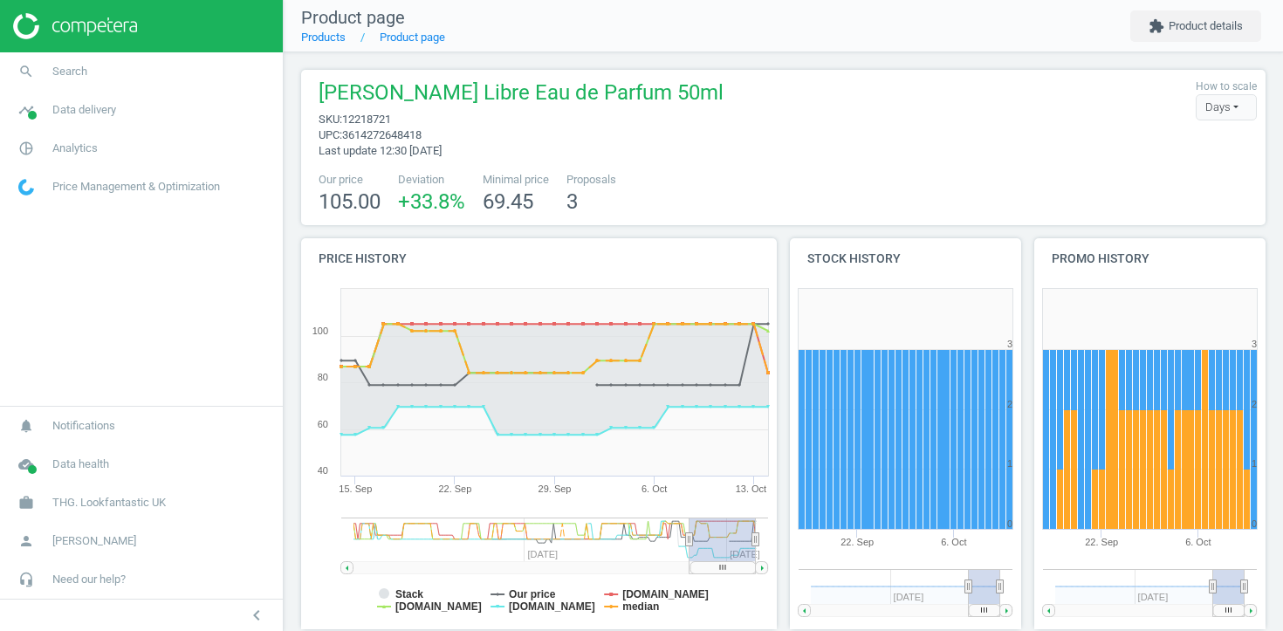
click at [366, 118] on span "12218721" at bounding box center [366, 119] width 49 height 13
copy span "12218721"
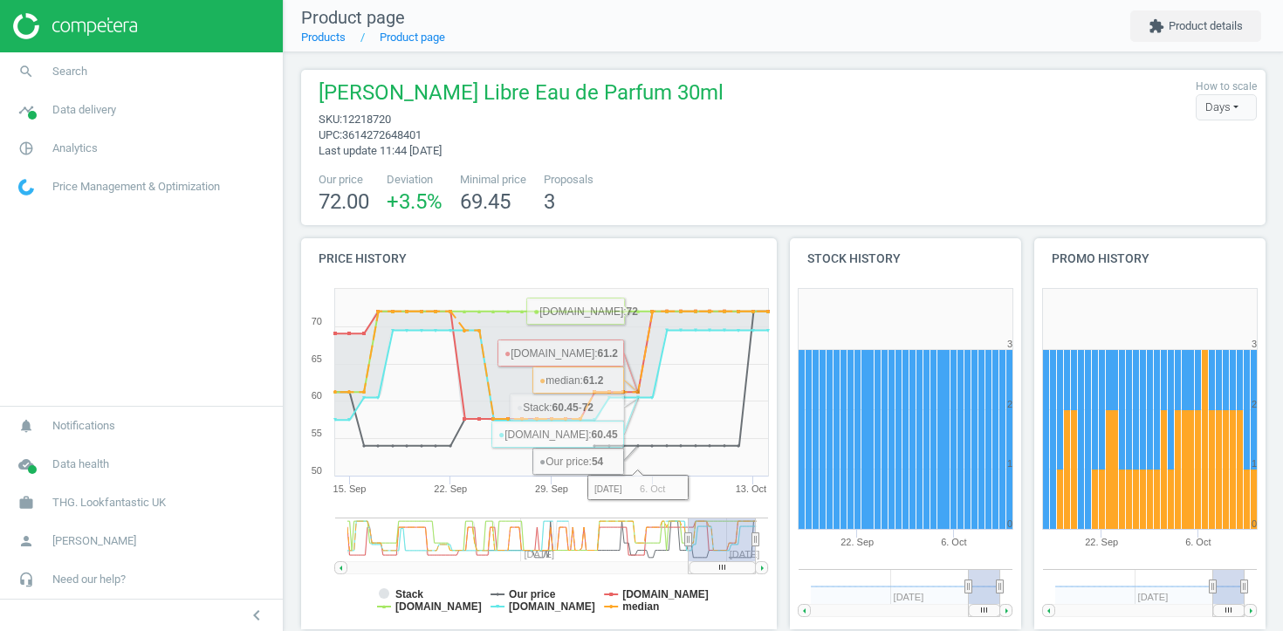
click at [391, 119] on span "12218720" at bounding box center [366, 119] width 49 height 13
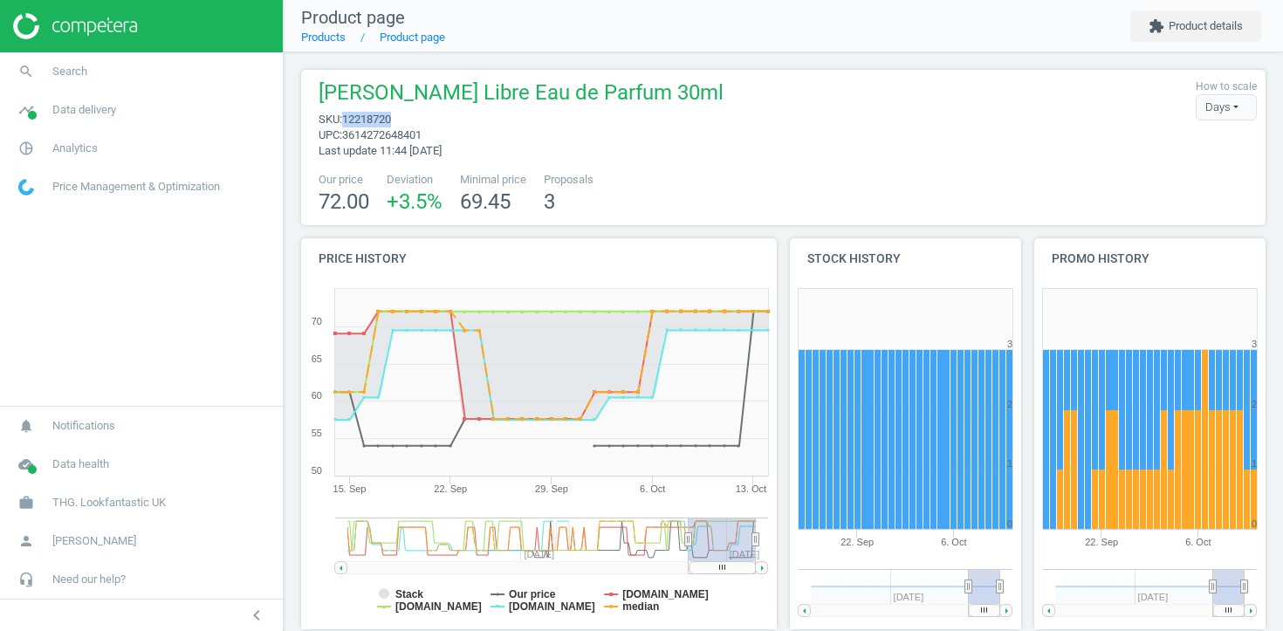
click at [391, 119] on span "12218720" at bounding box center [366, 119] width 49 height 13
copy span "12218720"
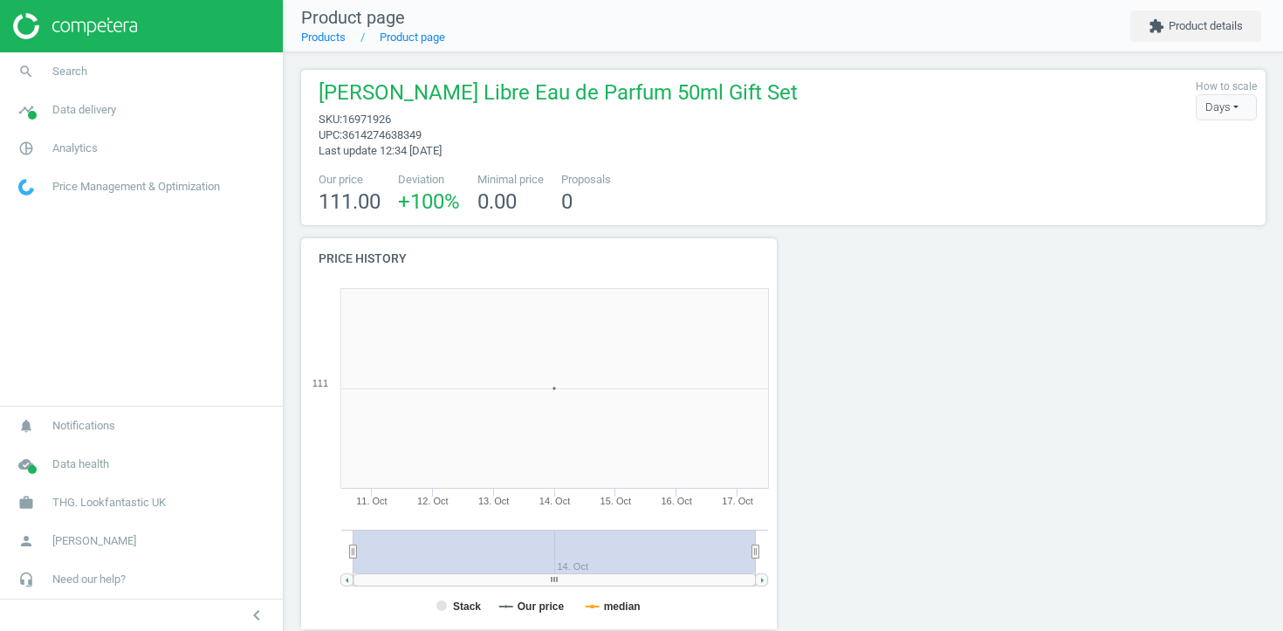
scroll to position [465, 0]
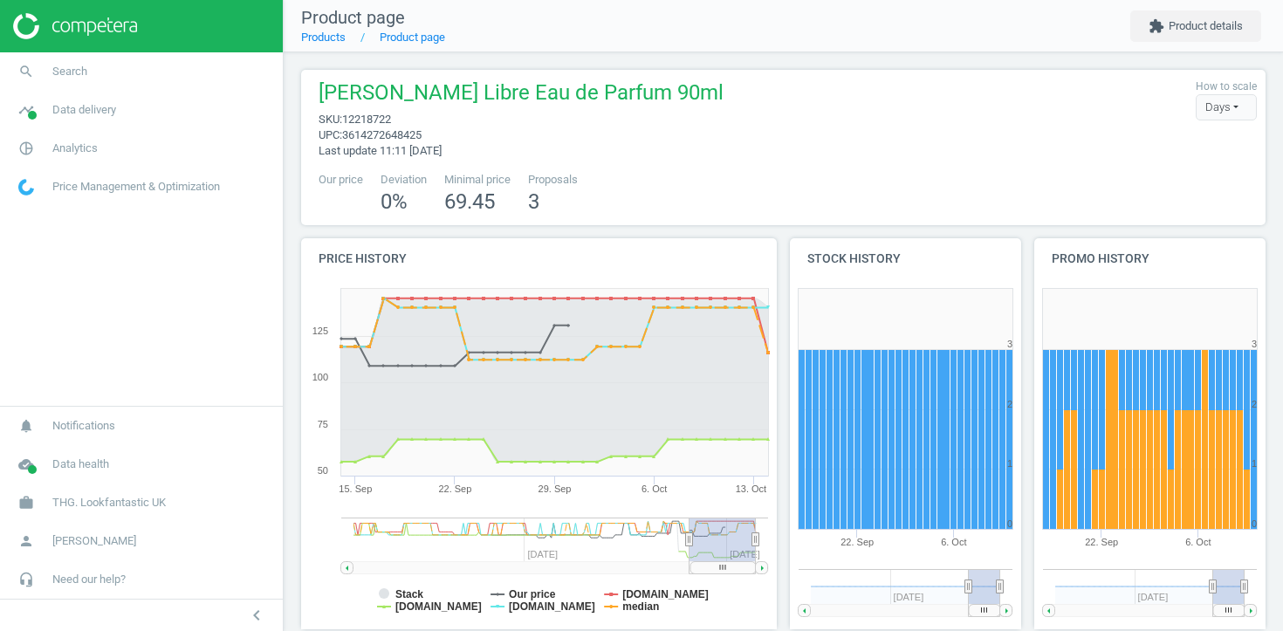
click at [376, 120] on span "12218722" at bounding box center [366, 119] width 49 height 13
copy span "12218722"
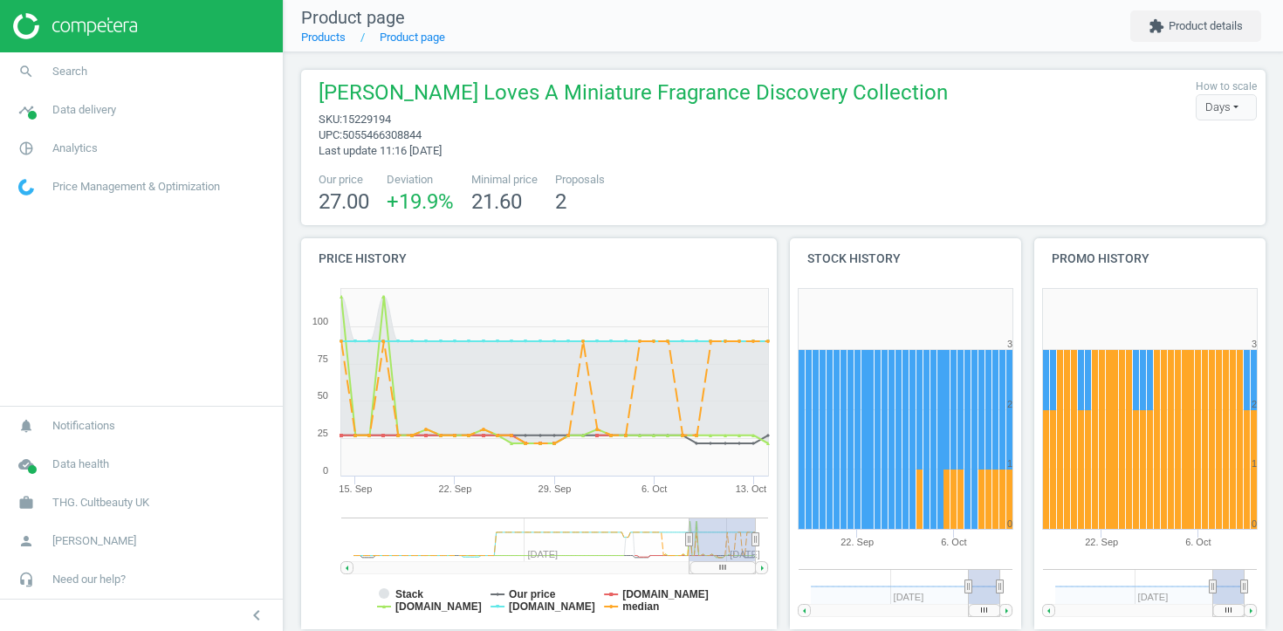
scroll to position [215, 965]
